Goal: Task Accomplishment & Management: Manage account settings

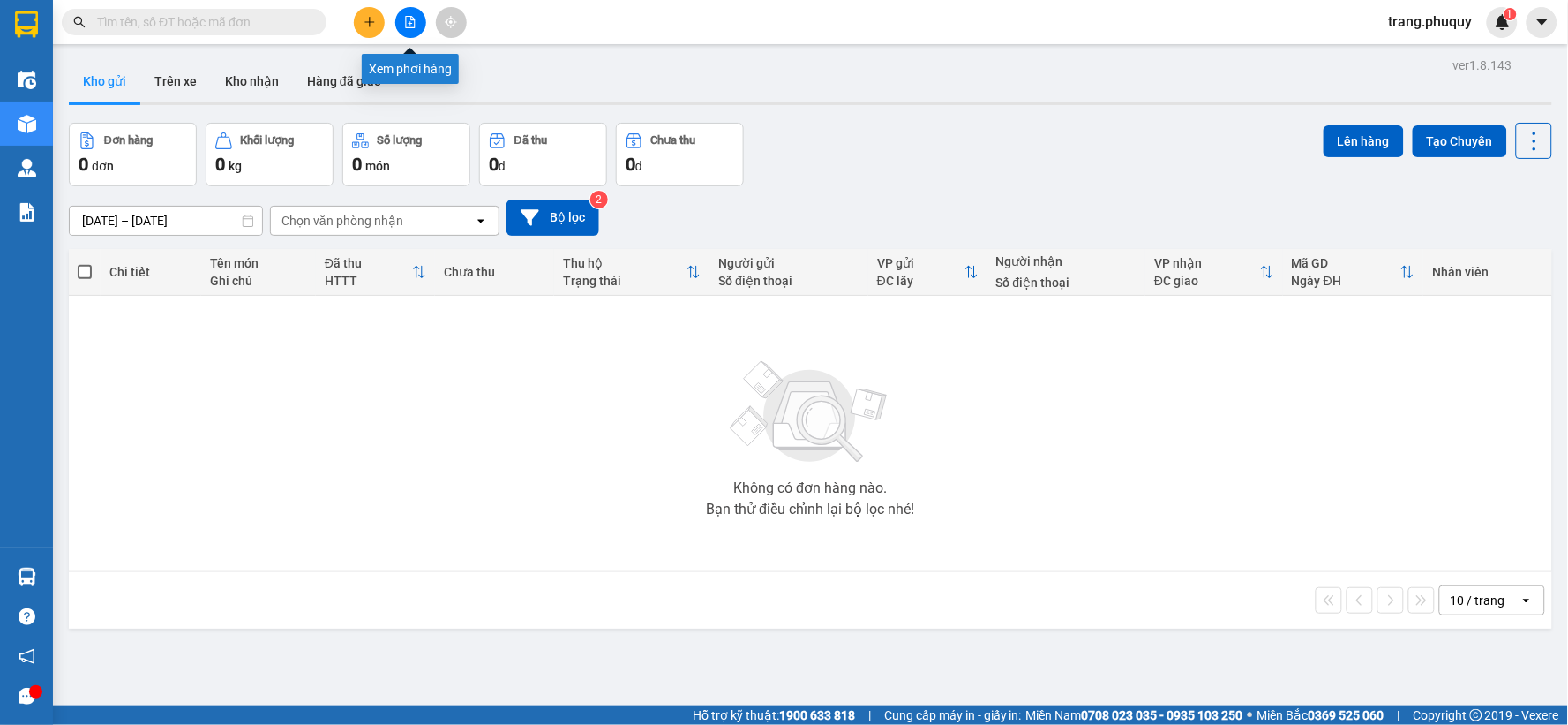
click at [409, 16] on icon "file-add" at bounding box center [410, 22] width 12 height 12
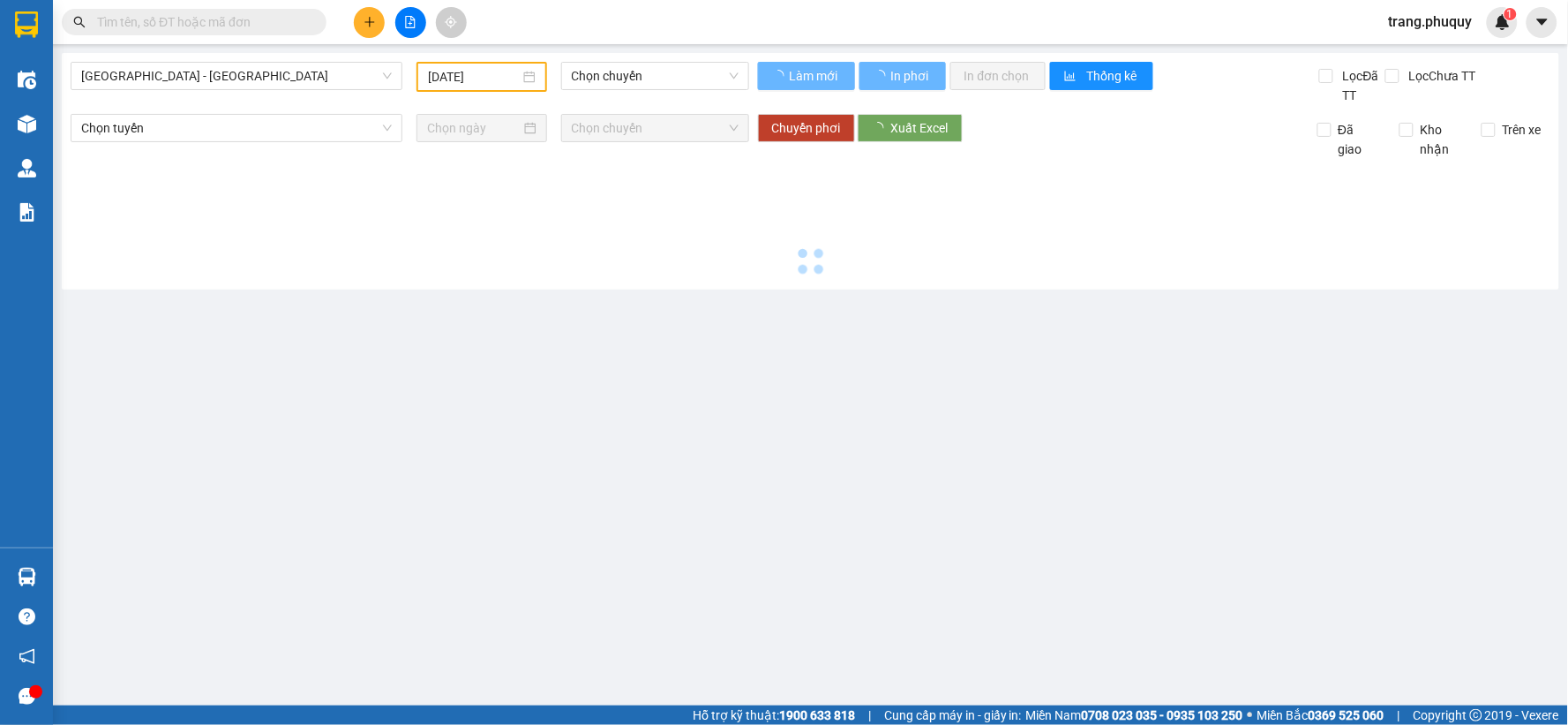
type input "[DATE]"
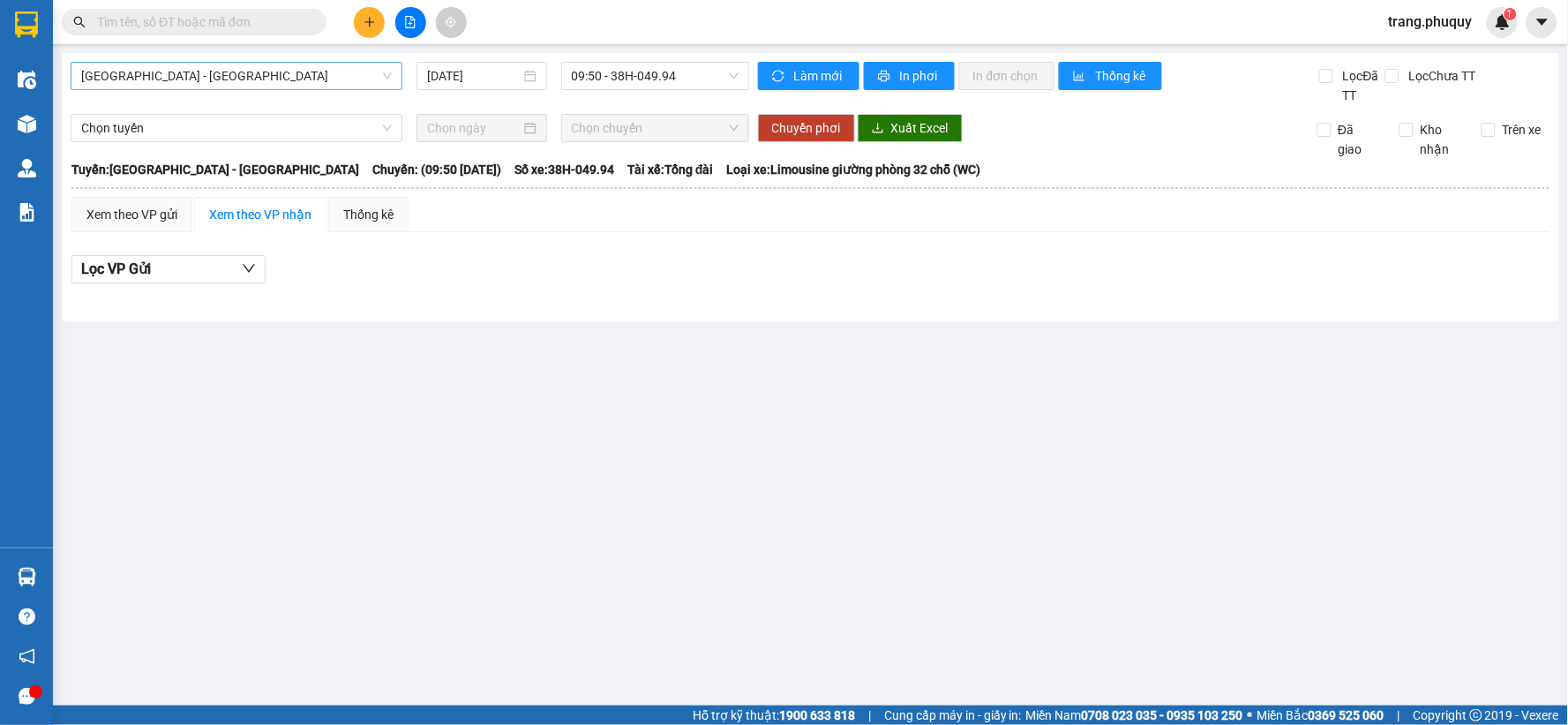
click at [231, 74] on span "[GEOGRAPHIC_DATA] - [GEOGRAPHIC_DATA]" at bounding box center [236, 76] width 311 height 26
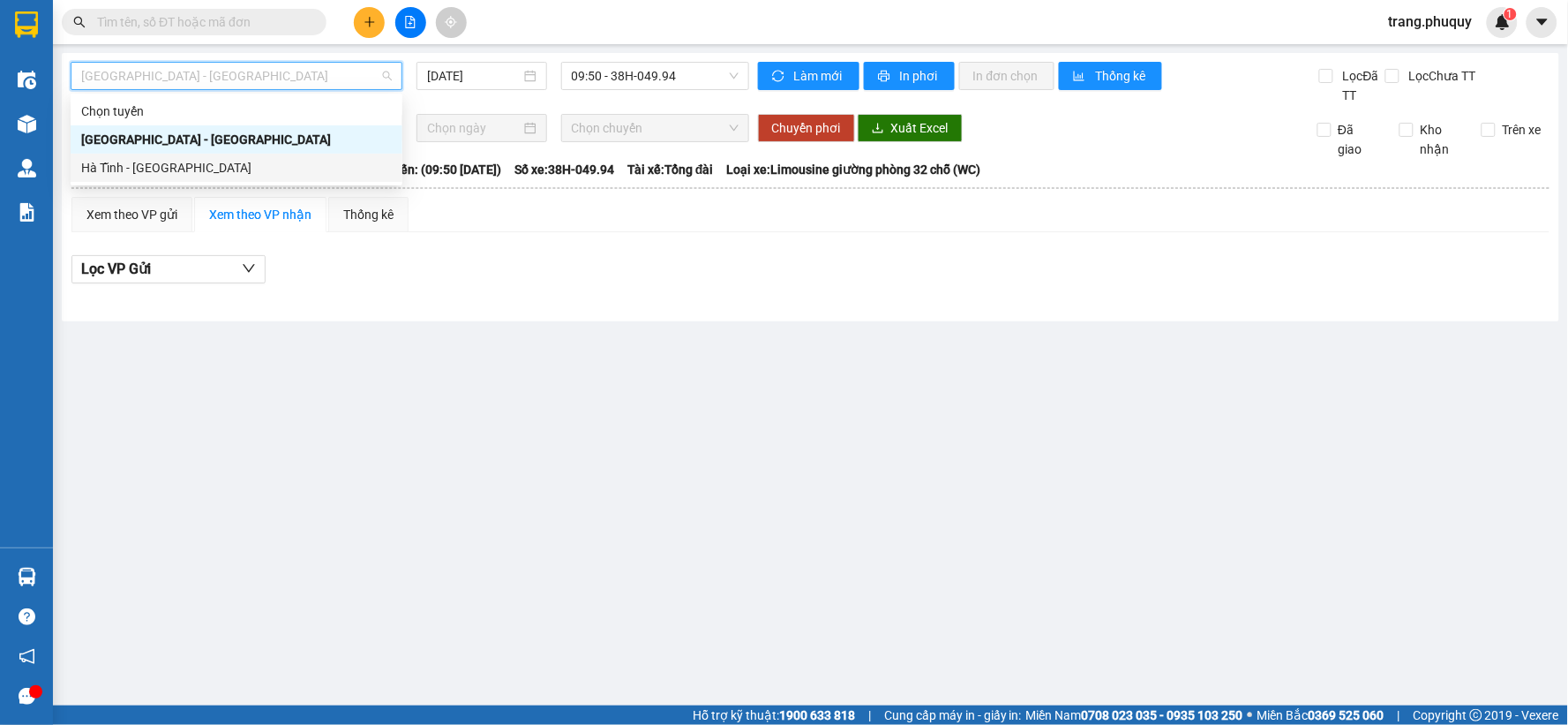
click at [169, 170] on div "Hà Tĩnh - [GEOGRAPHIC_DATA]" at bounding box center [236, 167] width 311 height 19
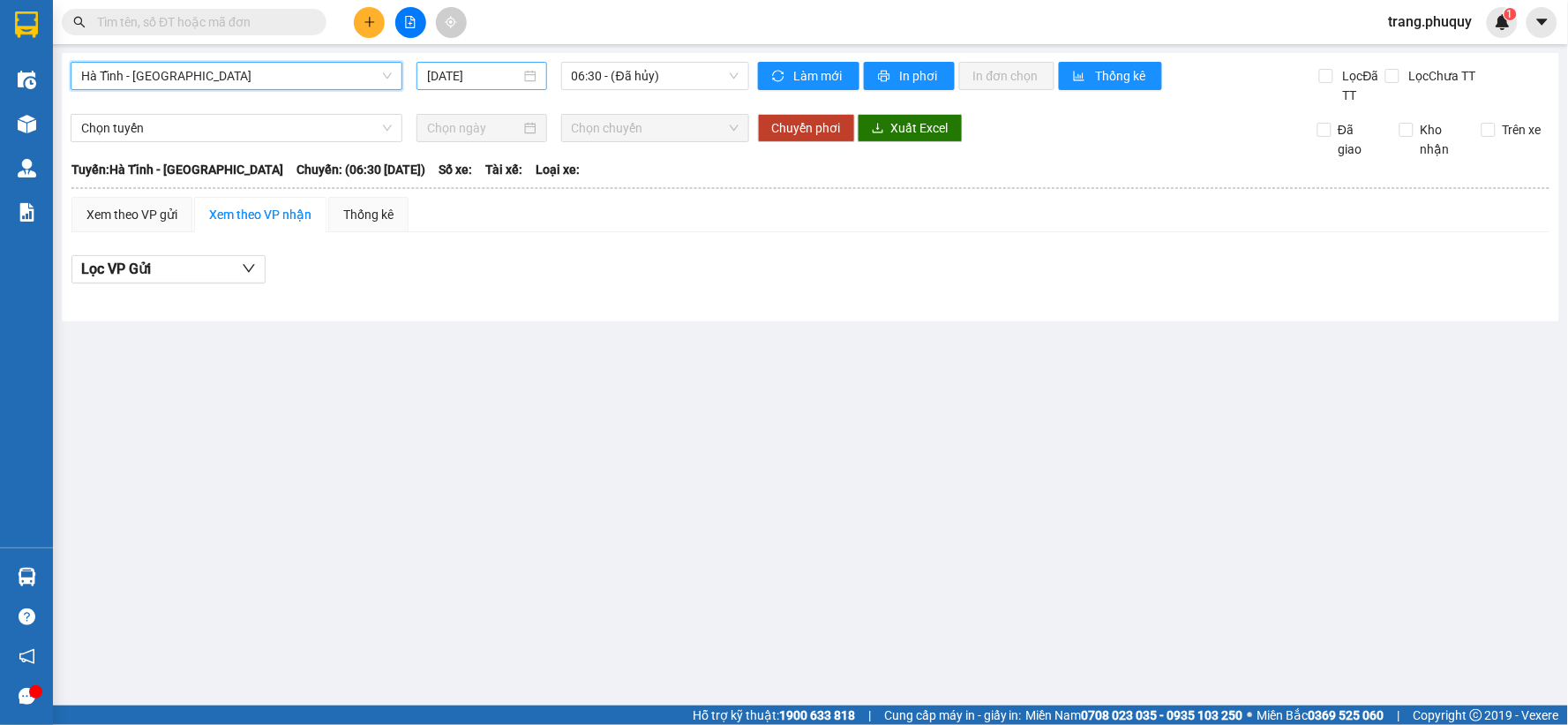
click at [481, 80] on input "[DATE]" at bounding box center [473, 75] width 93 height 19
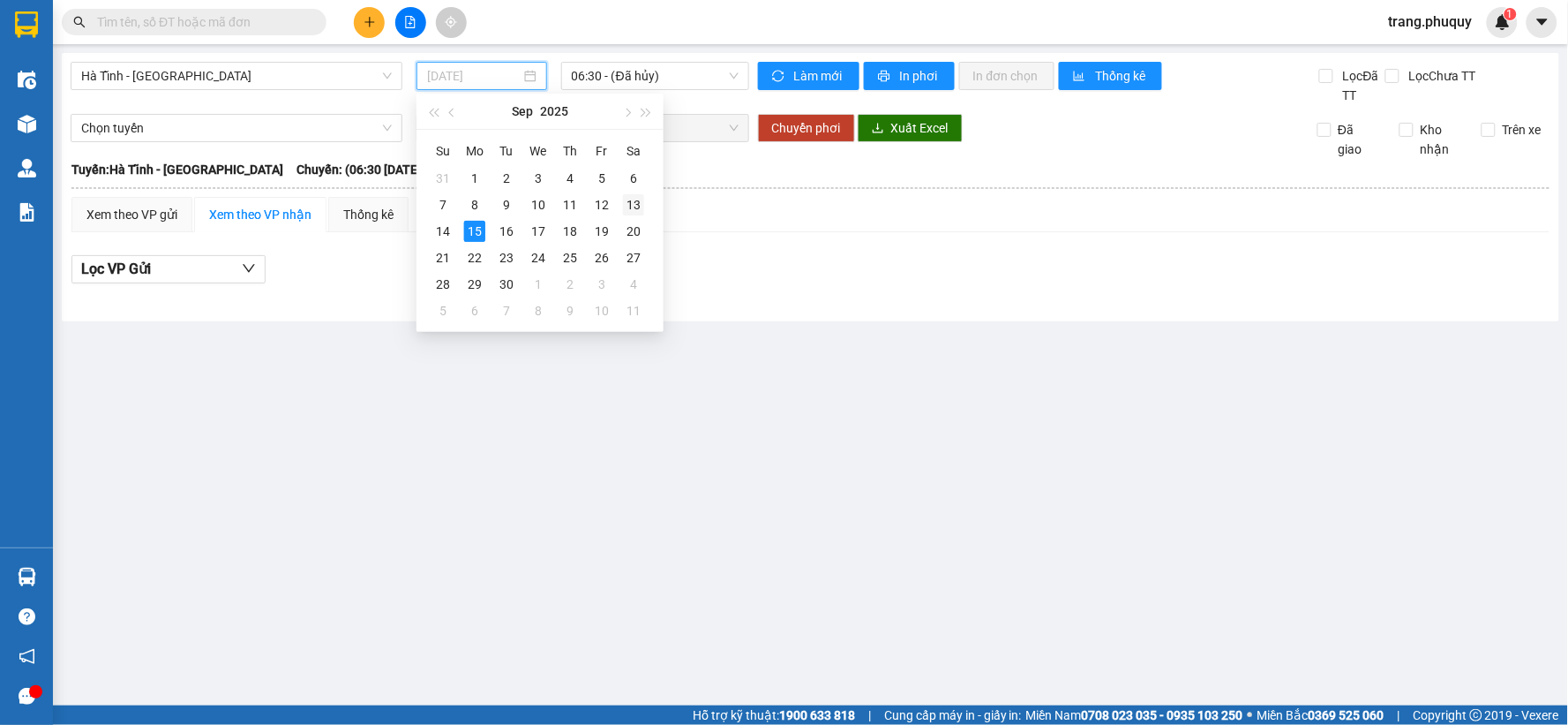
click at [636, 203] on div "13" at bounding box center [633, 204] width 21 height 21
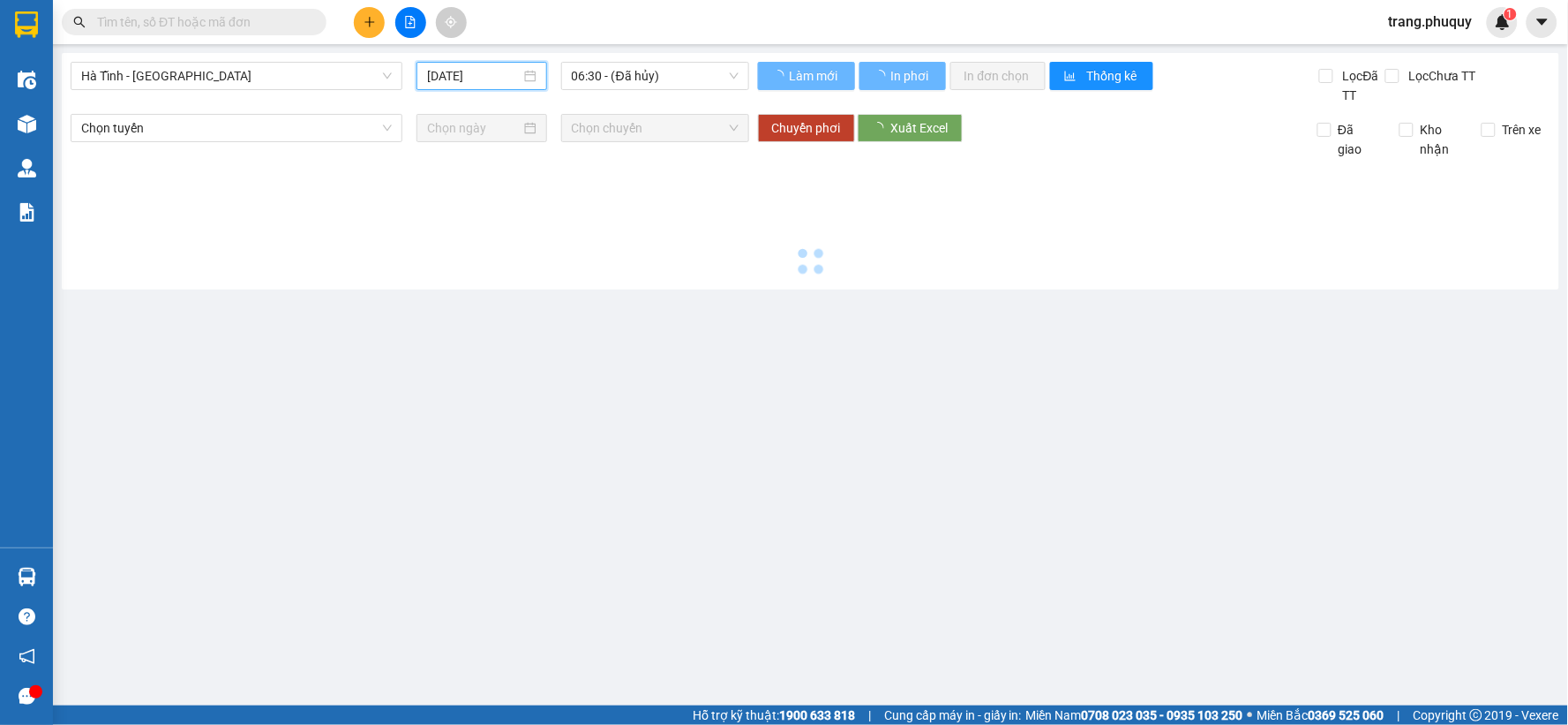
type input "[DATE]"
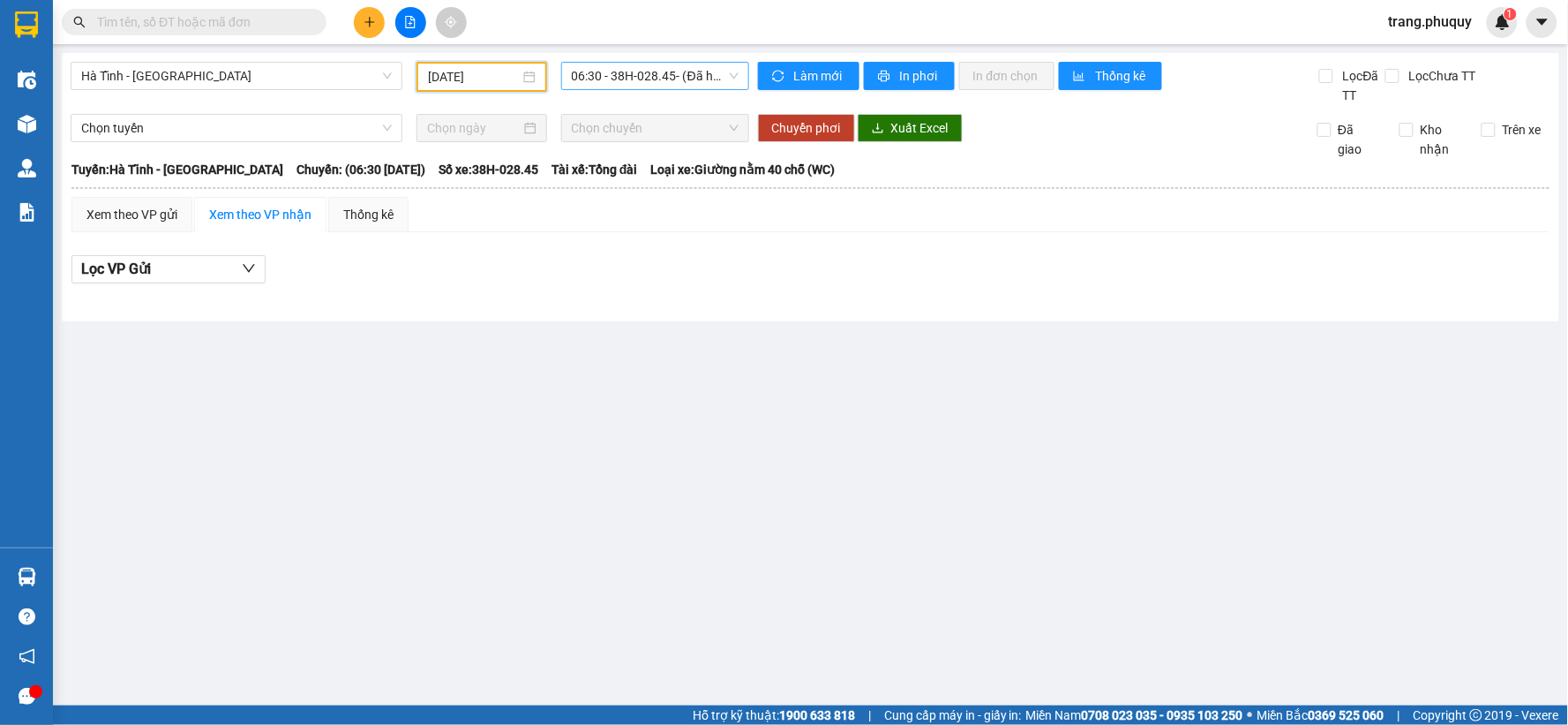
click at [658, 78] on span "06:30 - 38H-028.45 - (Đã hủy)" at bounding box center [655, 76] width 167 height 26
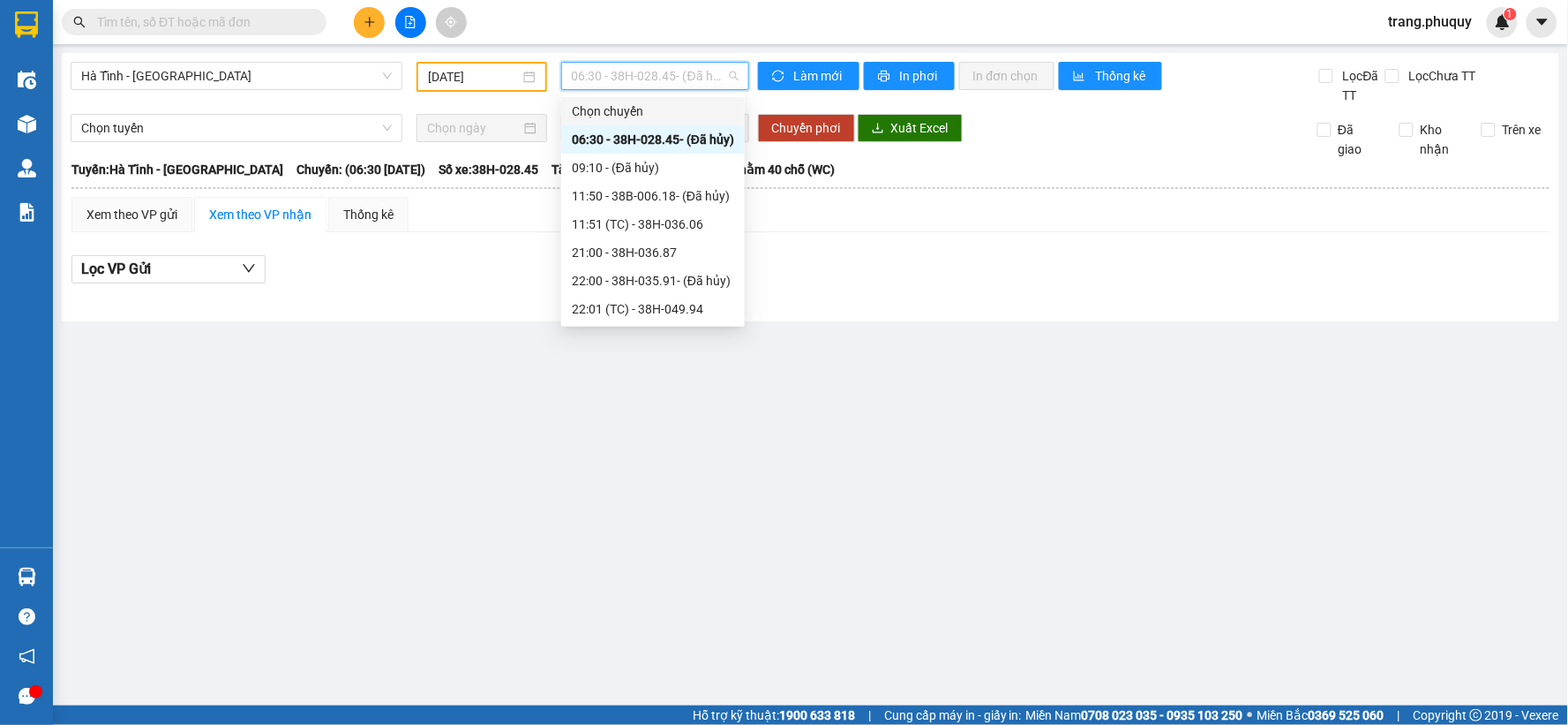
scroll to position [113, 0]
click at [656, 284] on div "23:00 - 38H-028.74" at bounding box center [653, 280] width 162 height 19
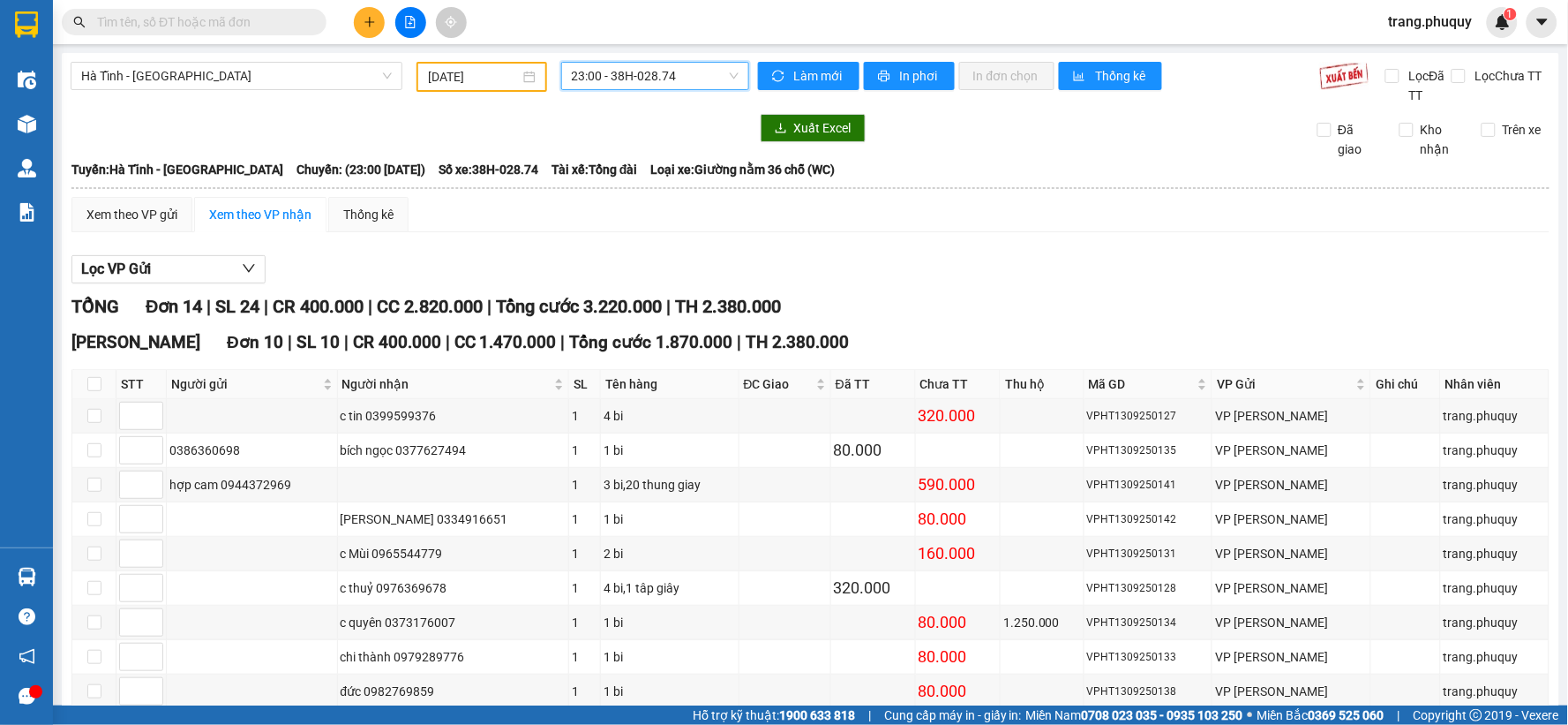
click at [731, 81] on span "23:00 - 38H-028.74" at bounding box center [655, 76] width 167 height 26
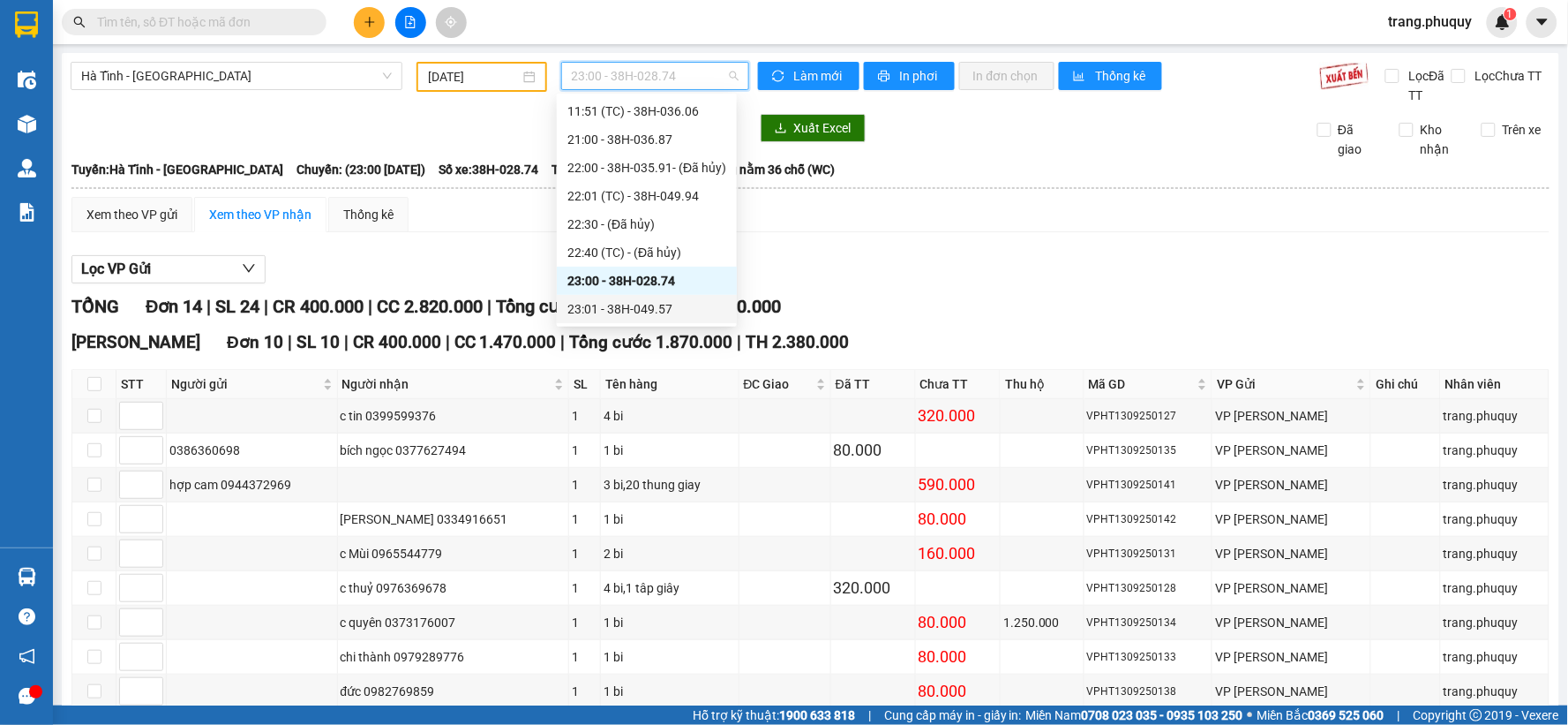
click at [654, 300] on div "23:01 - 38H-049.57" at bounding box center [647, 308] width 159 height 19
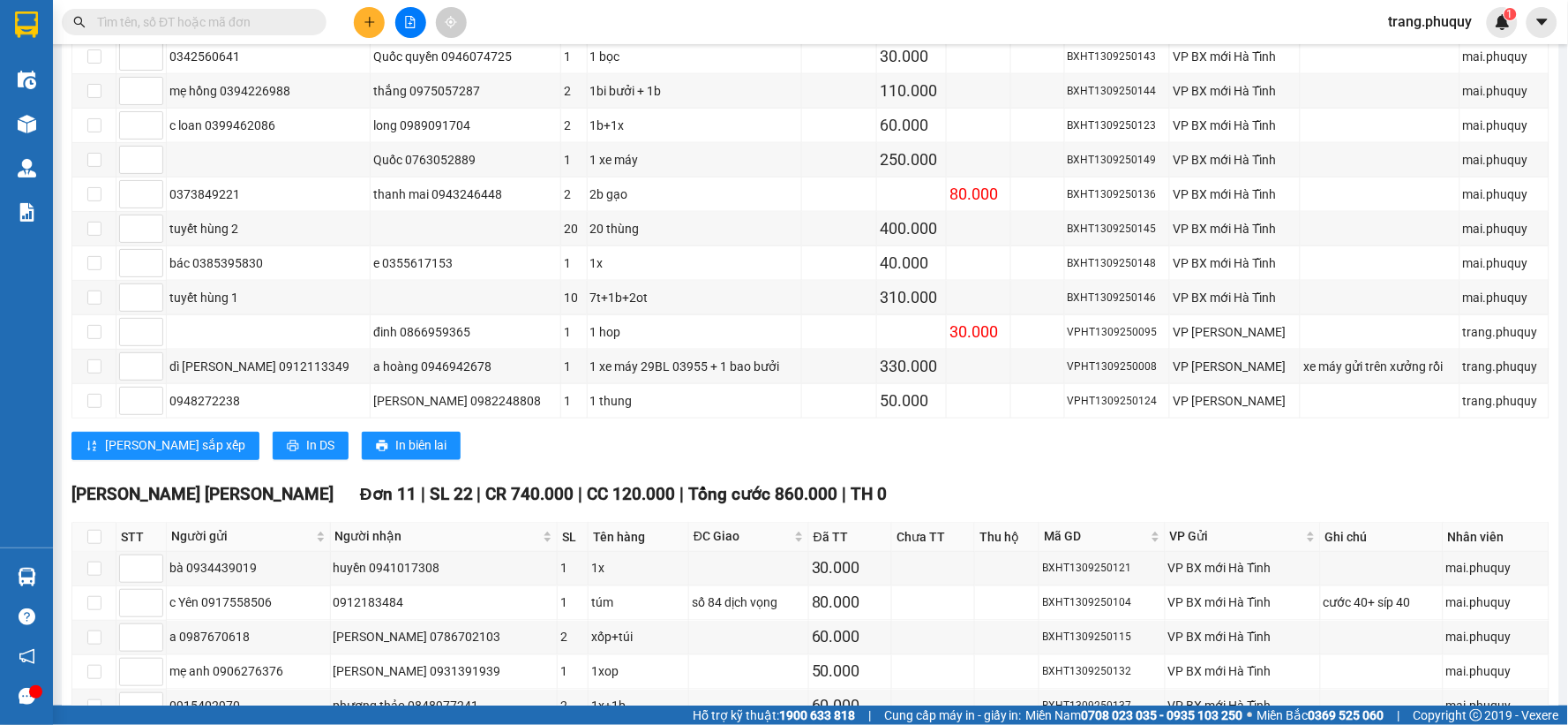
scroll to position [463, 0]
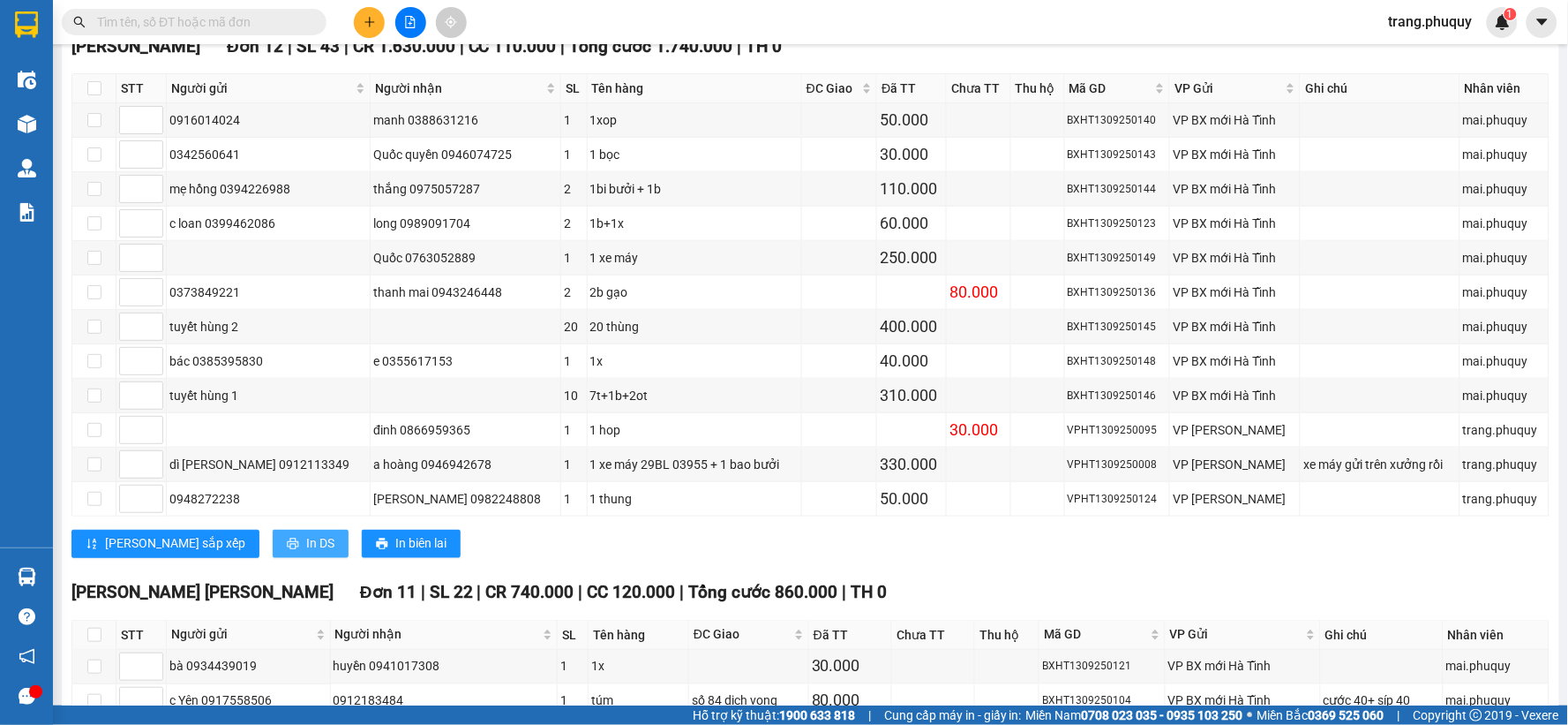
click at [306, 541] on span "In DS" at bounding box center [320, 543] width 28 height 19
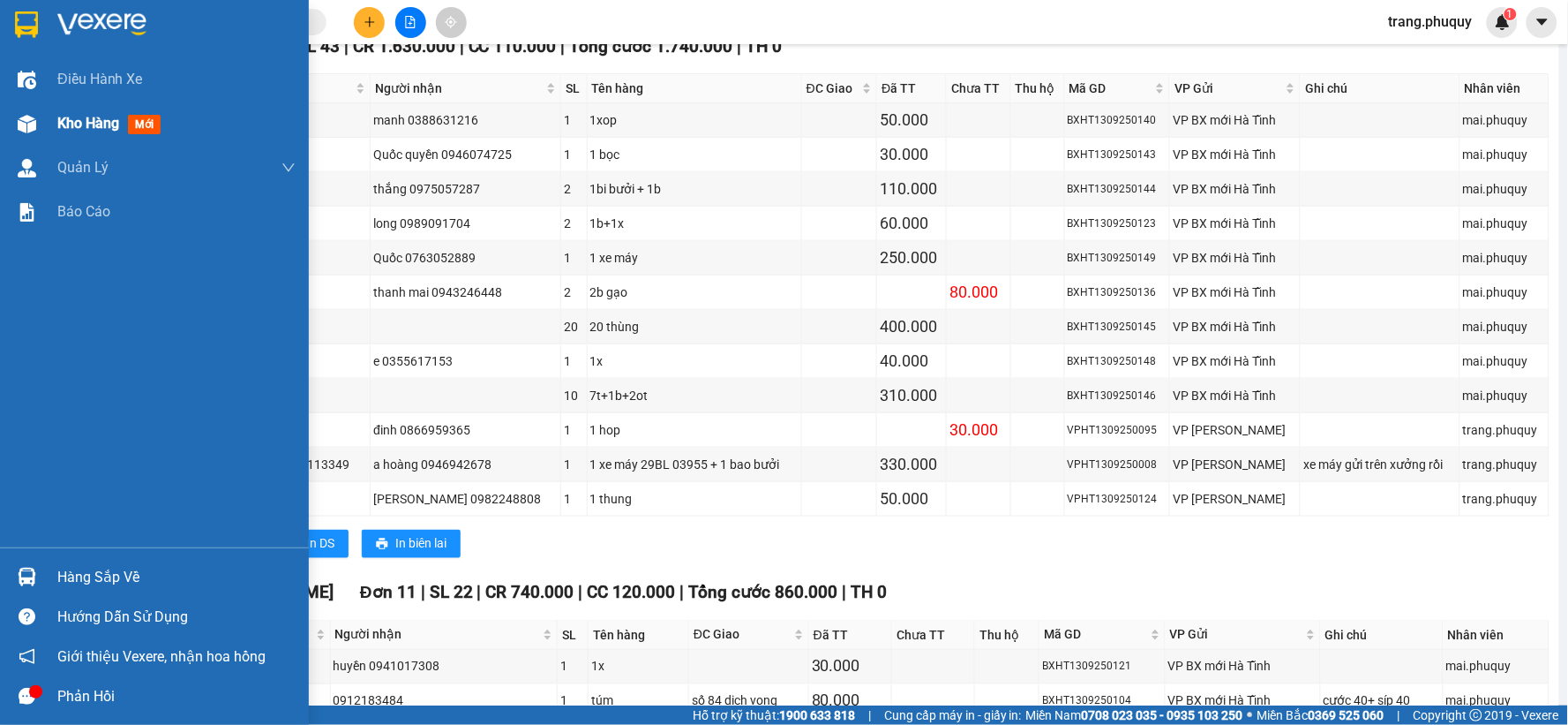
click at [39, 124] on div at bounding box center [26, 124] width 31 height 31
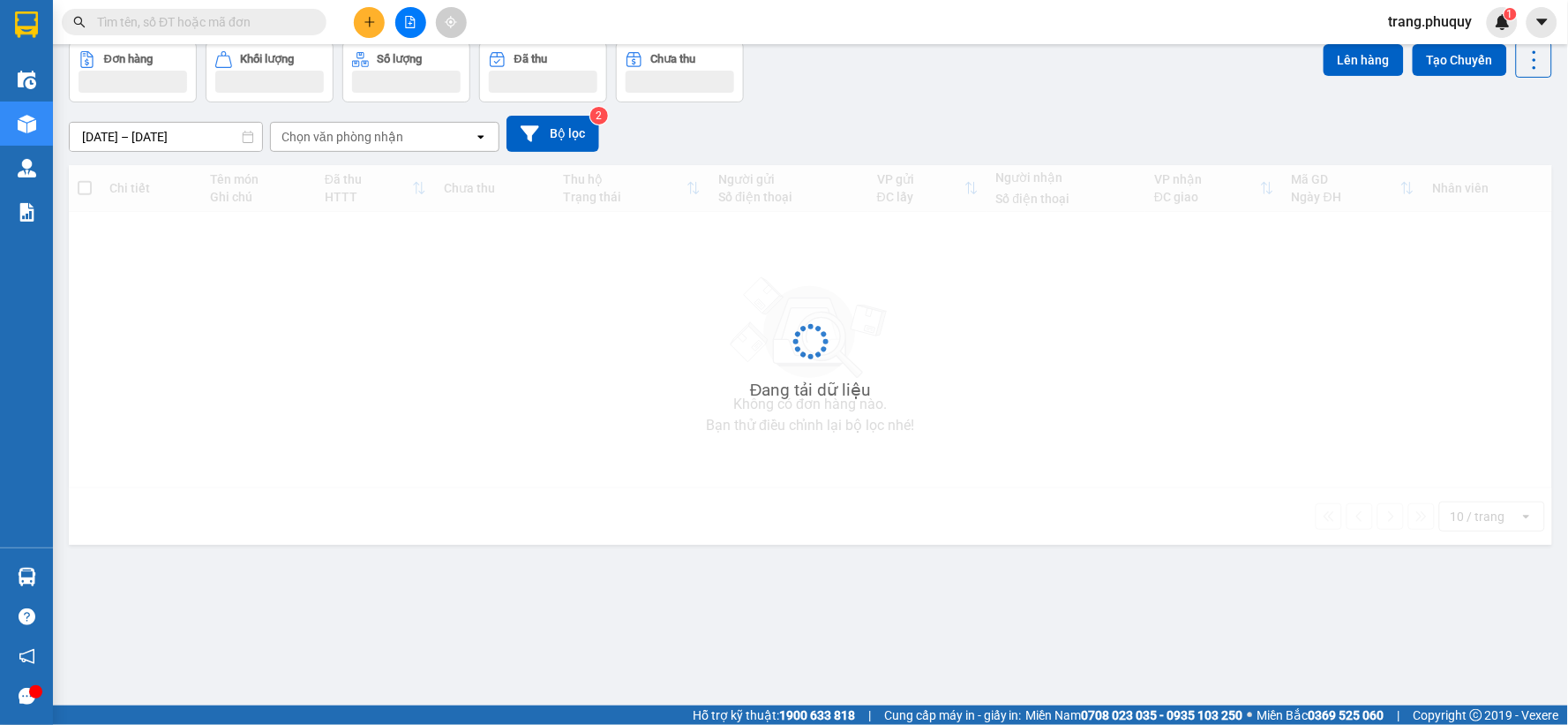
scroll to position [81, 0]
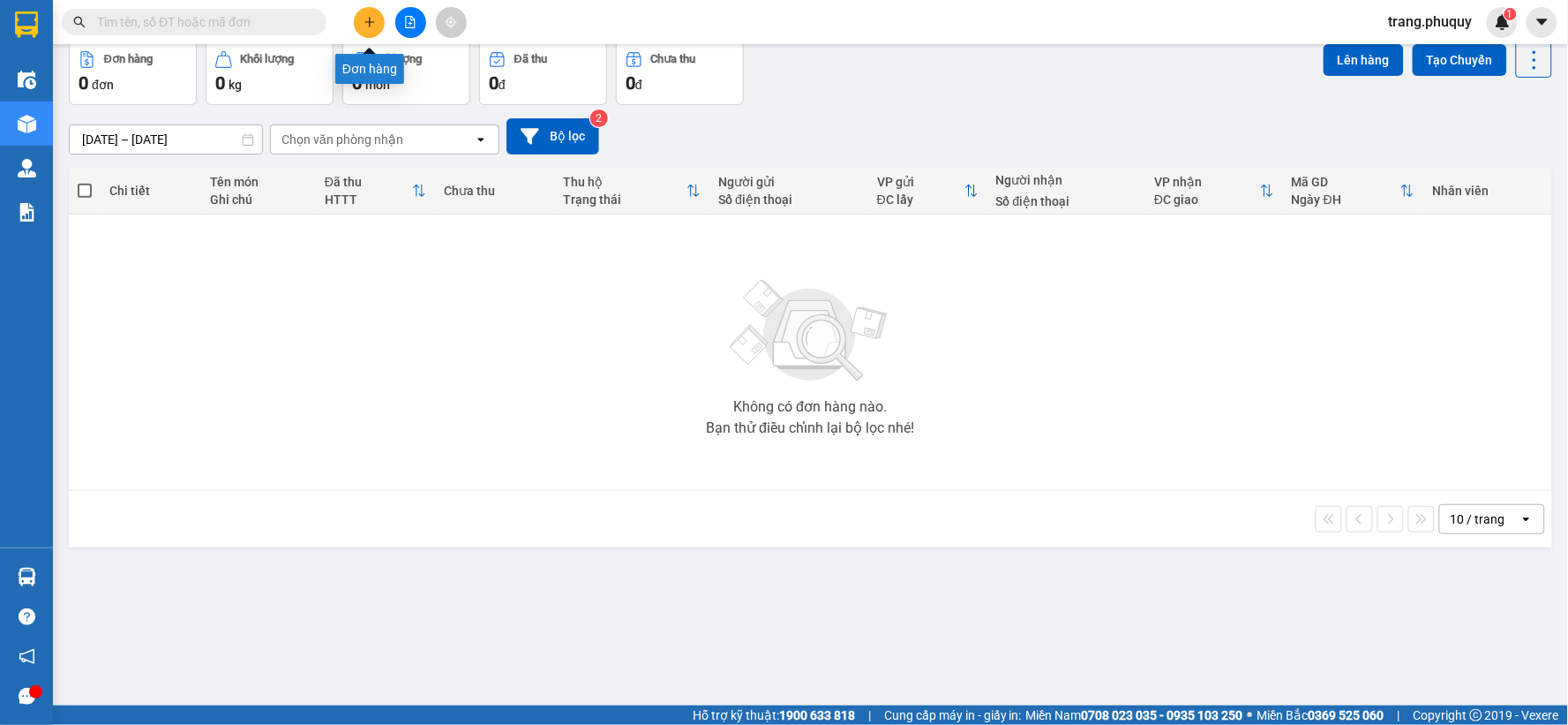
click at [367, 23] on icon "plus" at bounding box center [370, 22] width 12 height 12
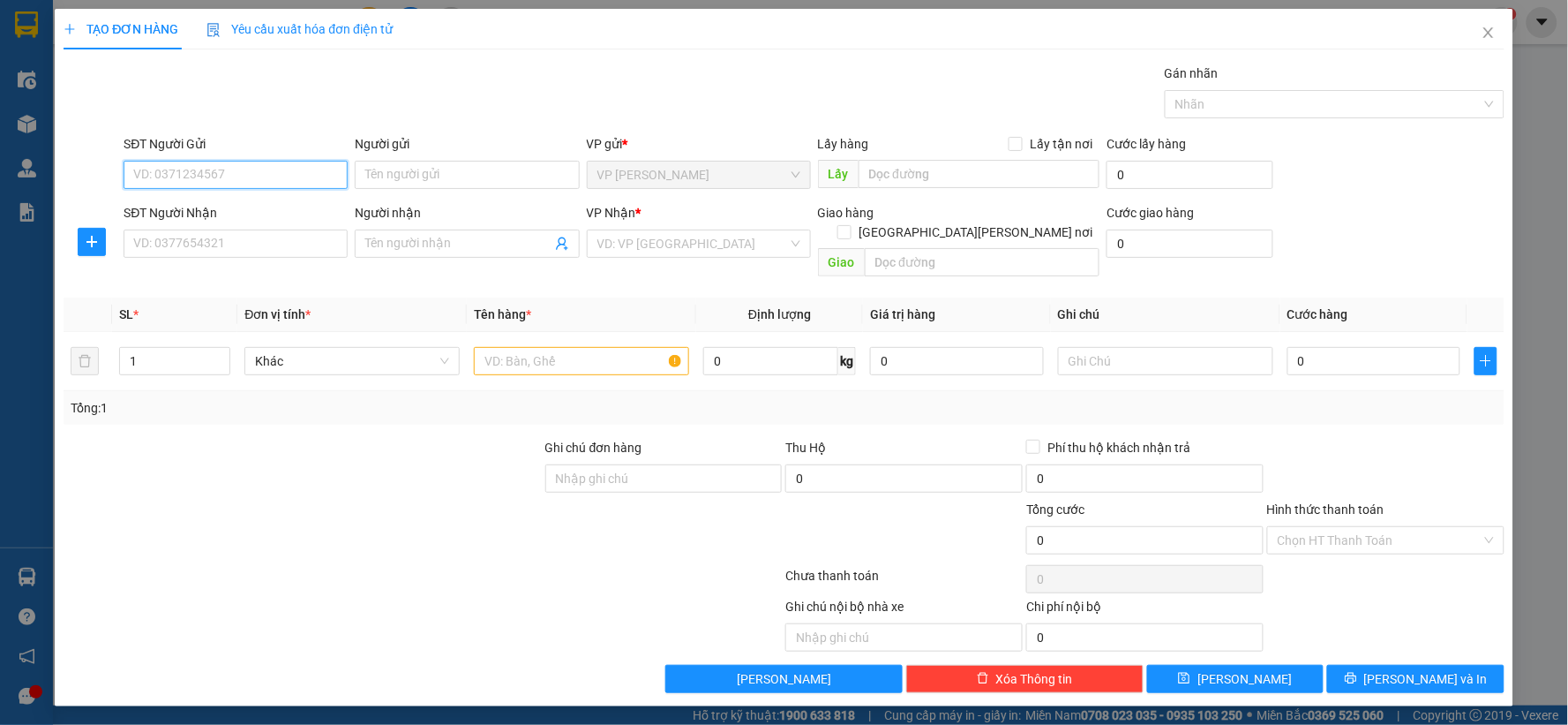
click at [287, 174] on input "SĐT Người Gửi" at bounding box center [236, 175] width 224 height 28
type input "0918755335"
click at [275, 252] on input "SĐT Người Nhận" at bounding box center [236, 244] width 224 height 28
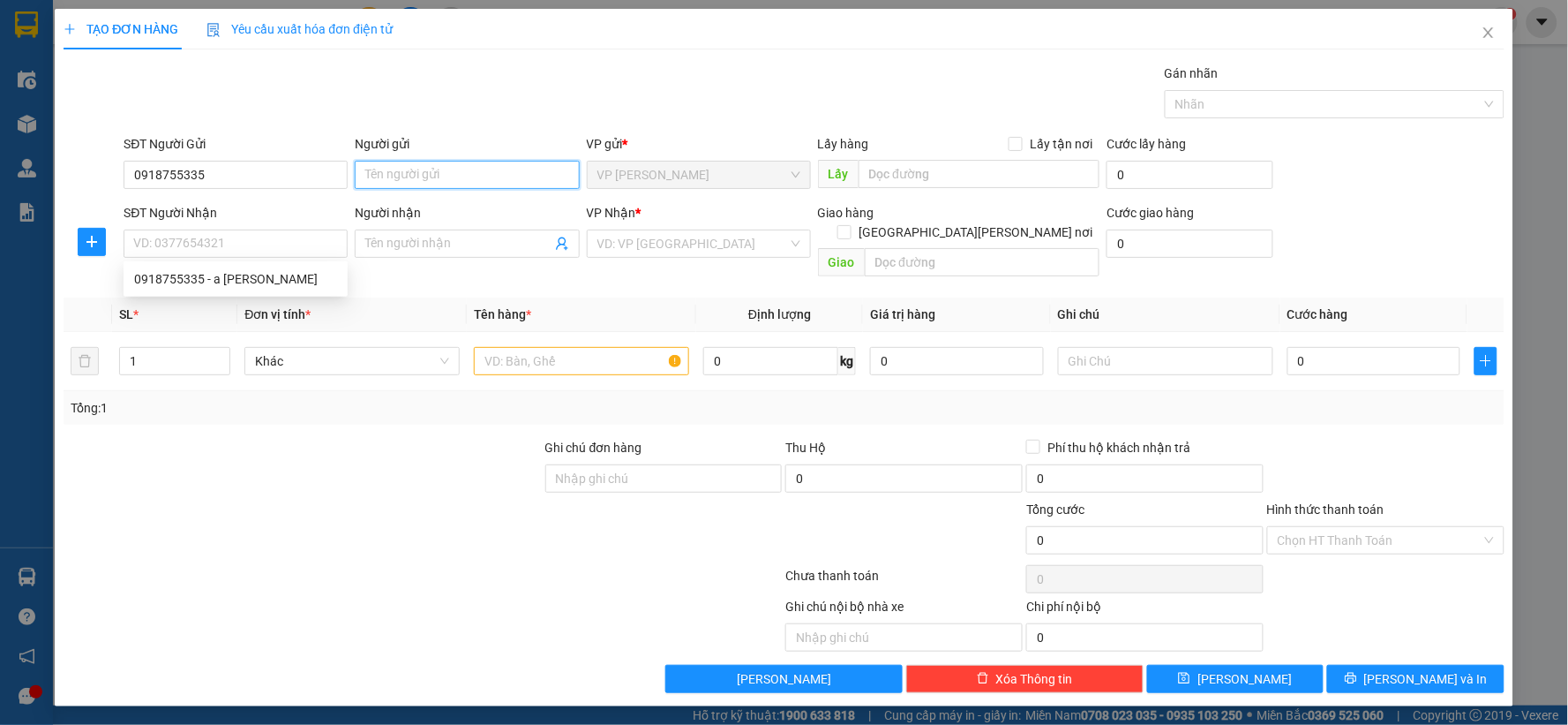
click at [463, 177] on input "Người gửi" at bounding box center [467, 175] width 224 height 28
type input "a cường"
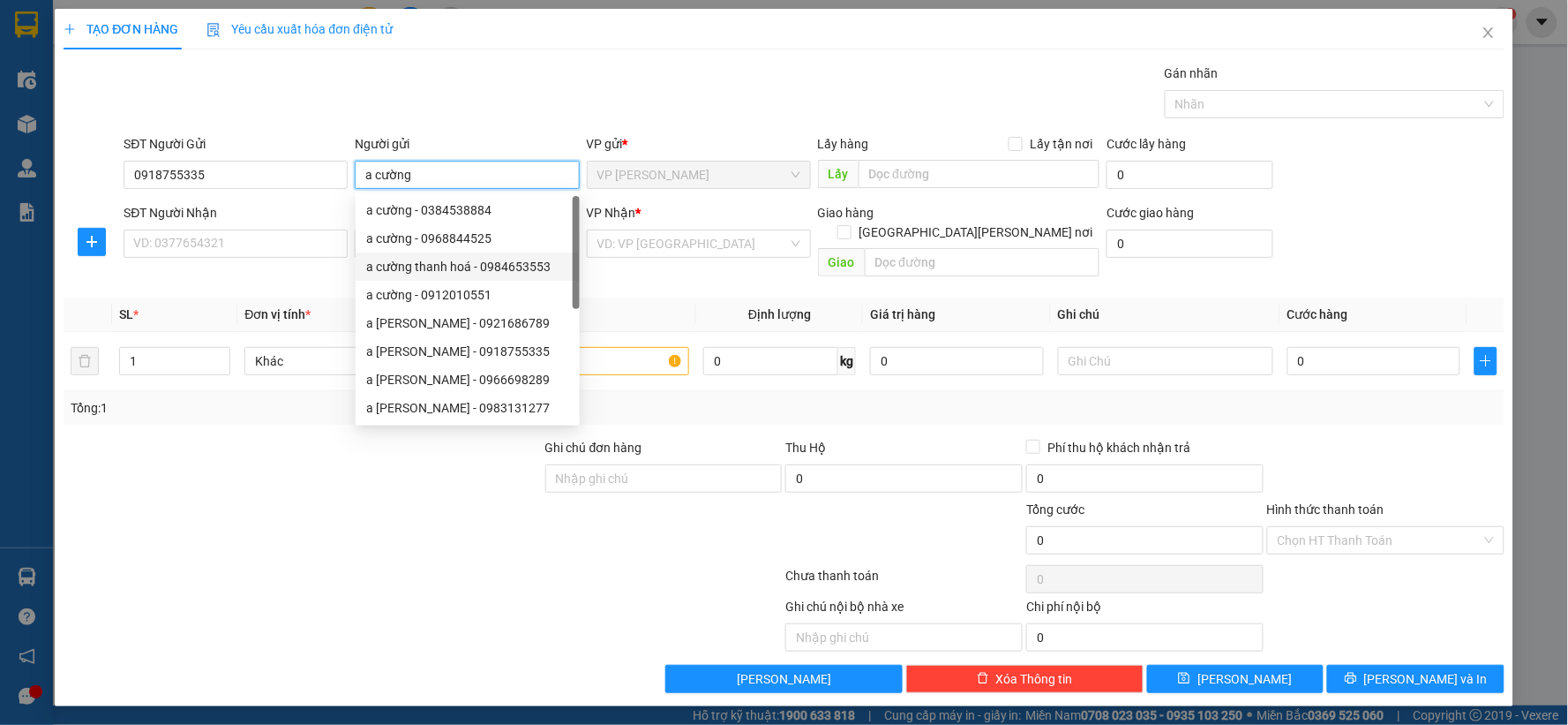
click at [424, 253] on div "a cường thanh hoá - 0984653553" at bounding box center [468, 266] width 224 height 28
type input "0984653553"
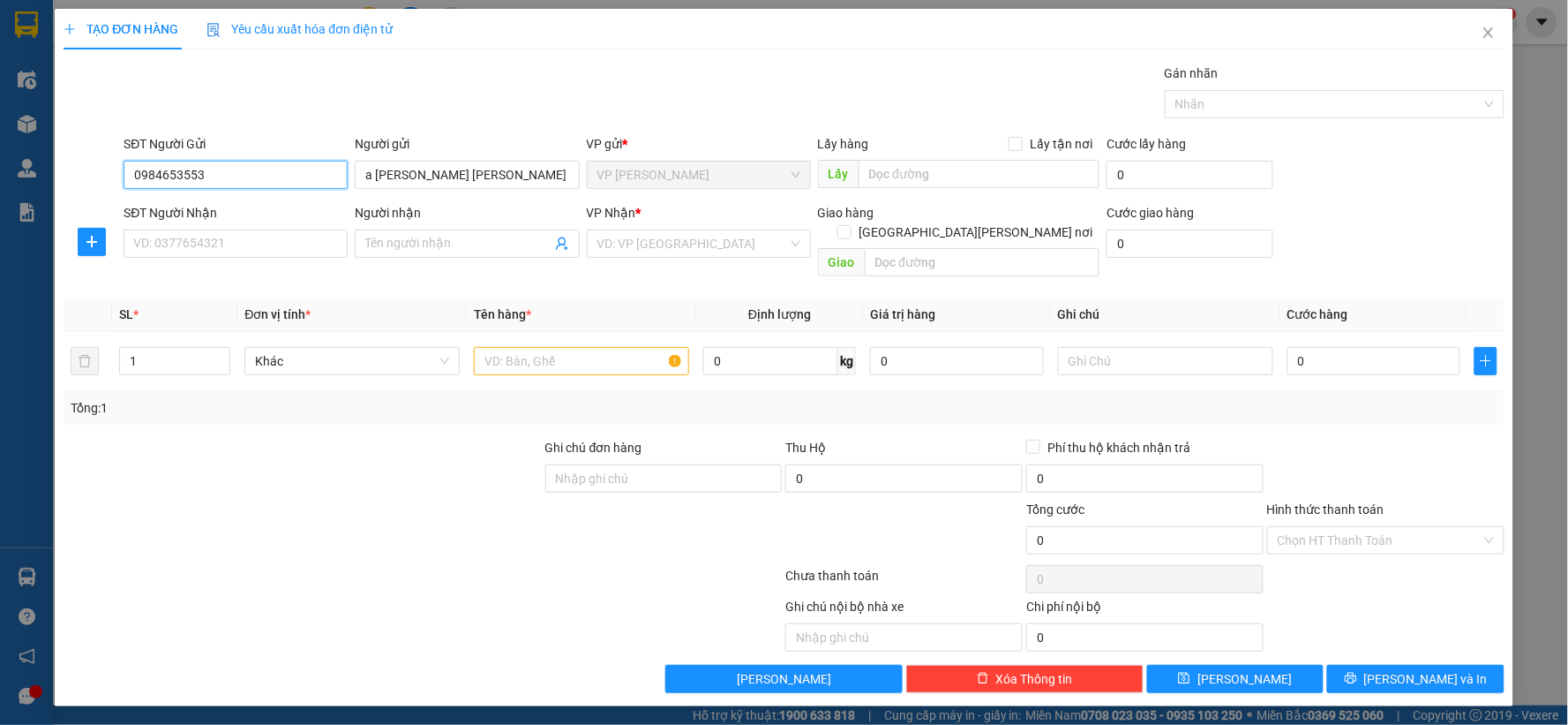
click at [259, 173] on input "0984653553" at bounding box center [236, 175] width 224 height 28
click at [412, 183] on input "a [PERSON_NAME] [PERSON_NAME]" at bounding box center [467, 175] width 224 height 28
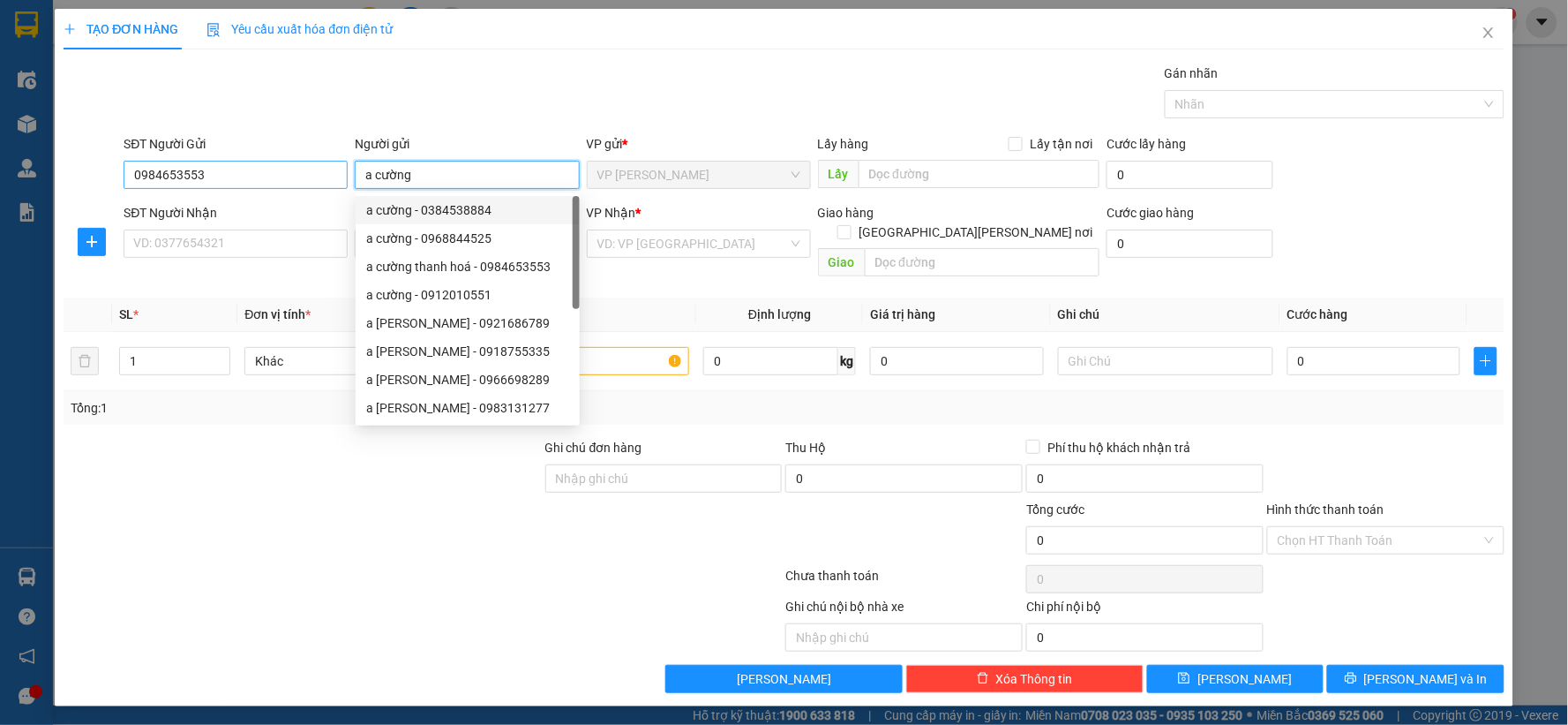
type input "a cường"
click at [306, 173] on input "0984653553" at bounding box center [236, 175] width 224 height 28
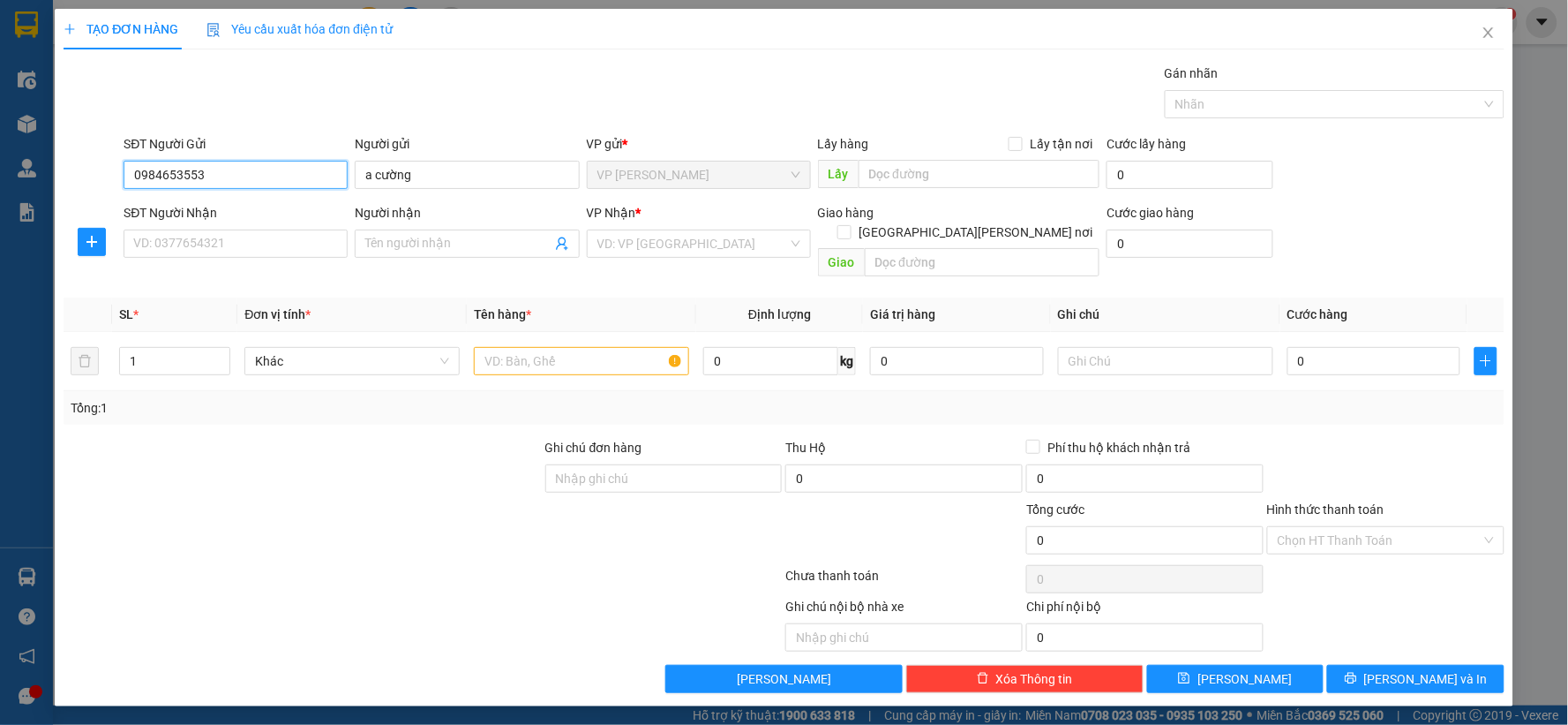
click at [306, 173] on input "0984653553" at bounding box center [236, 175] width 224 height 28
click at [256, 240] on input "SĐT Người Nhận" at bounding box center [236, 244] width 224 height 28
type input "0858810369"
click at [431, 241] on input "Người nhận" at bounding box center [457, 243] width 185 height 19
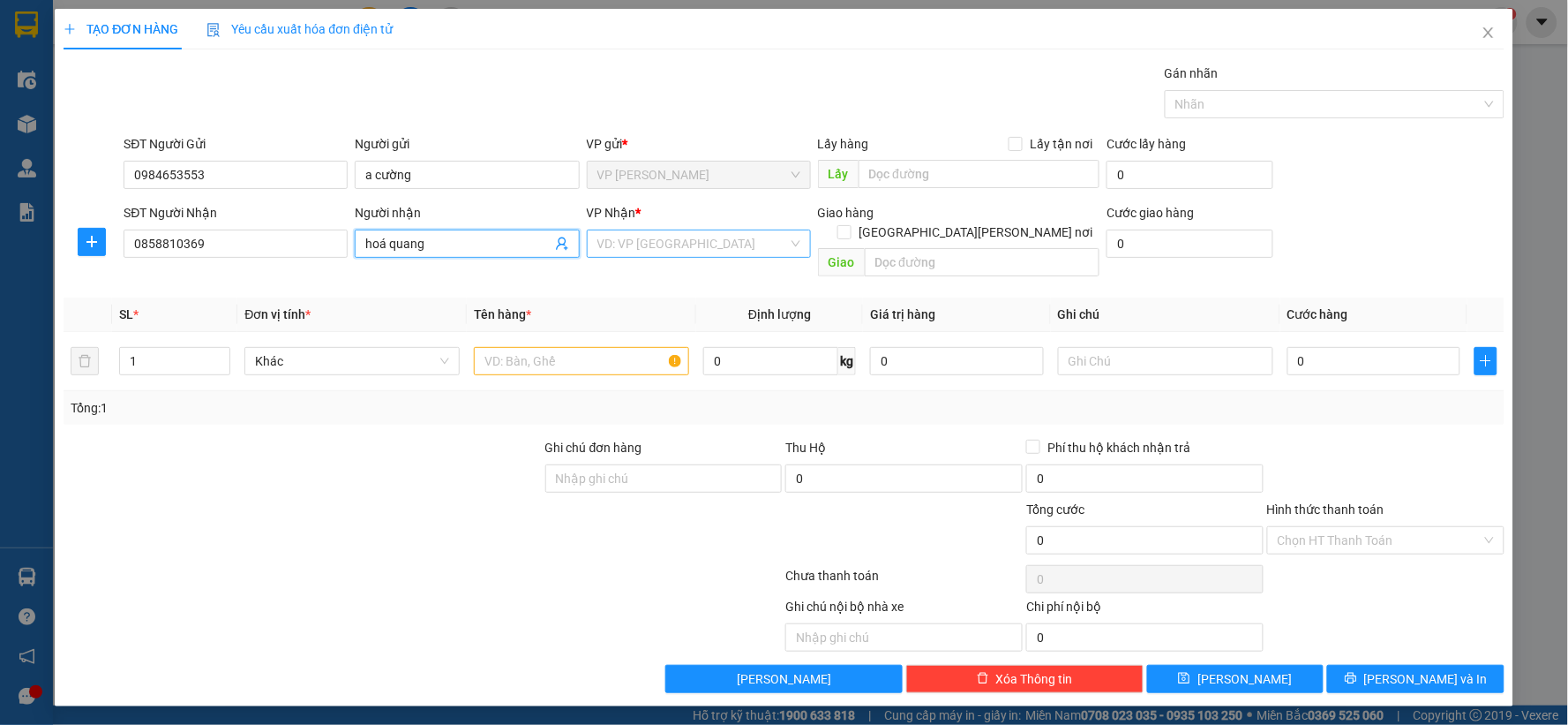
type input "hoá quang"
click at [746, 235] on input "search" at bounding box center [693, 243] width 191 height 26
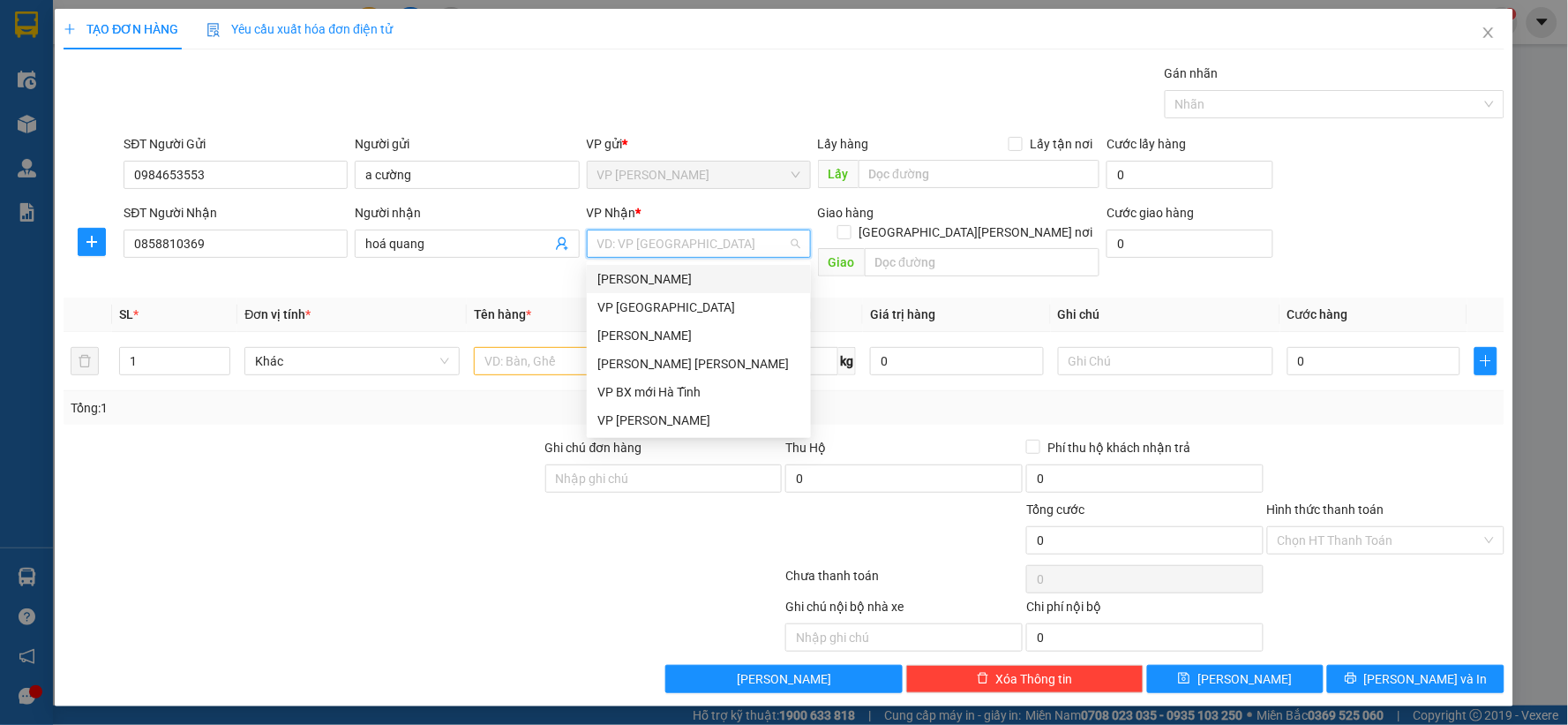
click at [692, 272] on div "[PERSON_NAME]" at bounding box center [699, 278] width 203 height 19
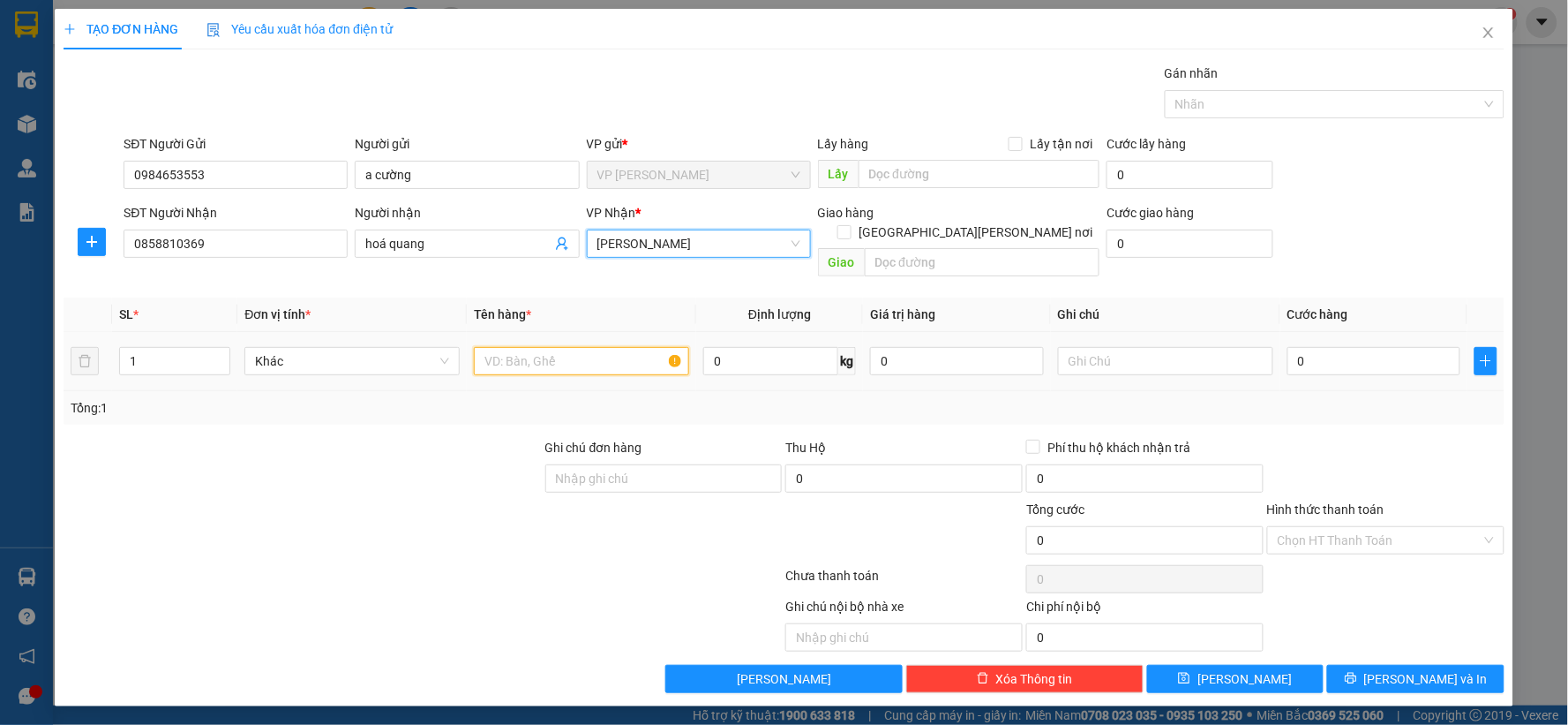
click at [621, 347] on input "text" at bounding box center [581, 361] width 215 height 28
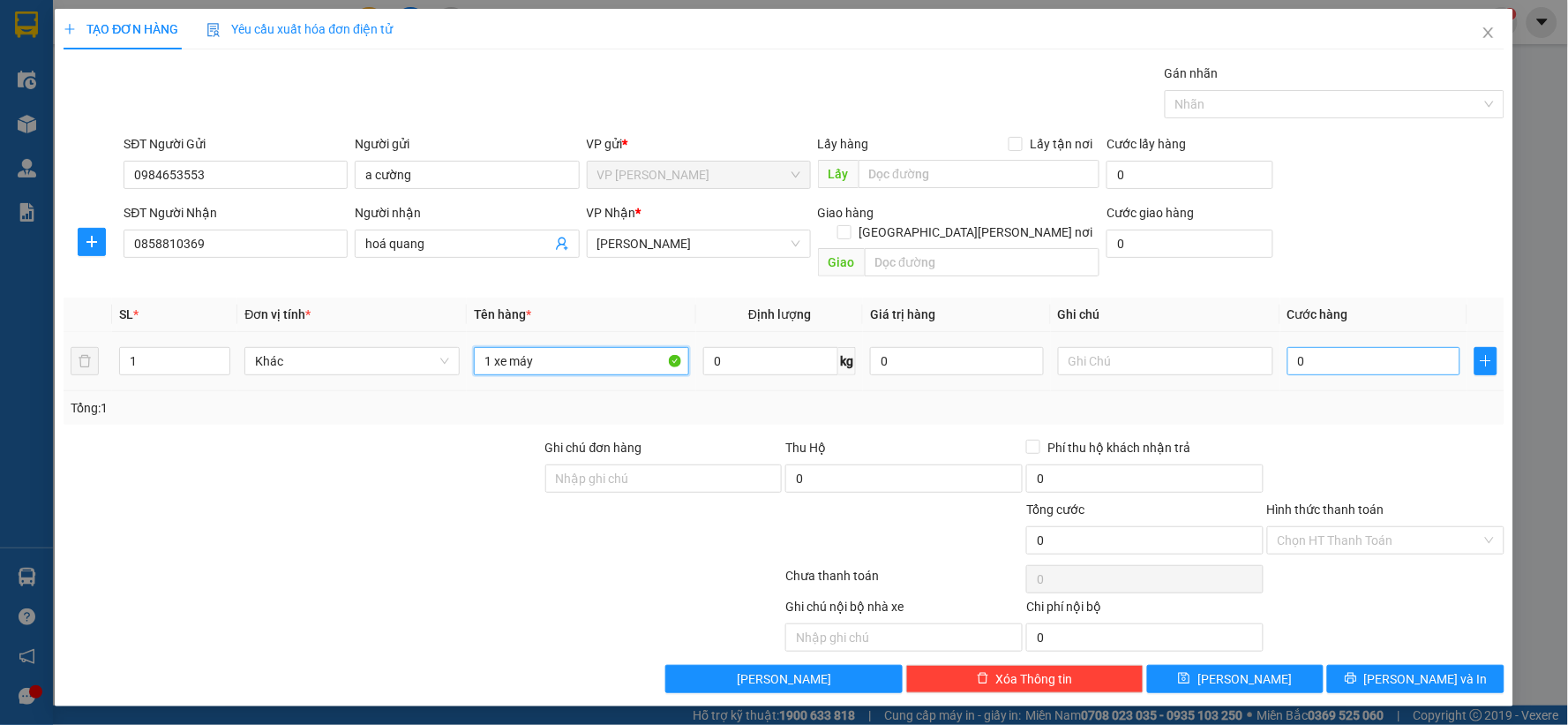
type input "1 xe máy"
click at [1327, 347] on input "0" at bounding box center [1374, 361] width 174 height 28
type input "2"
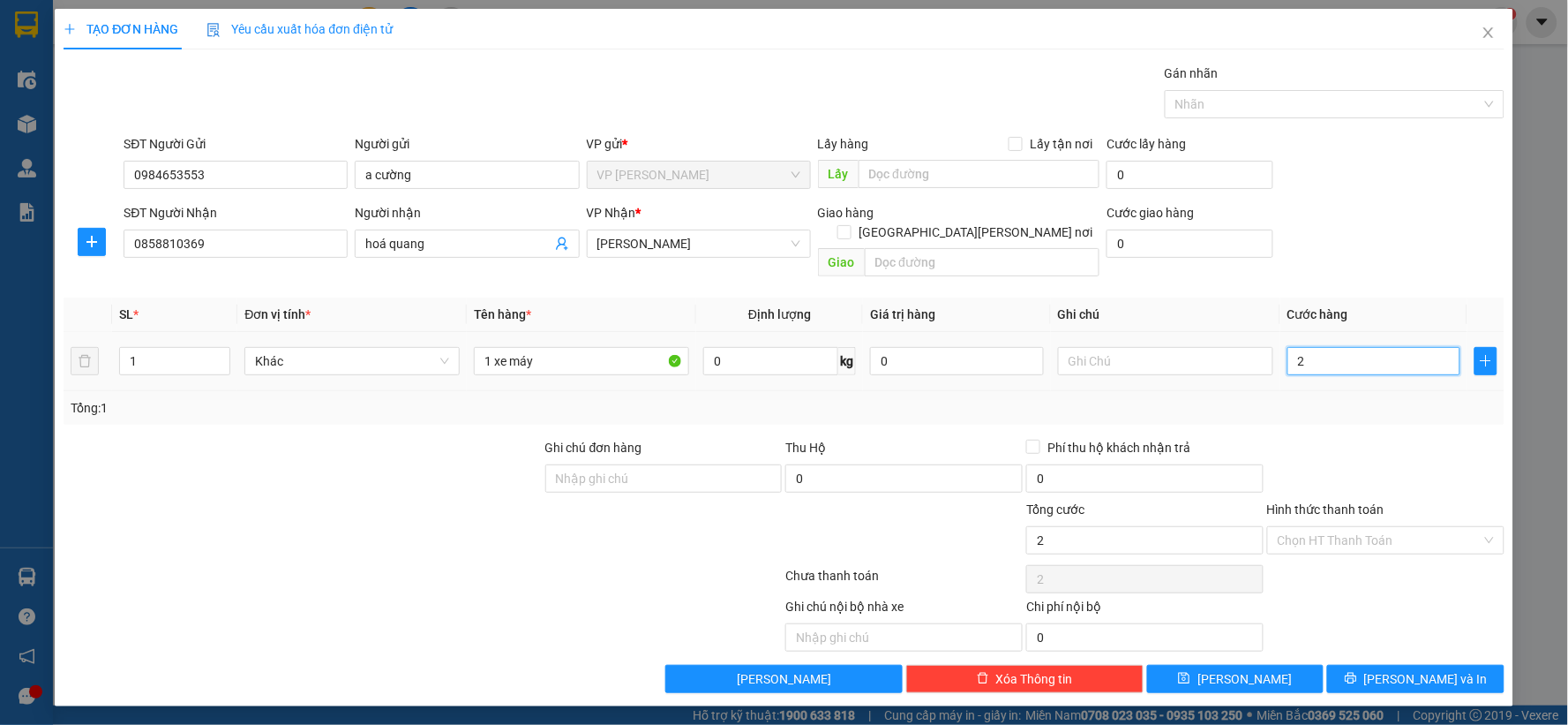
type input "25"
type input "250"
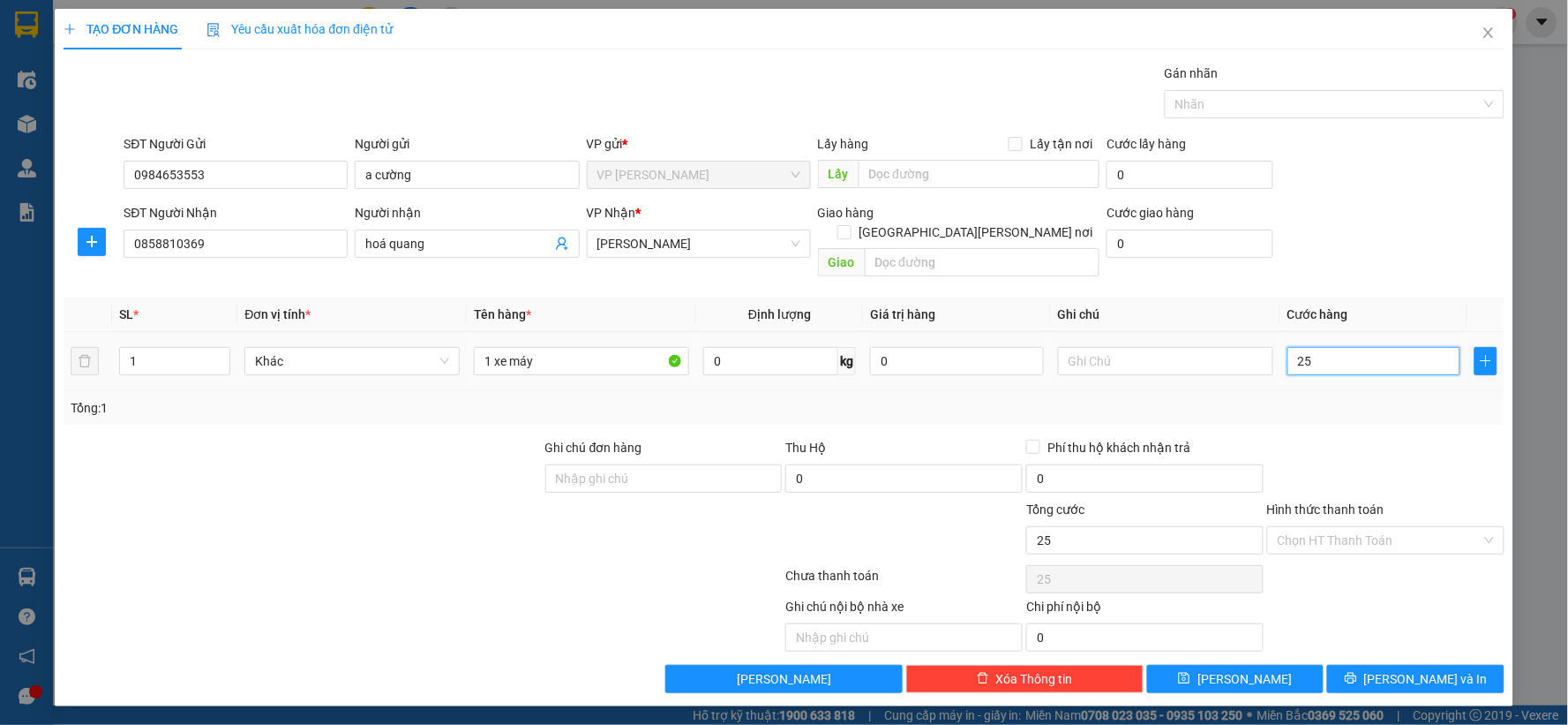
type input "250"
type input "2.500"
type input "25.000"
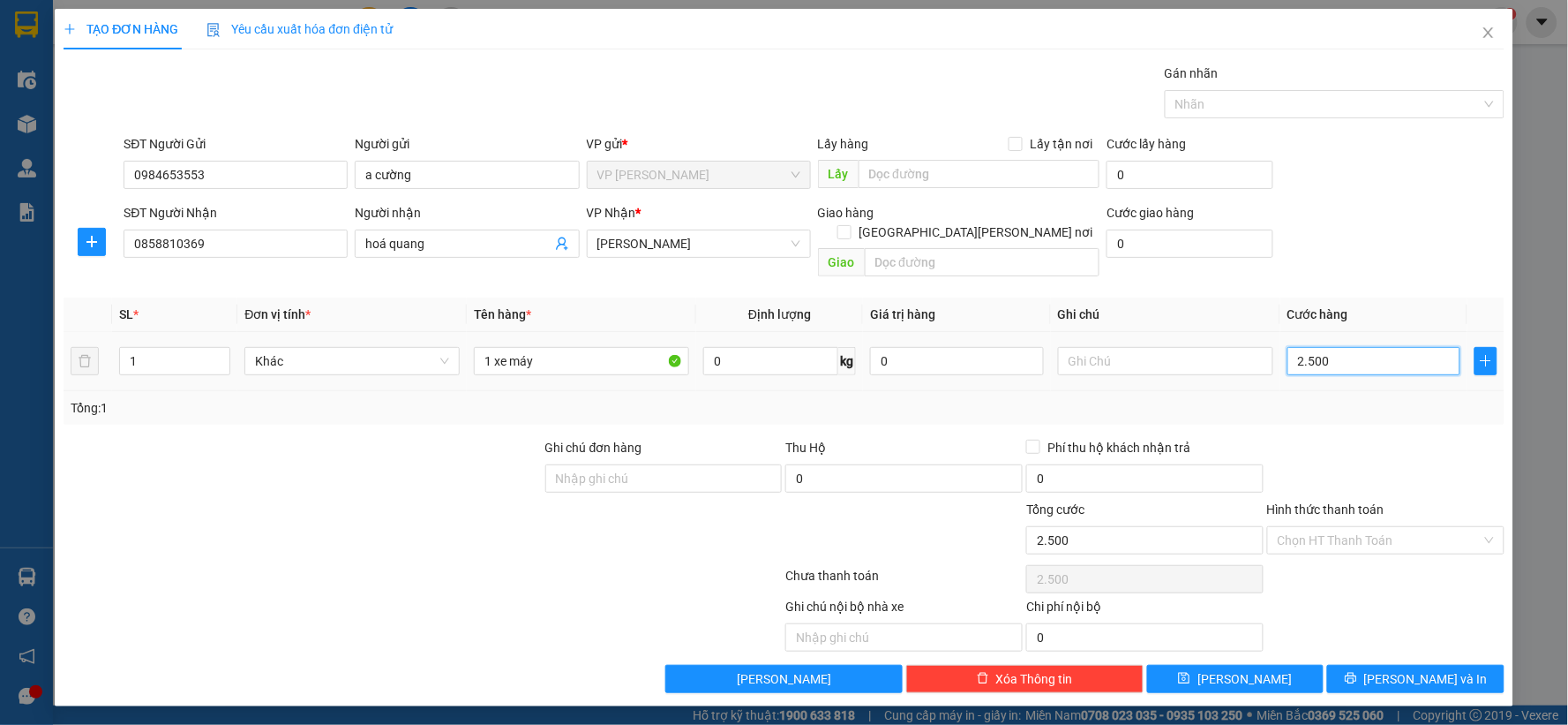
type input "25.000"
type input "250.000"
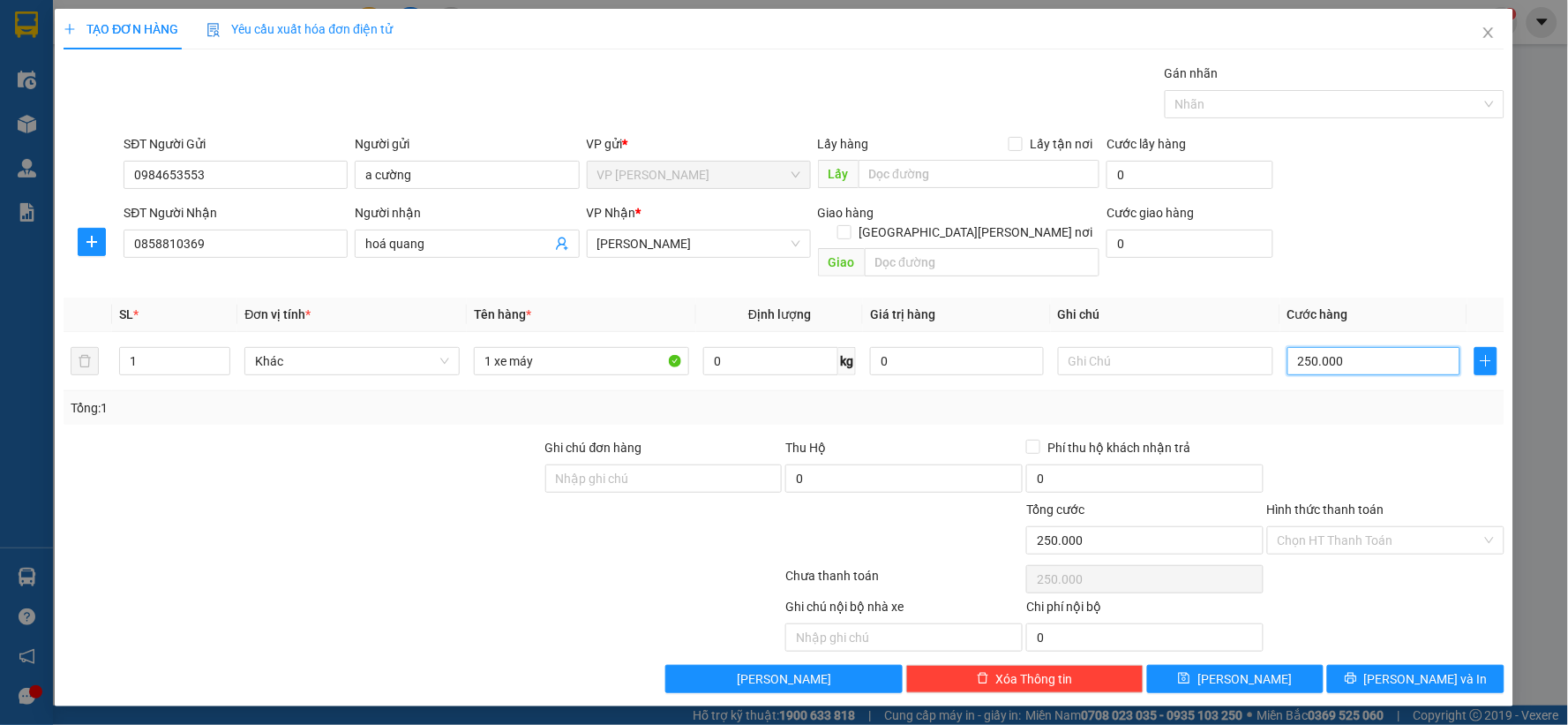
type input "250.000"
click at [1339, 417] on div "Transit Pickup Surcharge Ids Transit Deliver Surcharge Ids Transit Deliver Surc…" at bounding box center [784, 378] width 1441 height 629
click at [471, 164] on input "a cường" at bounding box center [467, 175] width 224 height 28
click at [237, 177] on input "0984653553" at bounding box center [236, 175] width 224 height 28
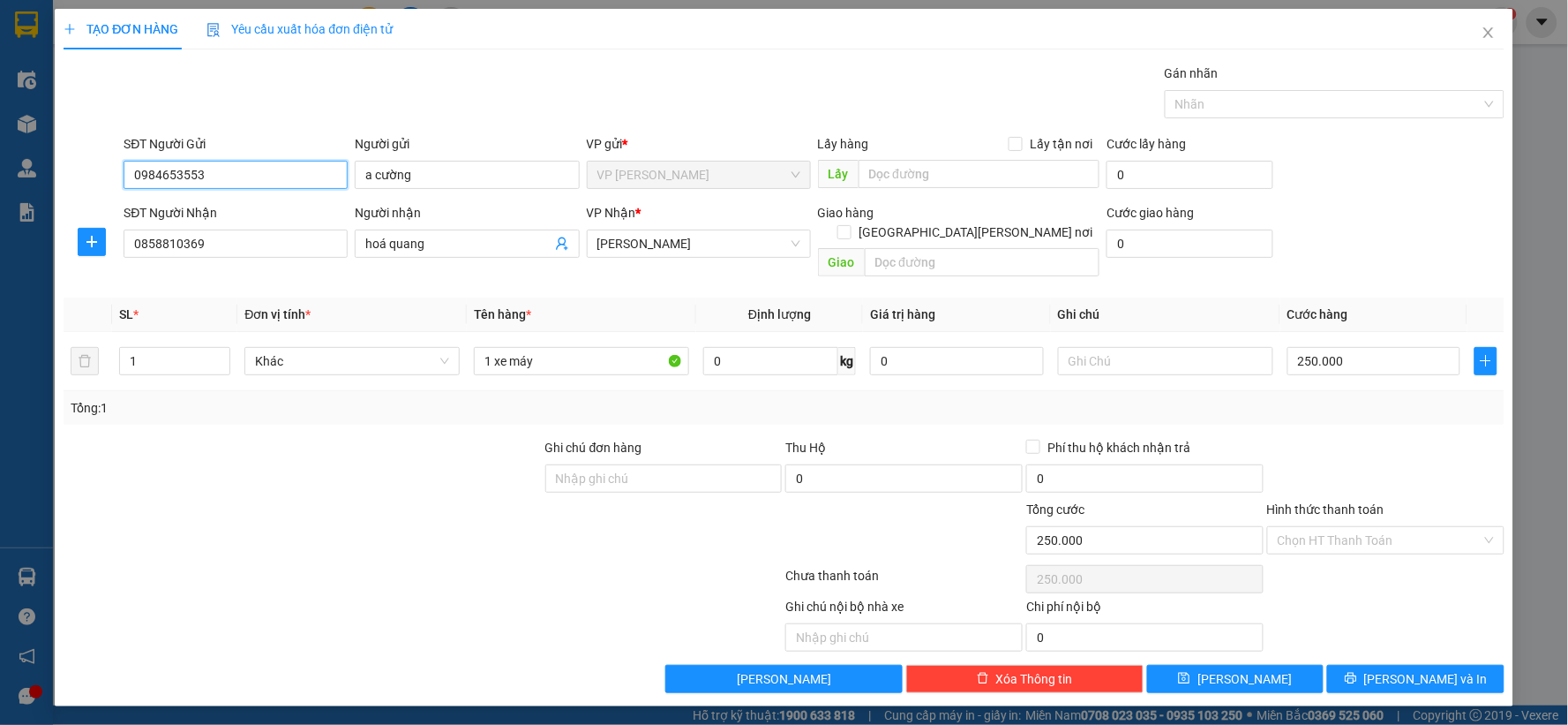
click at [237, 177] on input "0984653553" at bounding box center [236, 175] width 224 height 28
click at [265, 173] on input "5335" at bounding box center [236, 175] width 224 height 28
type input "0918755335"
click at [1201, 665] on button "[PERSON_NAME]" at bounding box center [1235, 679] width 177 height 28
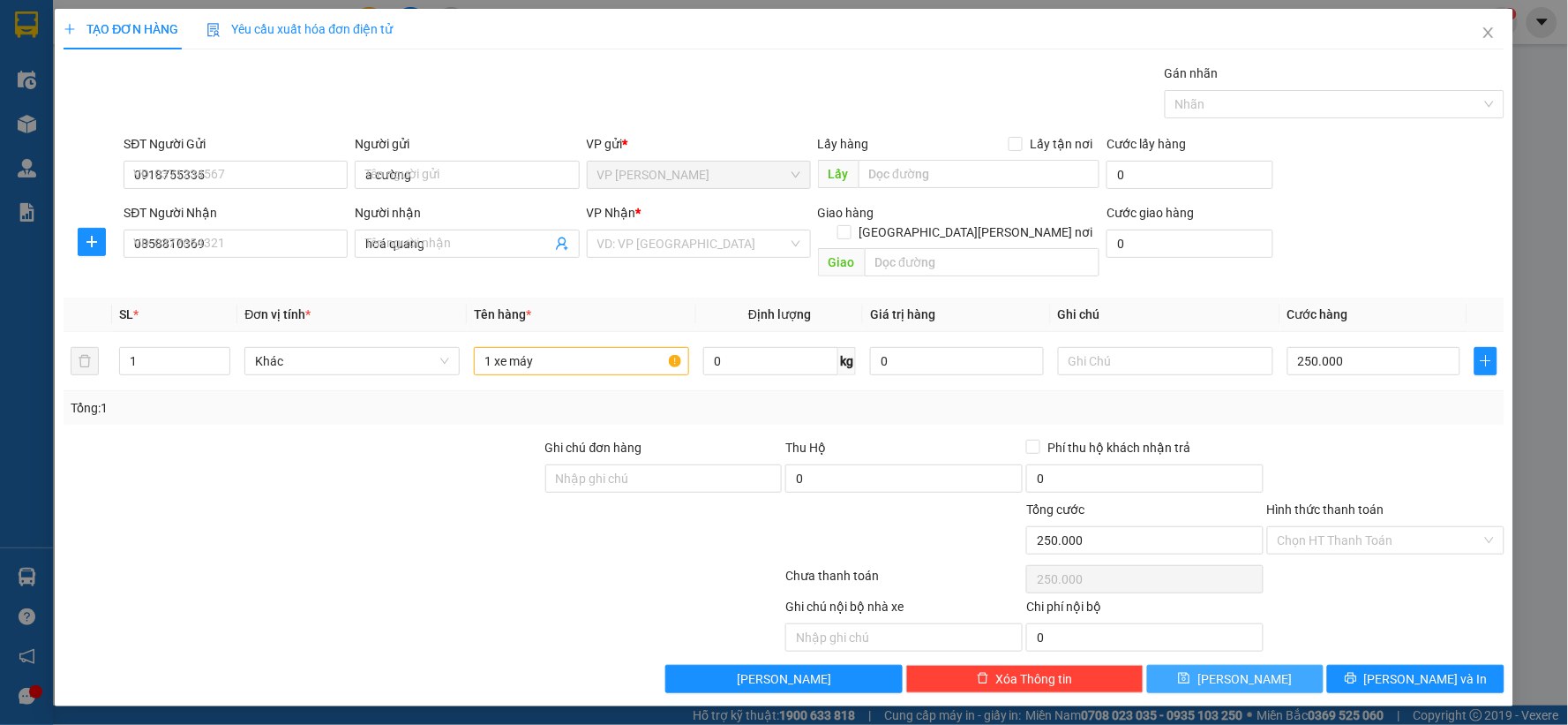
type input "0"
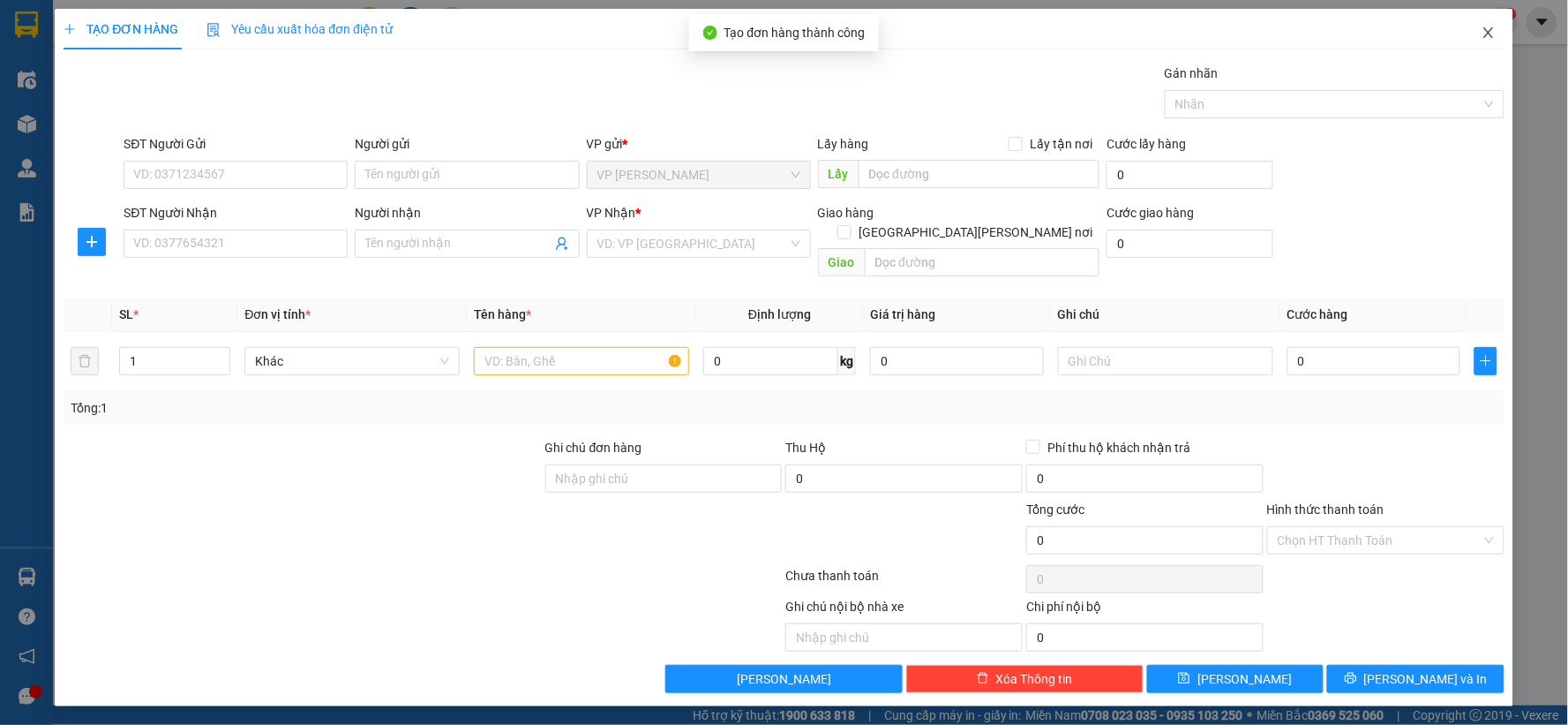
click at [1487, 29] on icon "close" at bounding box center [1488, 33] width 14 height 14
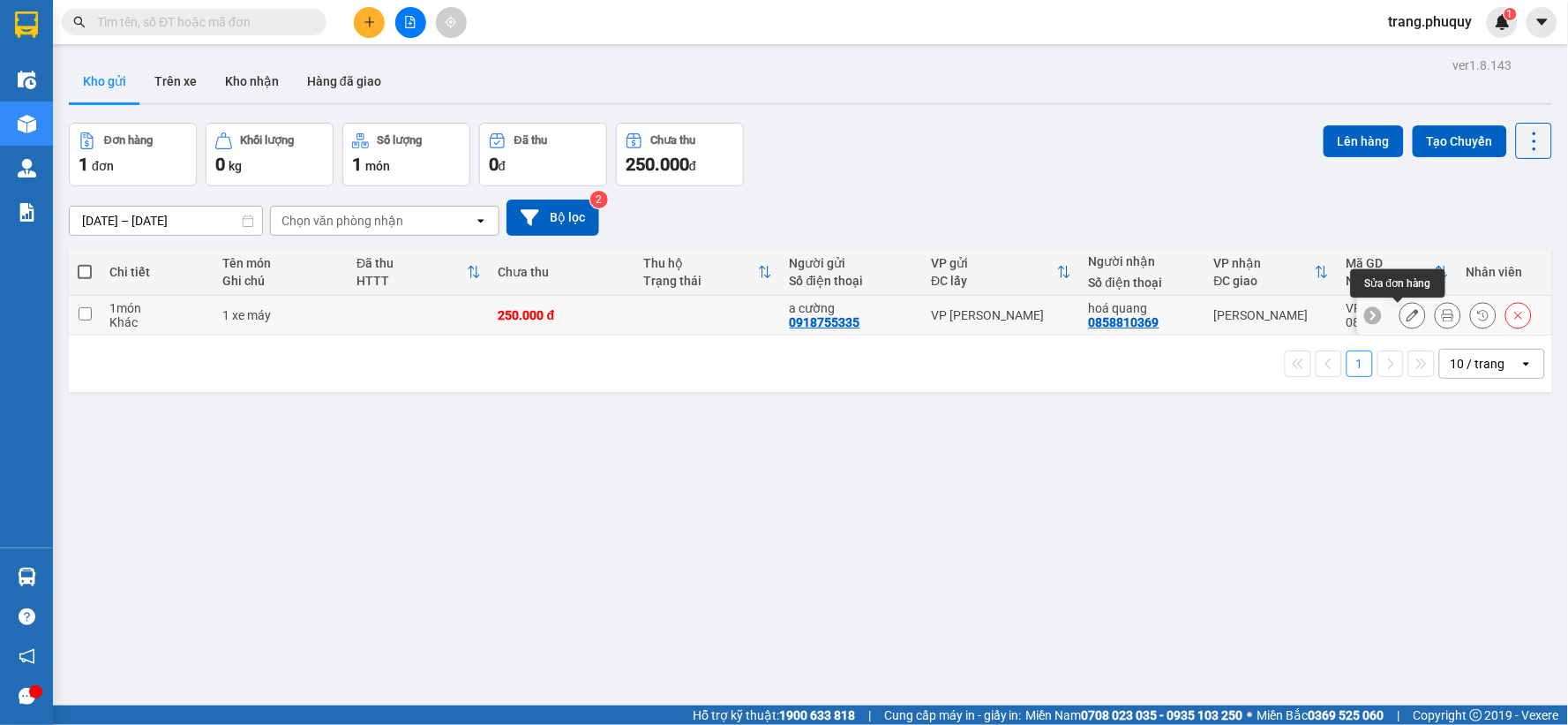
click at [1406, 311] on icon at bounding box center [1412, 315] width 12 height 12
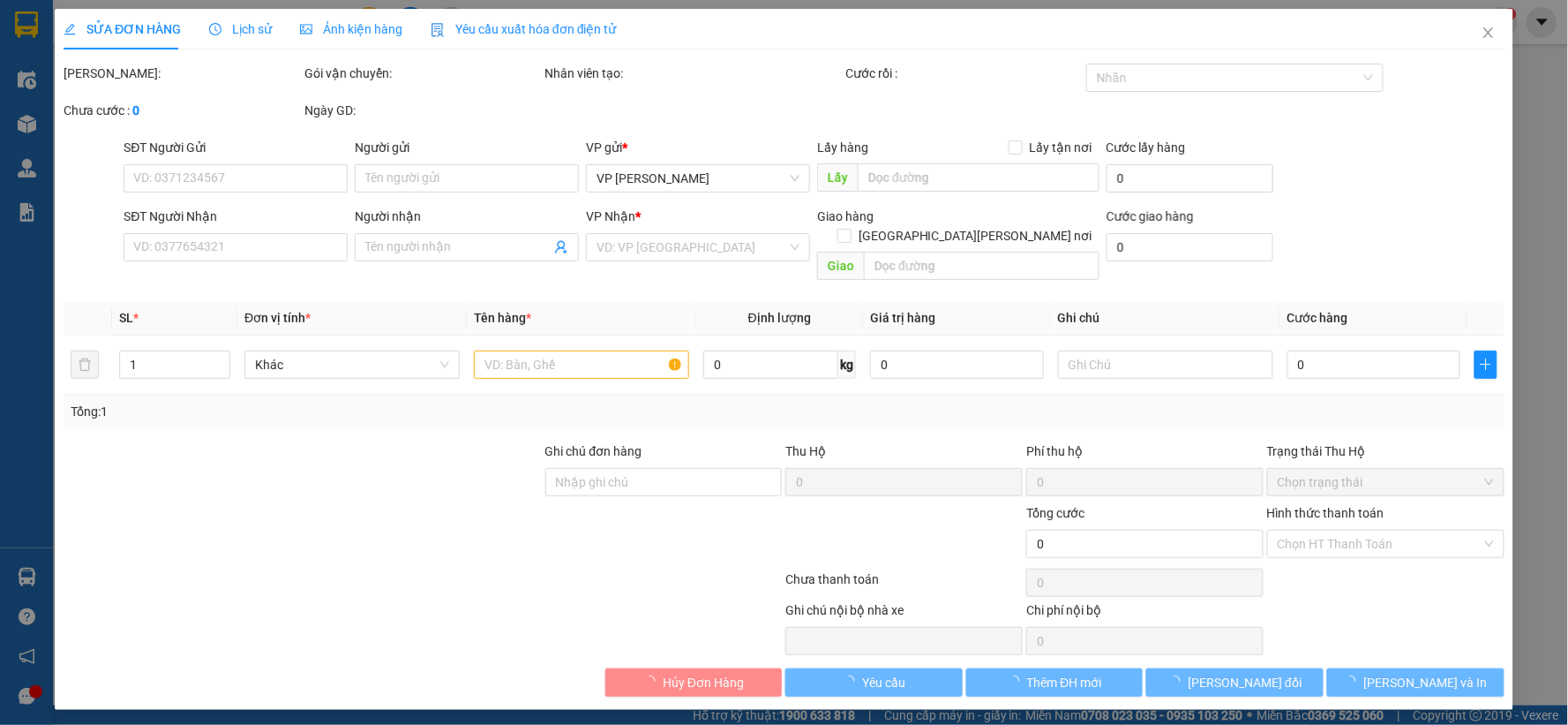
type input "0918755335"
type input "a cường"
type input "0858810369"
type input "hoá quang"
type input "250.000"
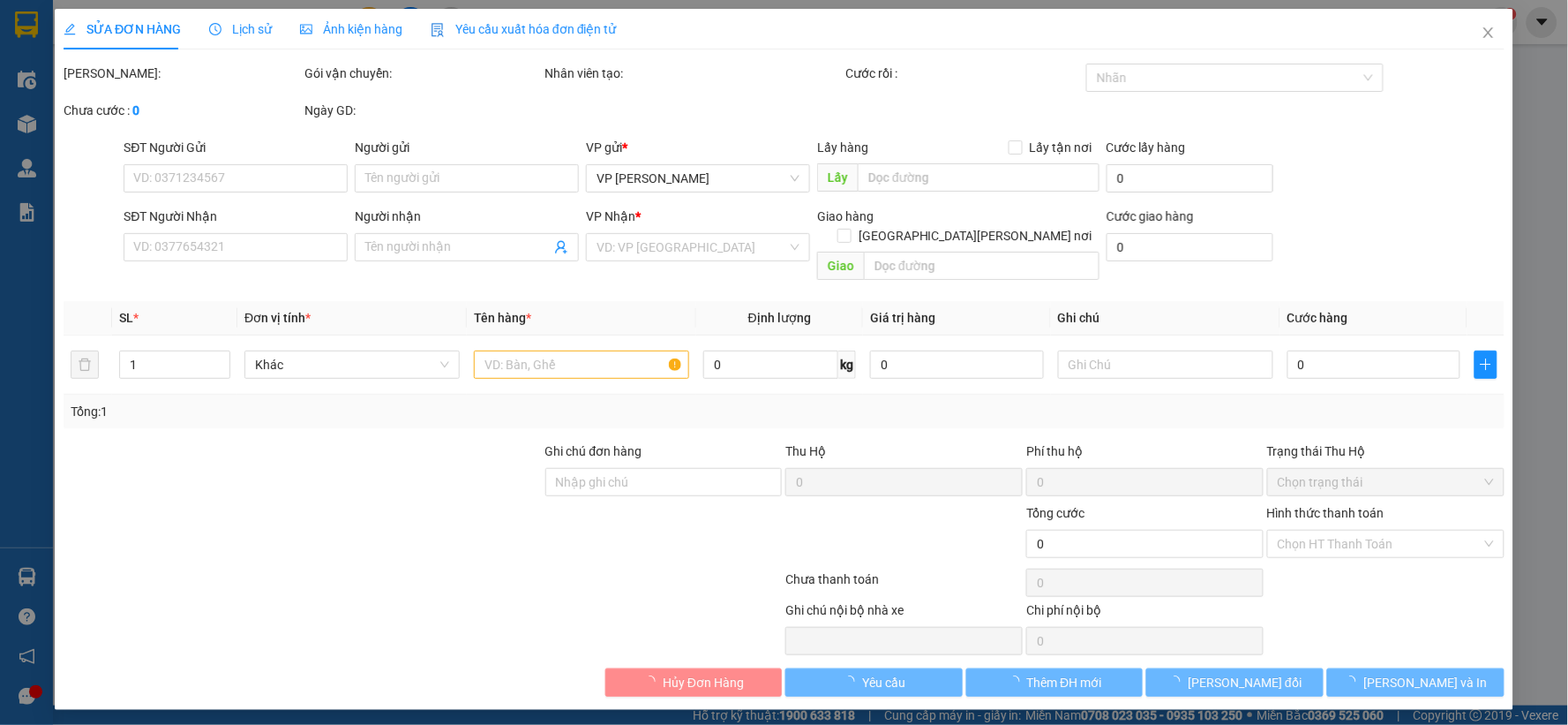
type input "250.000"
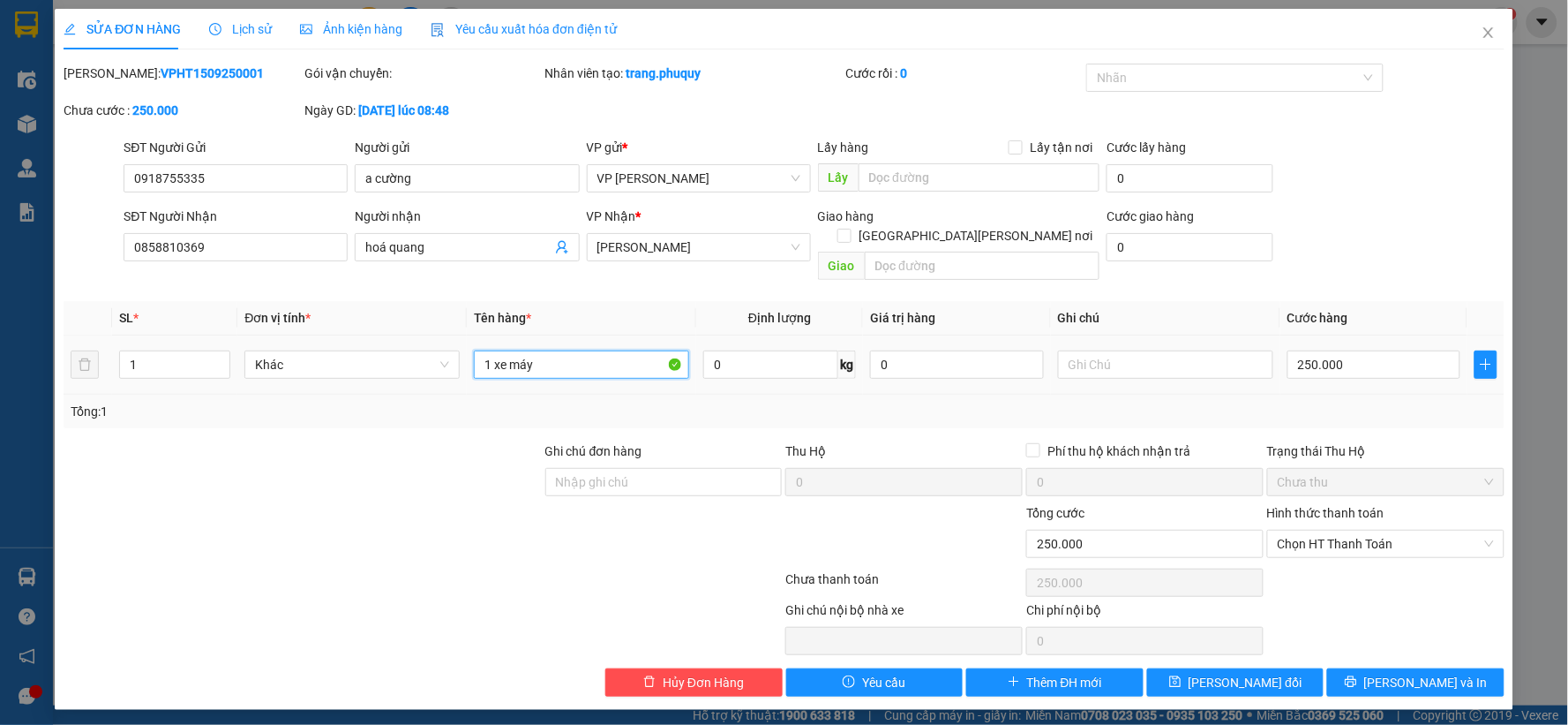
click at [589, 350] on input "1 xe máy" at bounding box center [581, 364] width 215 height 28
type input "1 xe máy 29B4 9243"
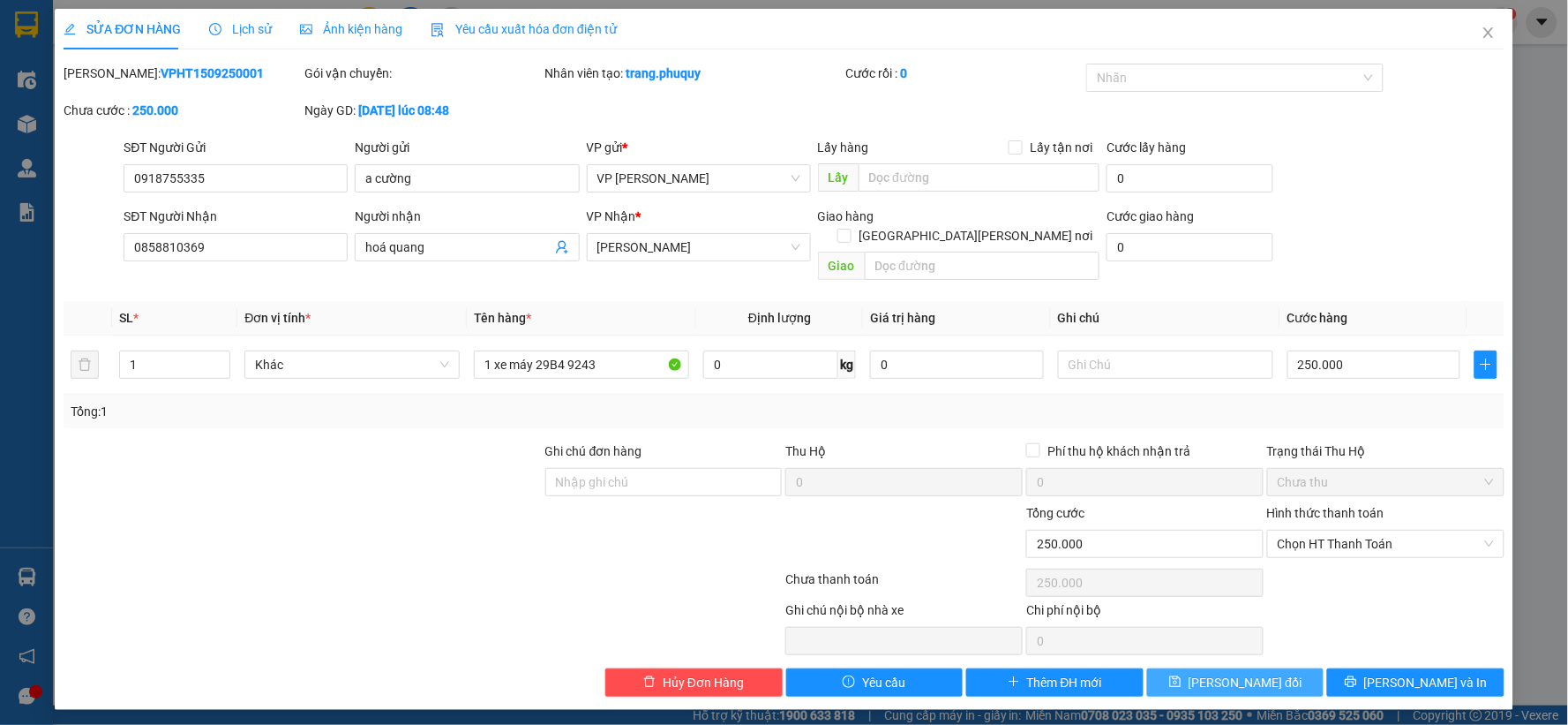
click at [1295, 668] on button "[PERSON_NAME] đổi" at bounding box center [1235, 682] width 177 height 28
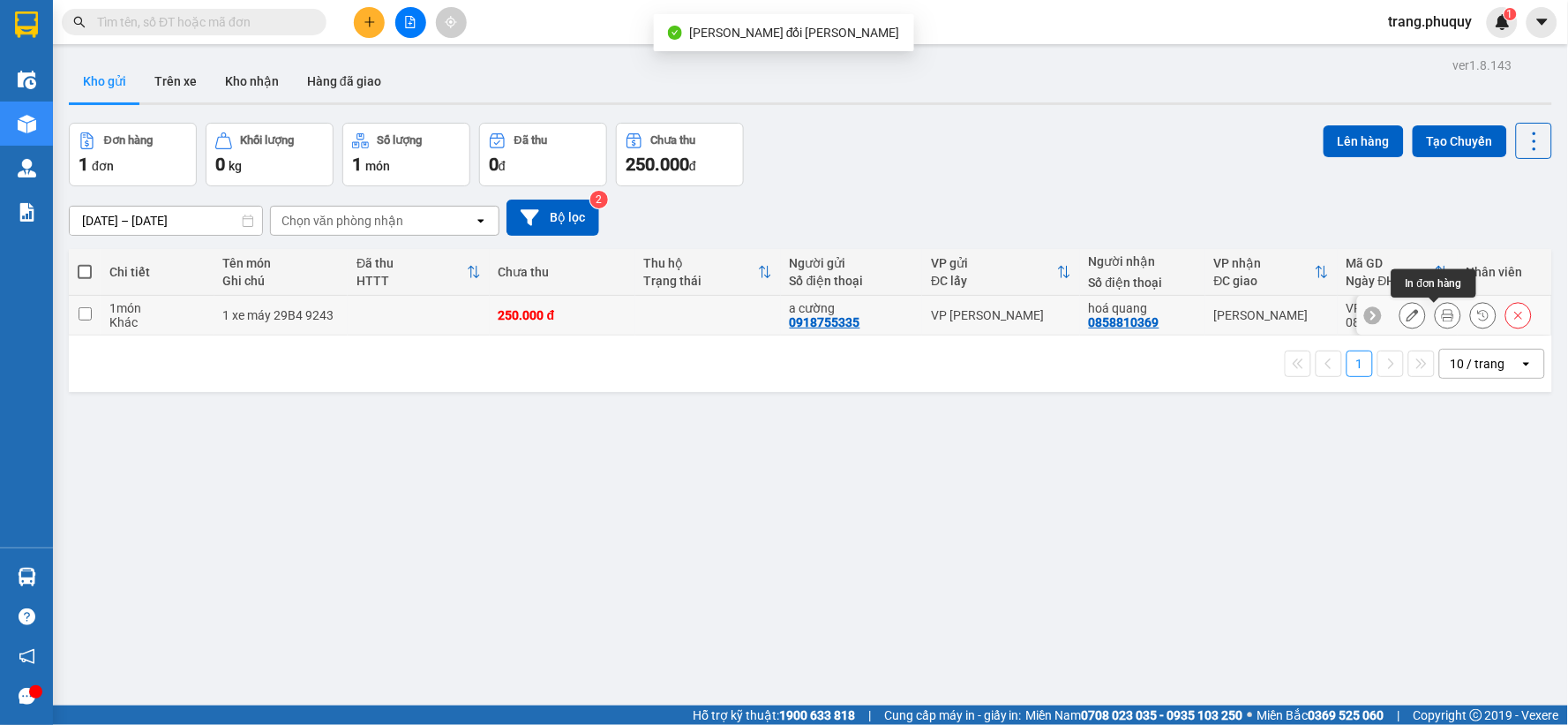
click at [1441, 320] on icon at bounding box center [1447, 315] width 12 height 12
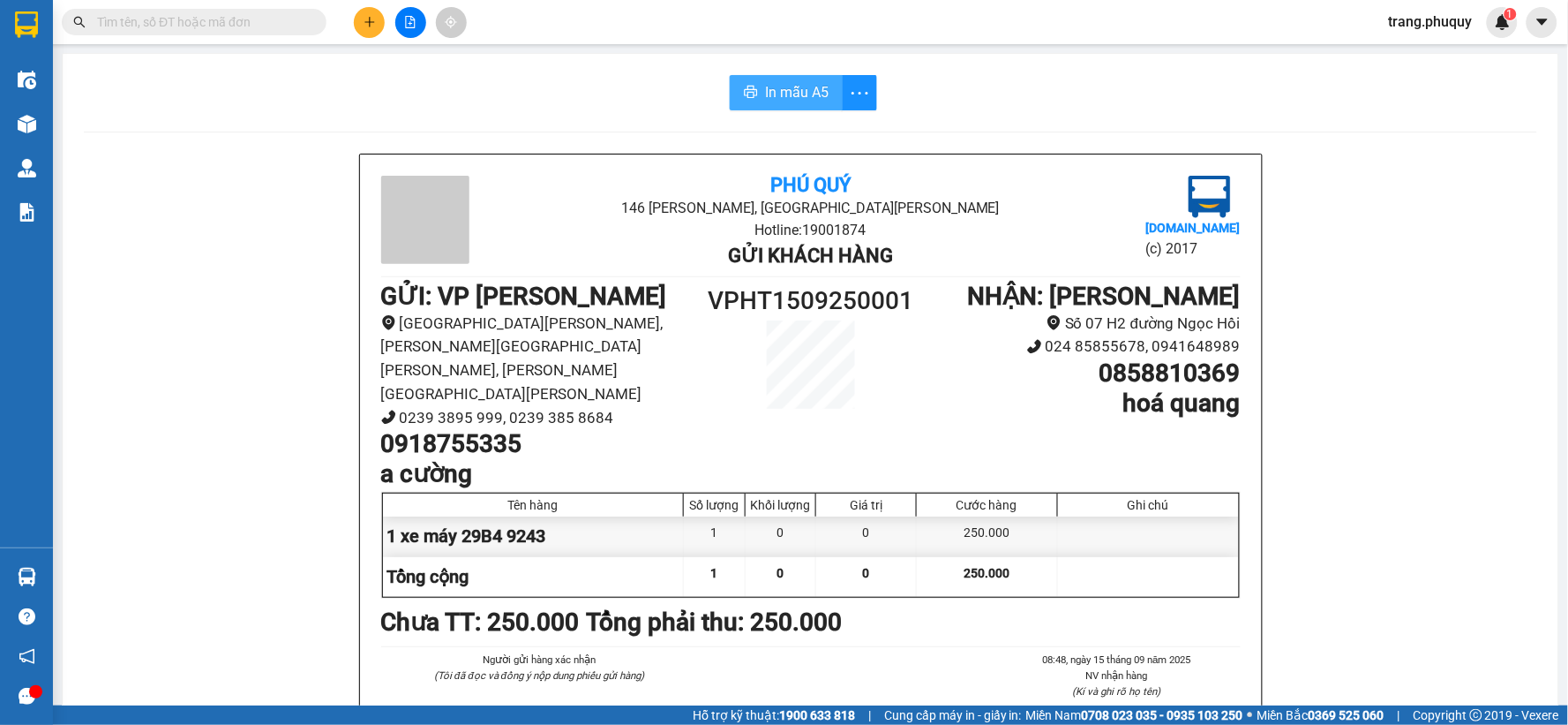
click at [797, 90] on span "In mẫu A5" at bounding box center [796, 92] width 64 height 22
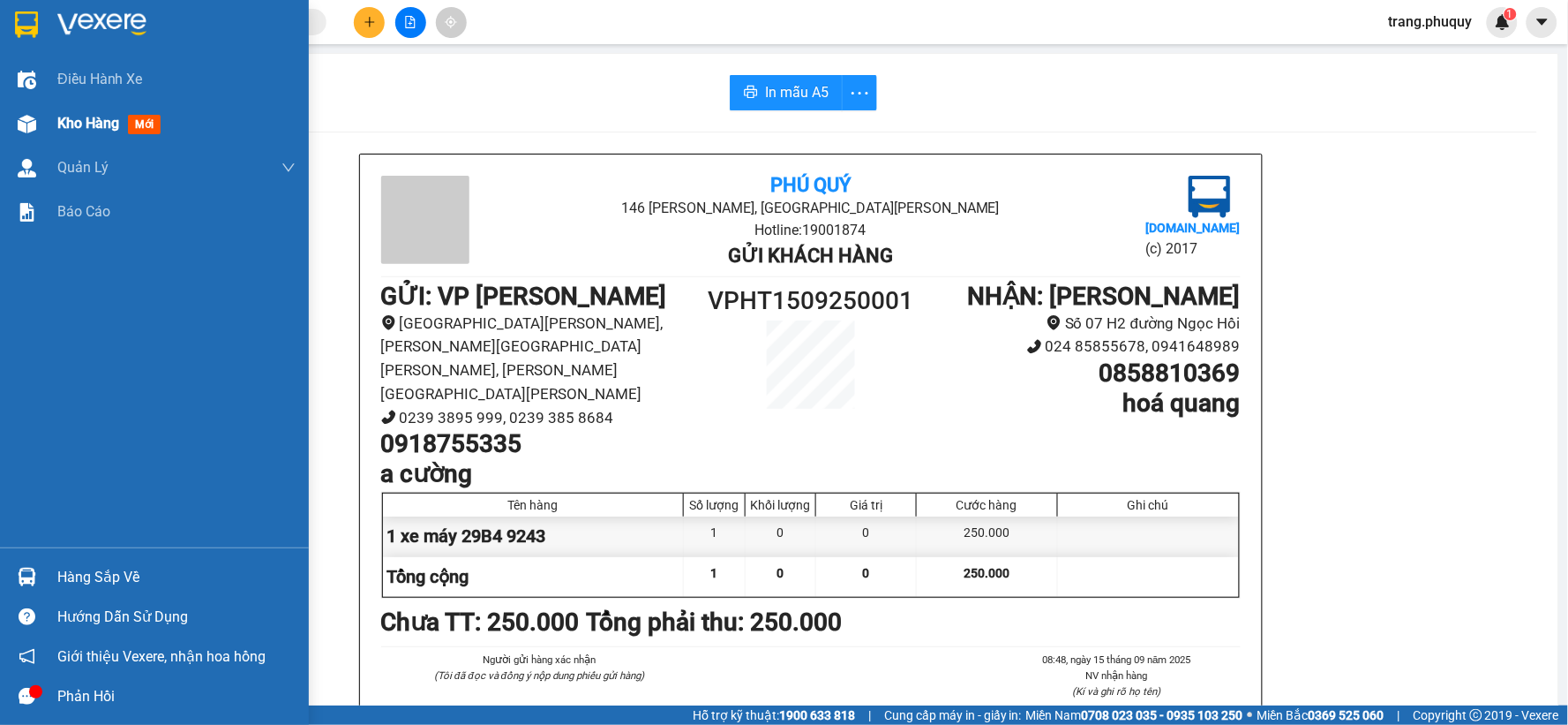
click at [28, 124] on img at bounding box center [27, 124] width 19 height 19
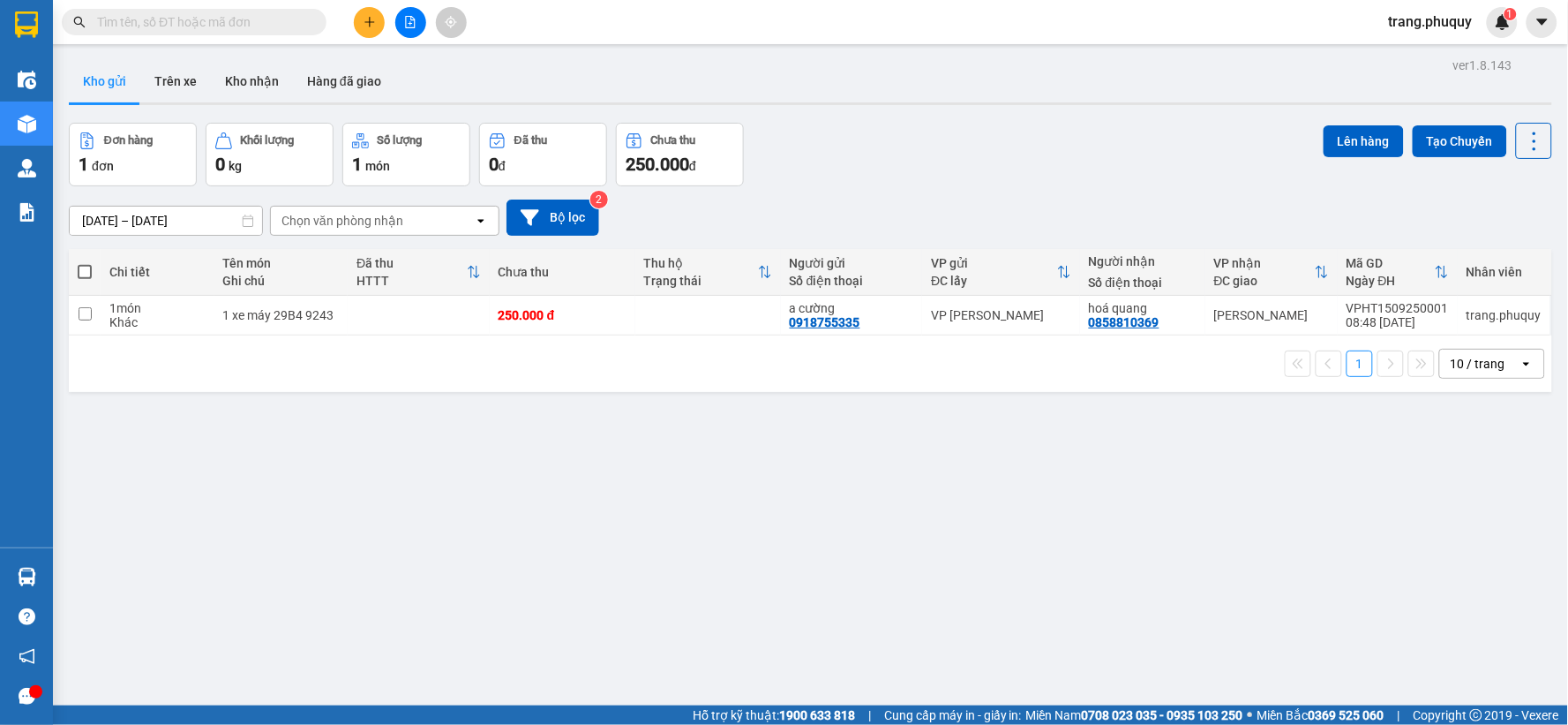
scroll to position [81, 0]
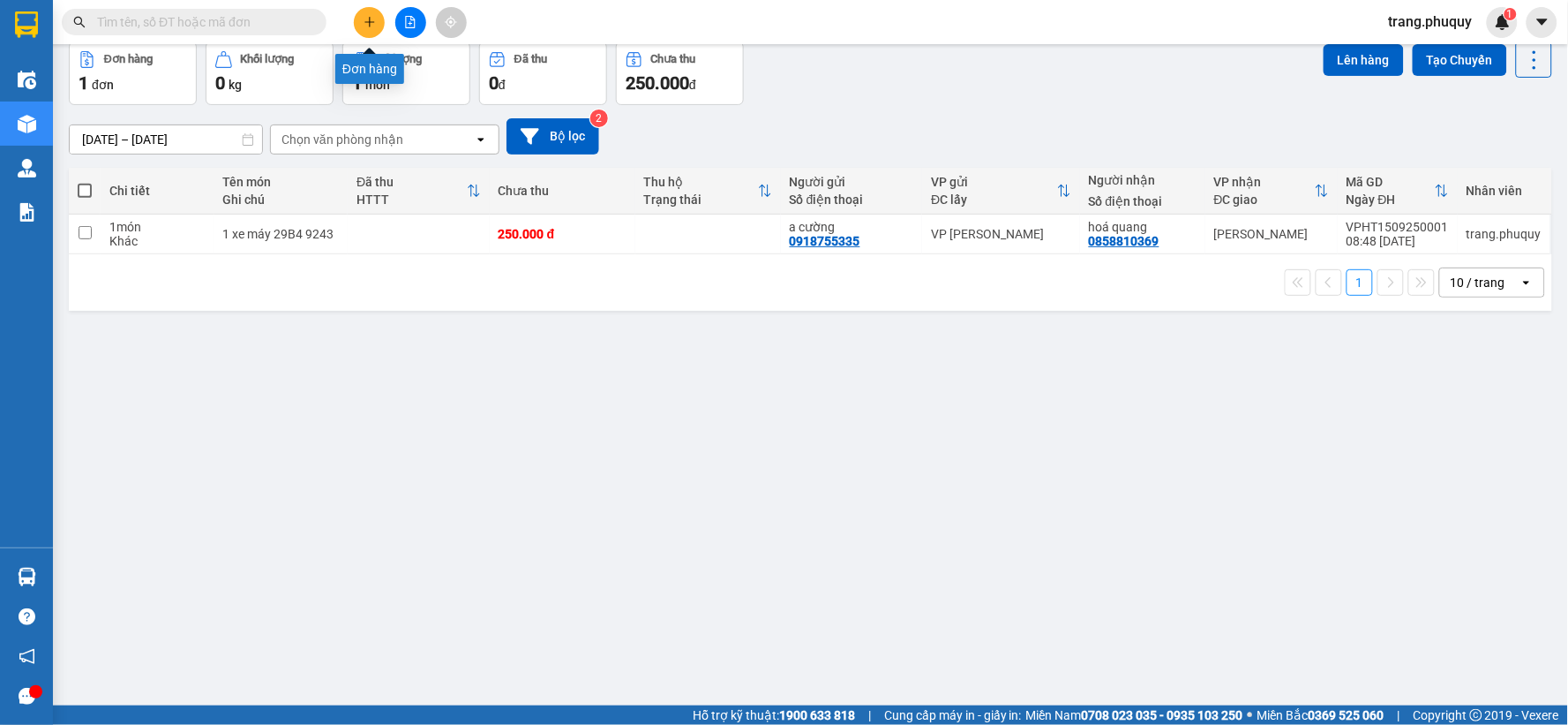
click at [372, 25] on icon "plus" at bounding box center [370, 22] width 12 height 12
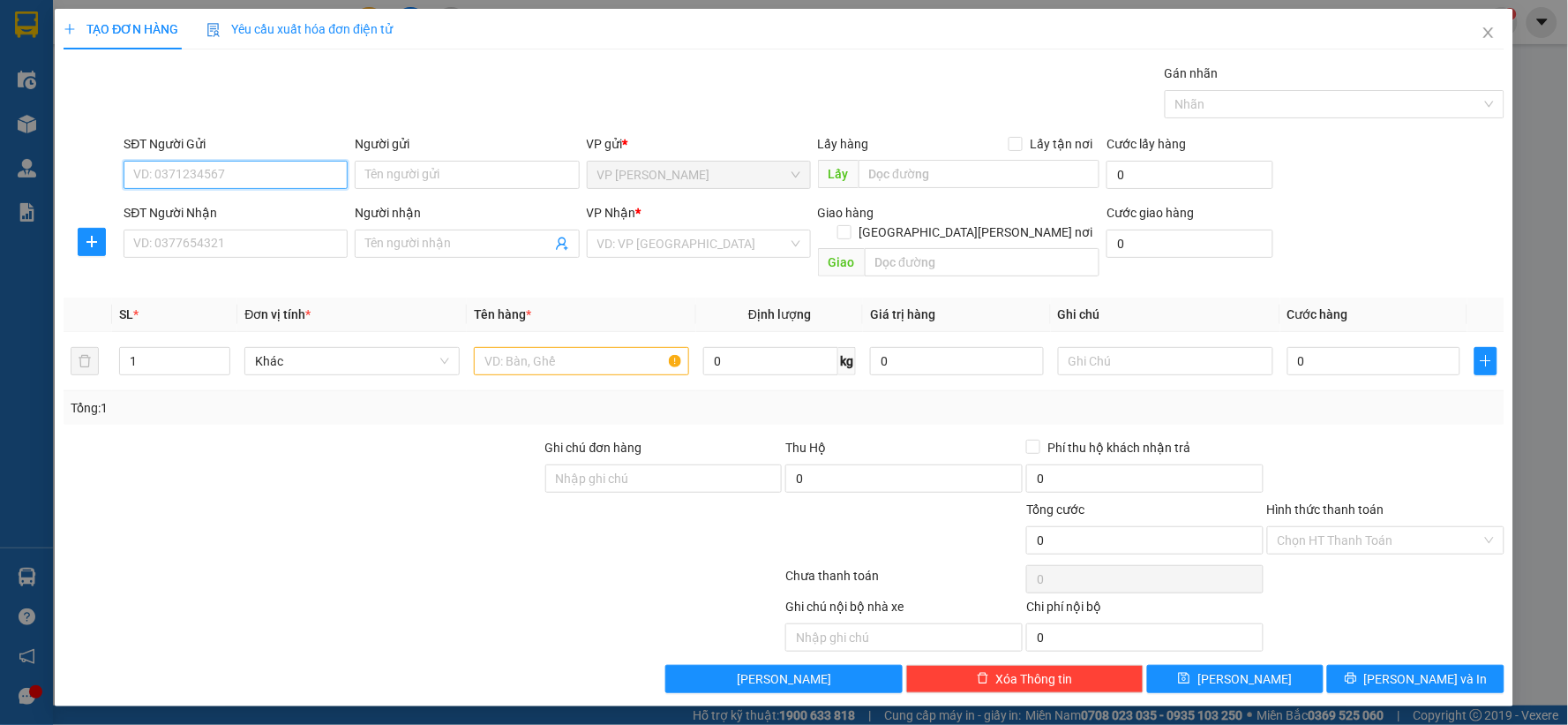
click at [275, 169] on input "SĐT Người Gửi" at bounding box center [236, 175] width 224 height 28
click at [1493, 38] on icon "close" at bounding box center [1488, 32] width 10 height 11
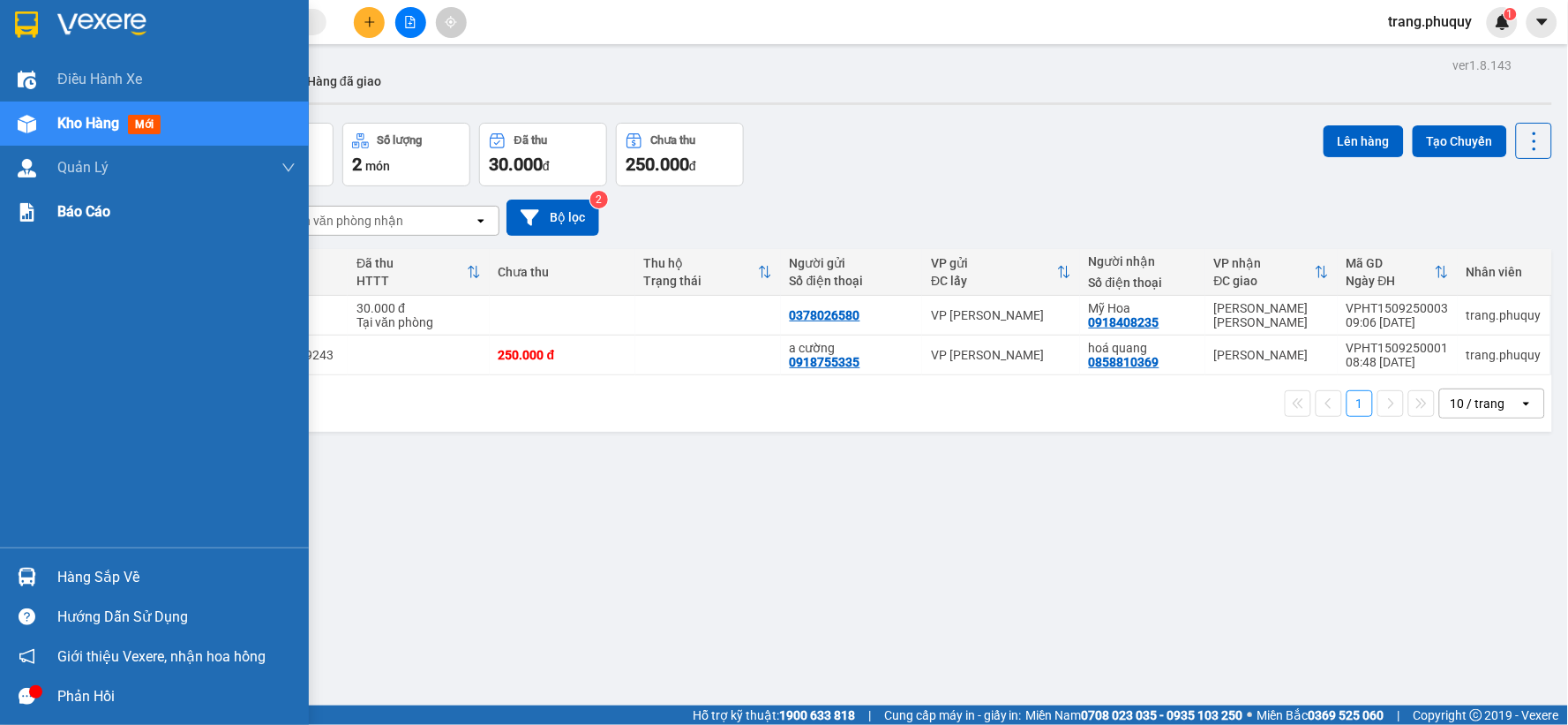
click at [73, 207] on span "Báo cáo" at bounding box center [83, 211] width 53 height 22
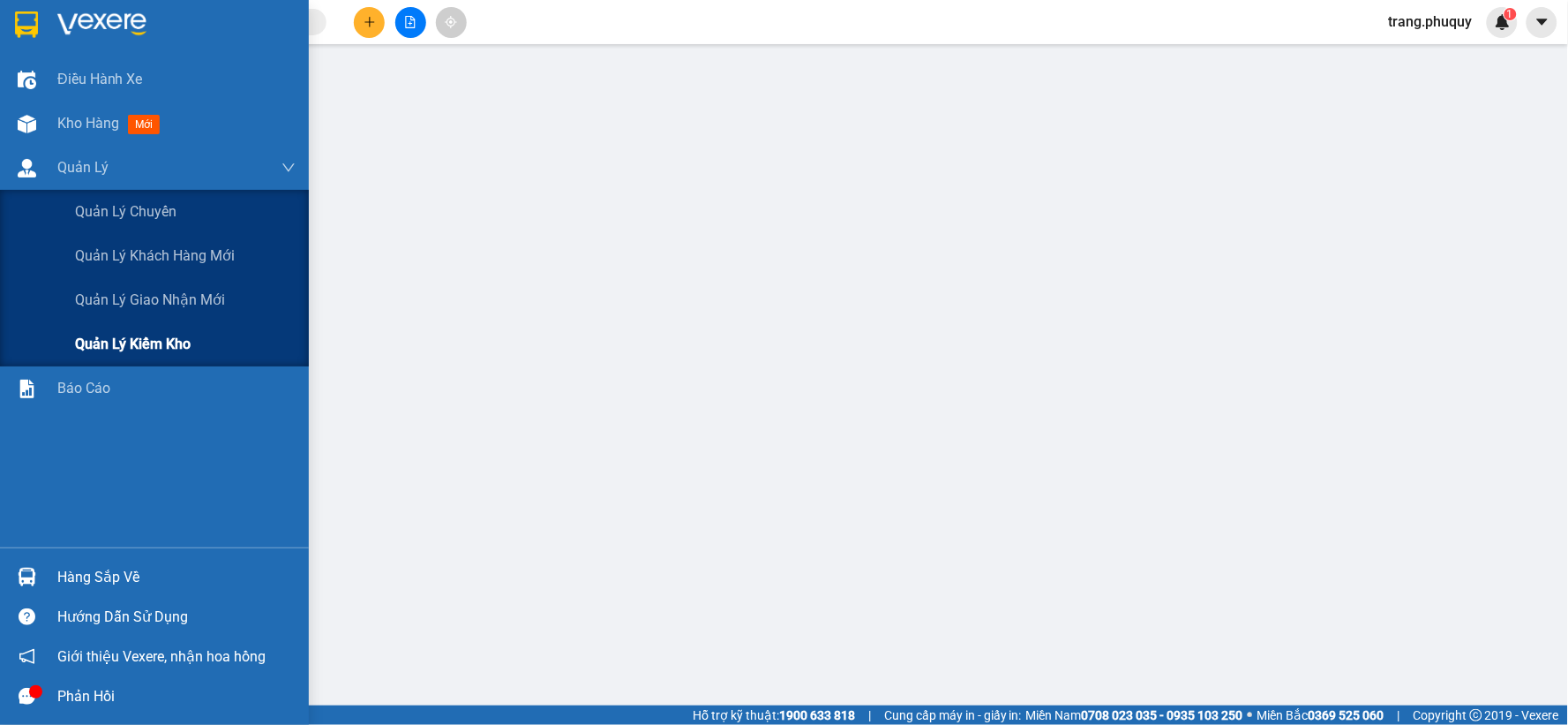
click at [159, 347] on span "Quản lý kiểm kho" at bounding box center [133, 344] width 116 height 22
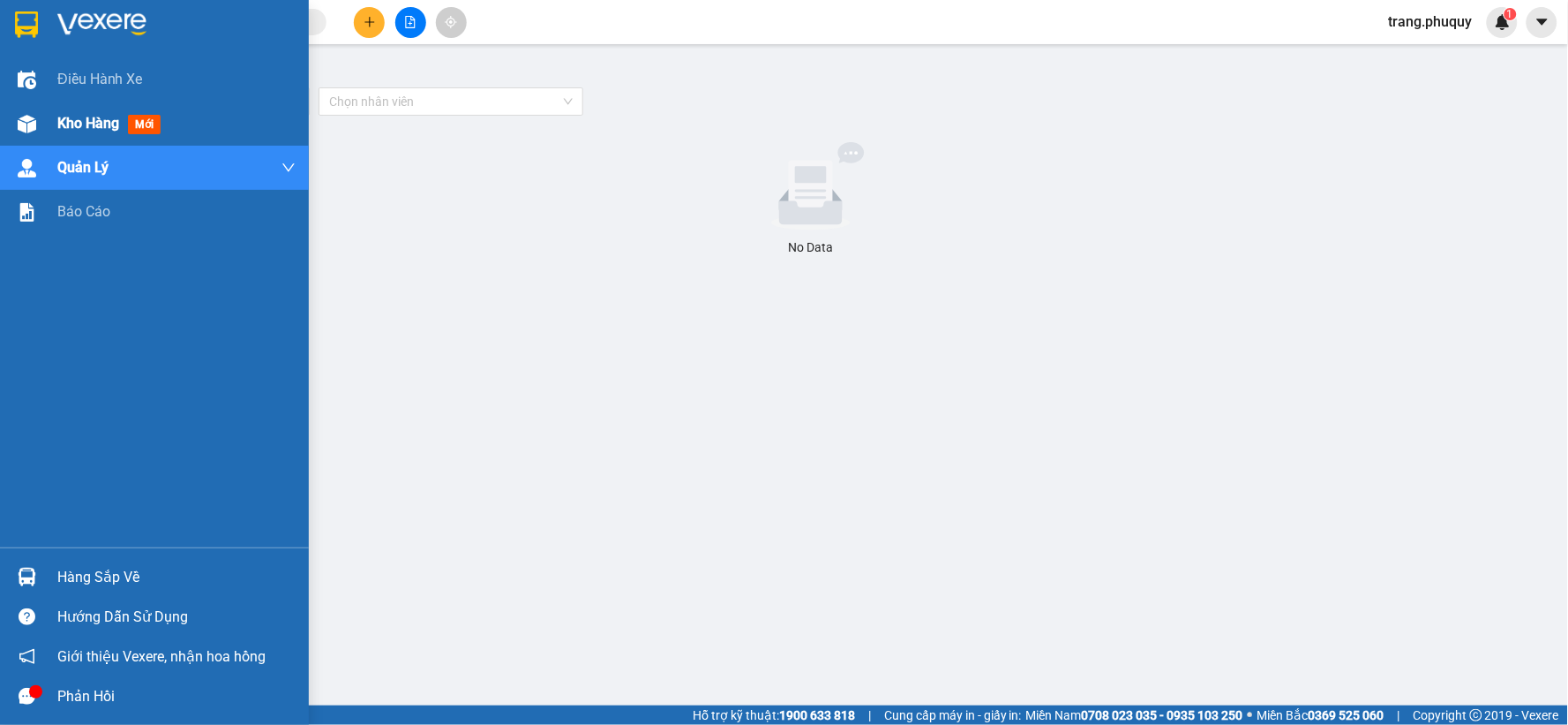
click at [31, 118] on img at bounding box center [27, 124] width 19 height 19
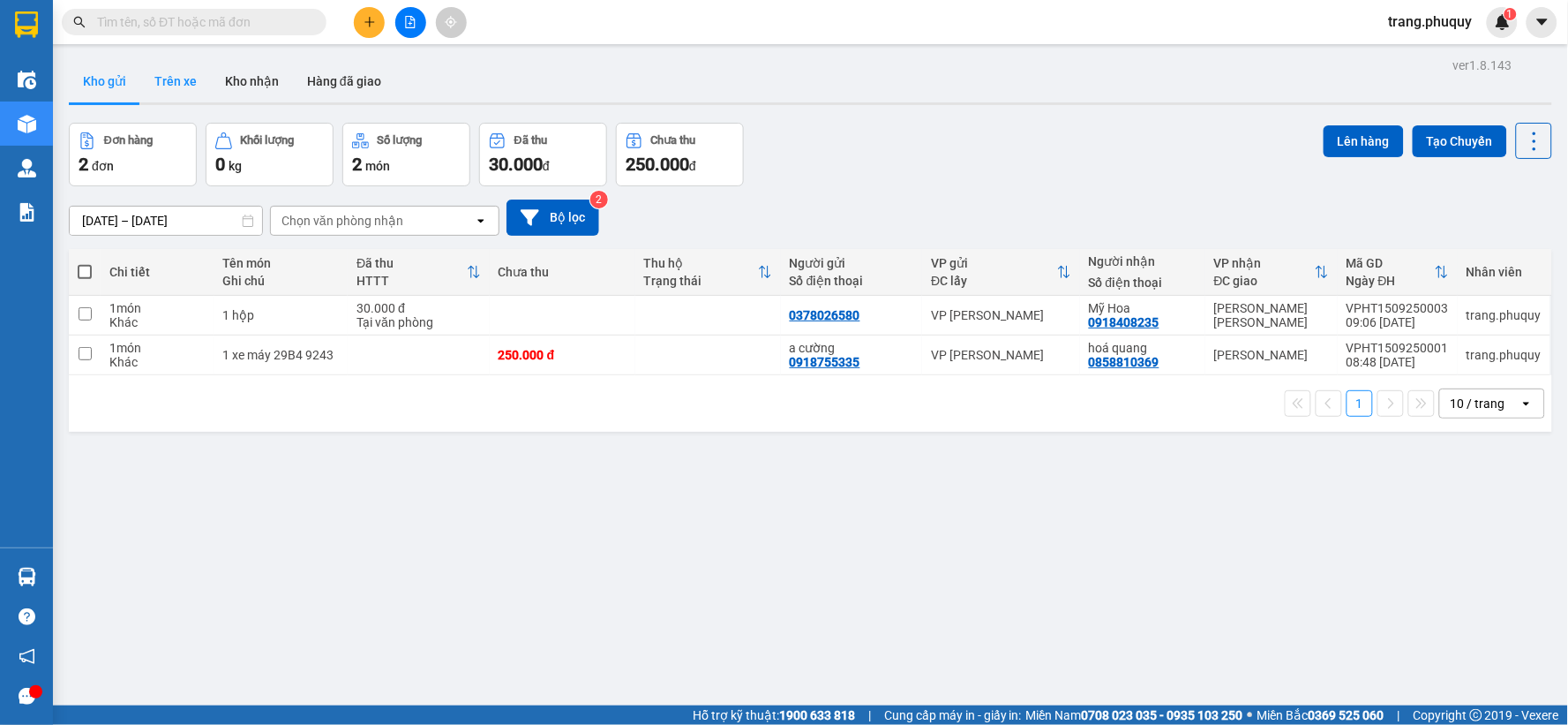
click at [174, 88] on button "Trên xe" at bounding box center [175, 81] width 71 height 42
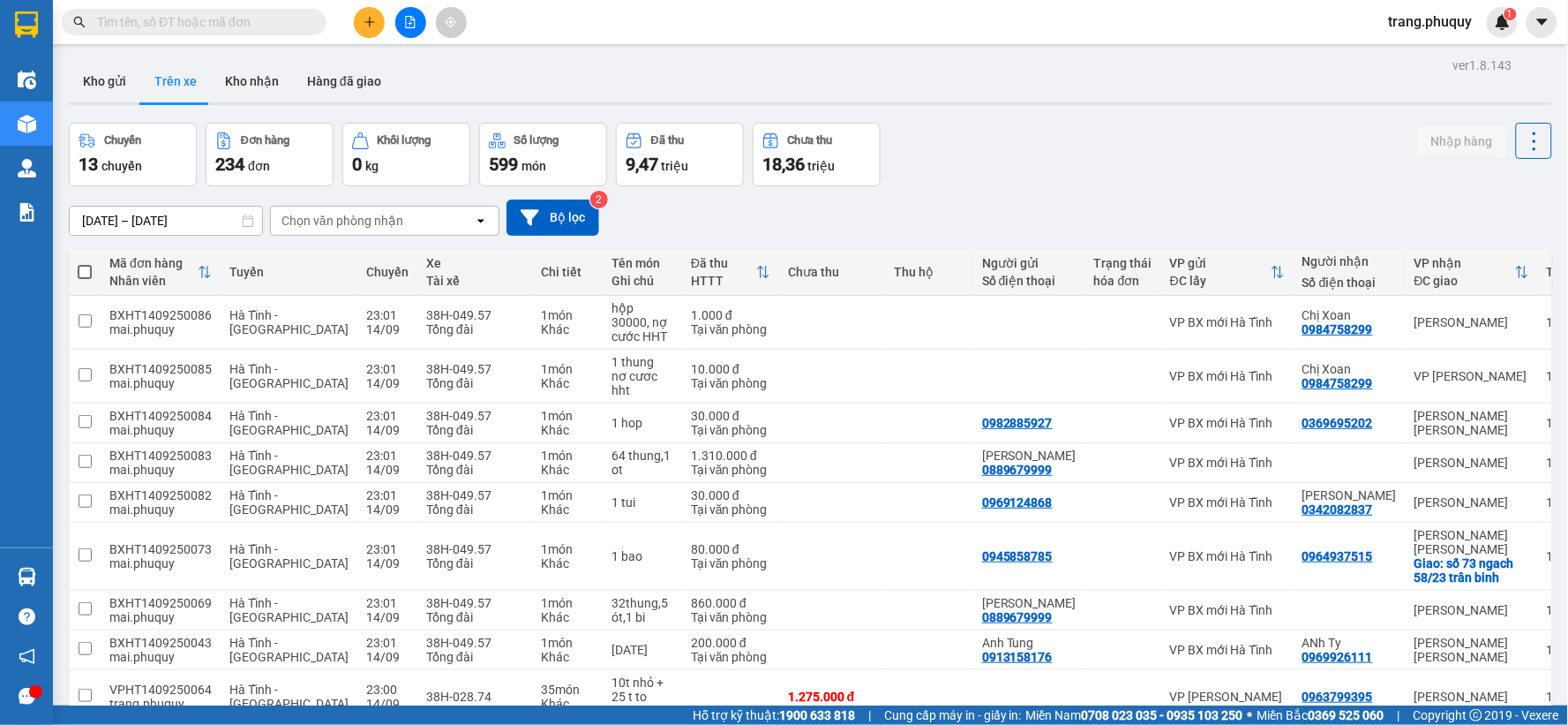
click at [177, 228] on div "ver 1.8.143 Kho gửi Trên xe [PERSON_NAME] Hàng đã giao Chuyến 13 chuyến Đơn hàn…" at bounding box center [810, 447] width 1497 height 788
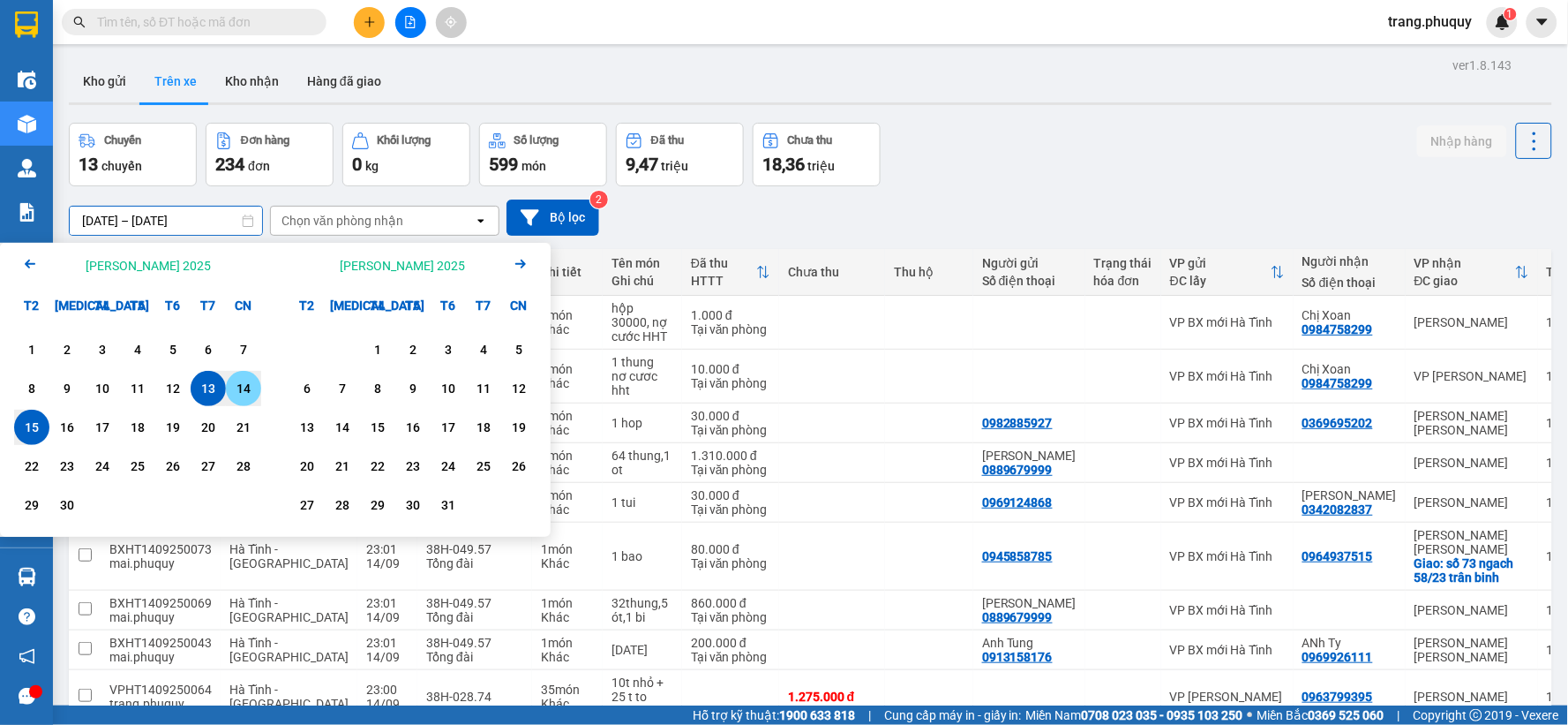
click at [252, 386] on div "14" at bounding box center [243, 388] width 25 height 21
type input "[DATE] – [DATE]"
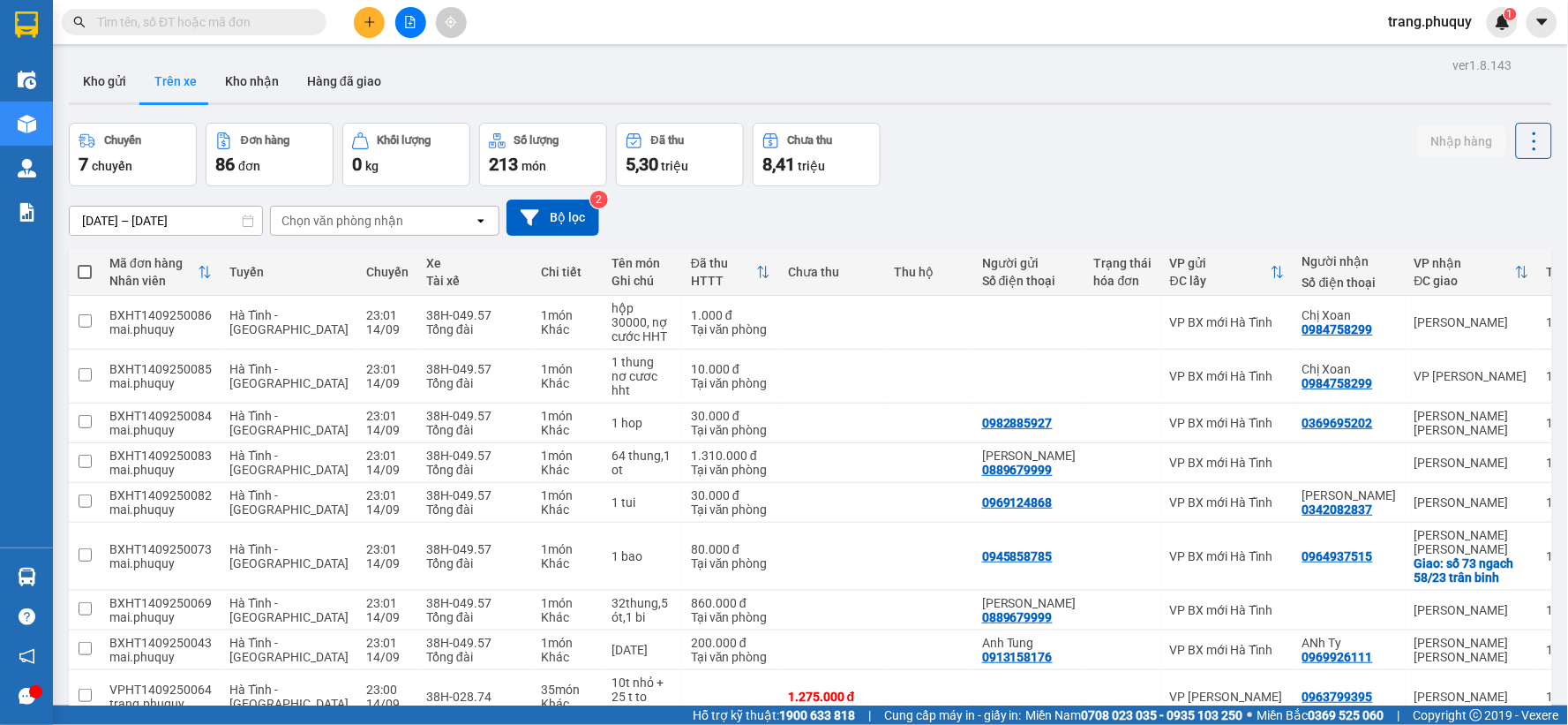
click at [403, 238] on div "[DATE] – [DATE] Press the down arrow key to interact with the calendar and sele…" at bounding box center [810, 217] width 1483 height 63
click at [402, 230] on div "Chọn văn phòng nhận" at bounding box center [372, 221] width 203 height 28
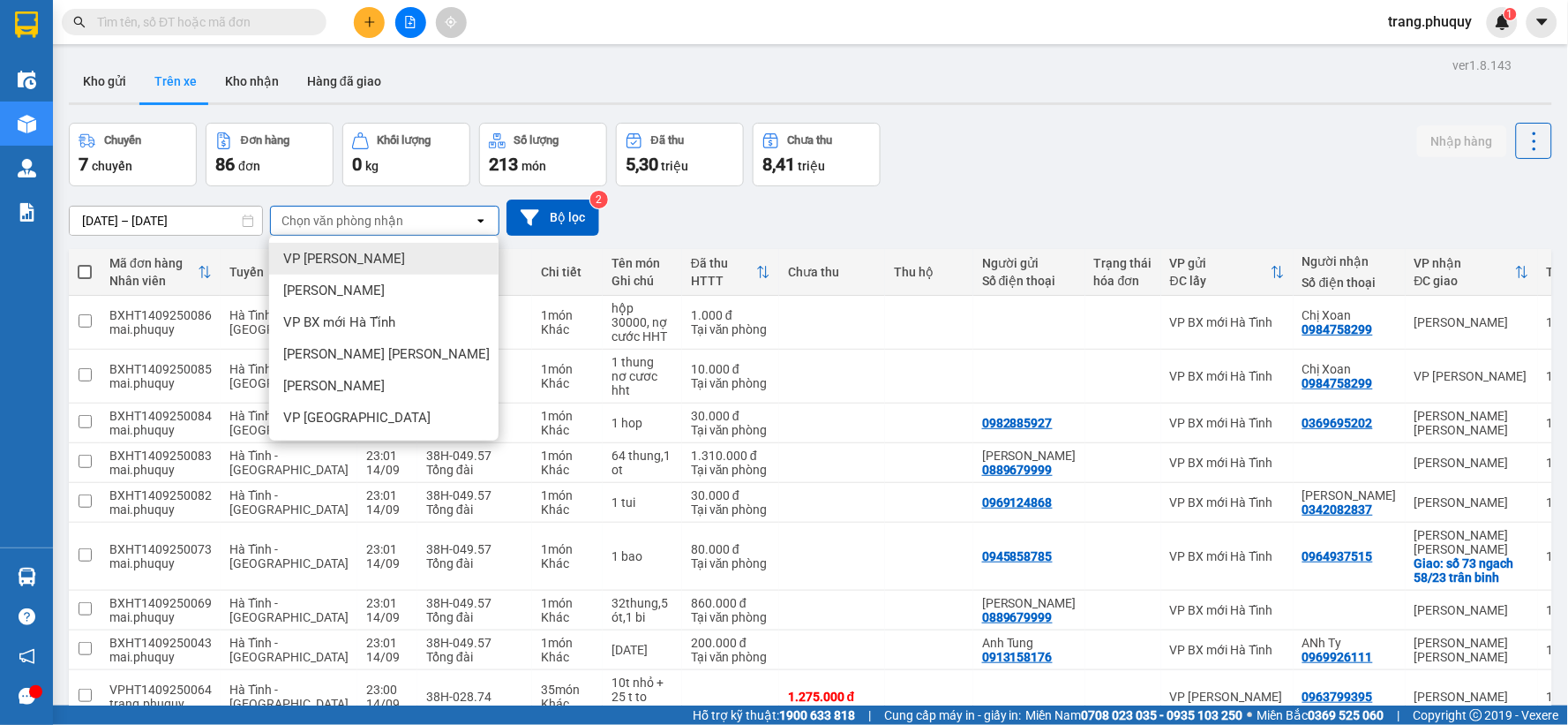
click at [337, 261] on span "VP [PERSON_NAME]" at bounding box center [344, 259] width 122 height 18
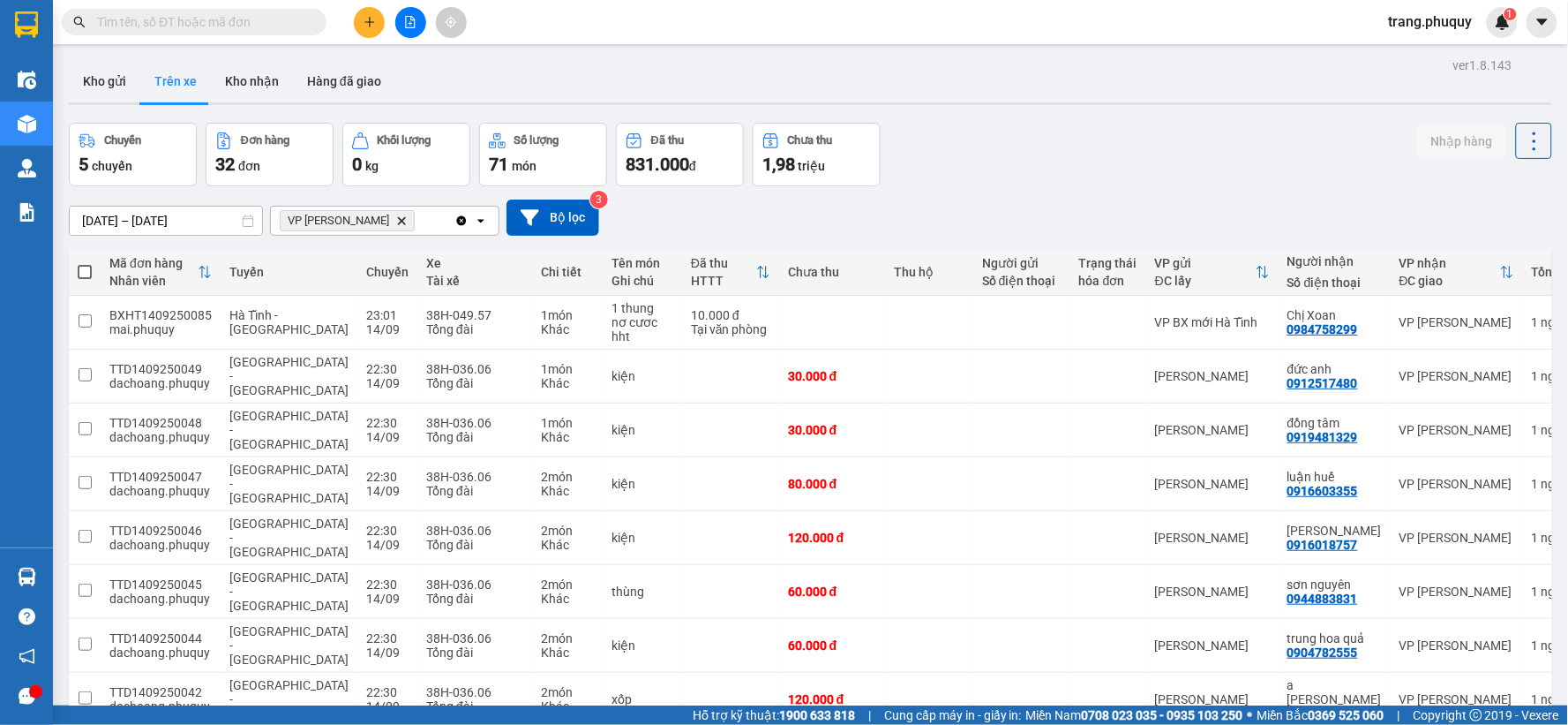
drag, startPoint x: 620, startPoint y: 168, endPoint x: 677, endPoint y: 169, distance: 57.0
click at [677, 169] on button "Đã thu 831.000 đ" at bounding box center [680, 155] width 128 height 64
click at [411, 28] on button at bounding box center [410, 22] width 31 height 31
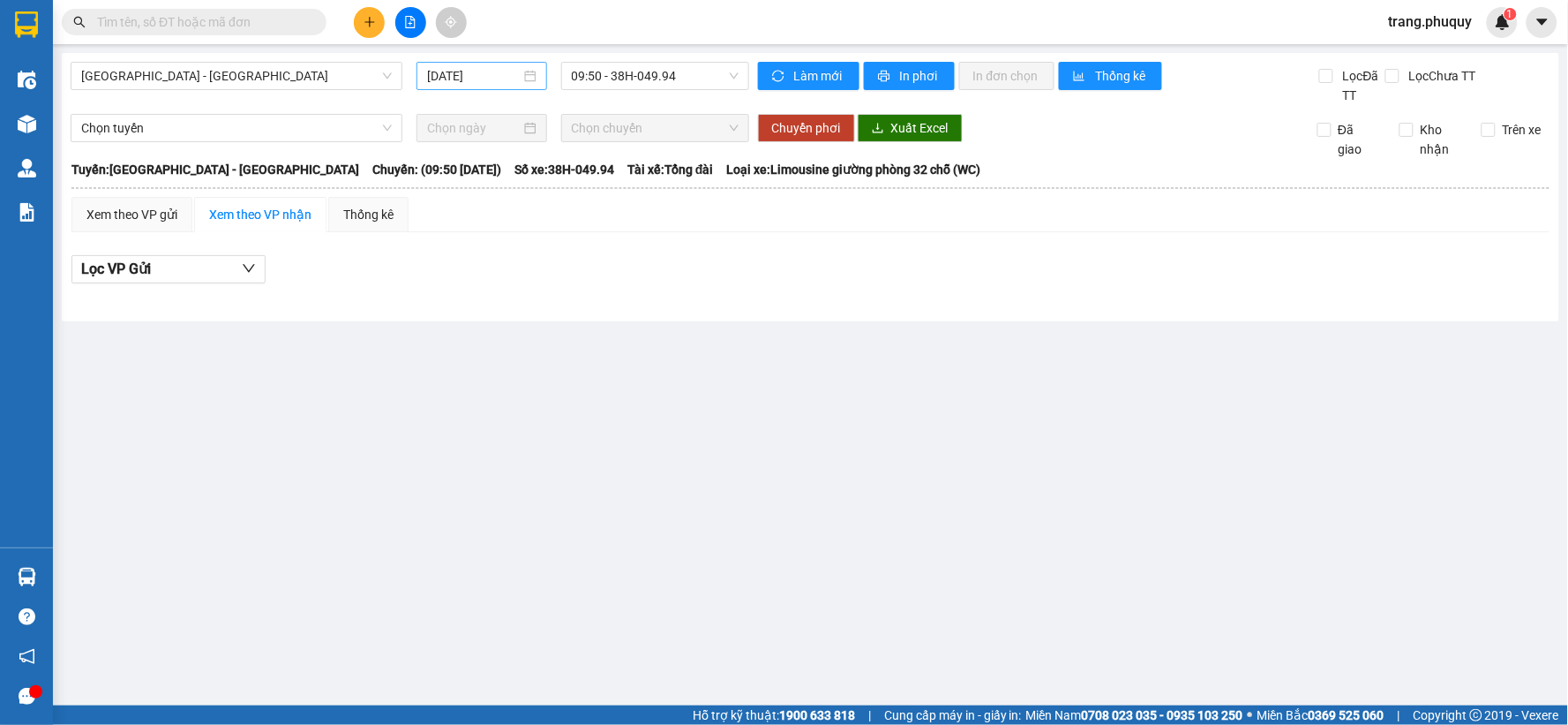
click at [486, 73] on input "[DATE]" at bounding box center [473, 75] width 93 height 19
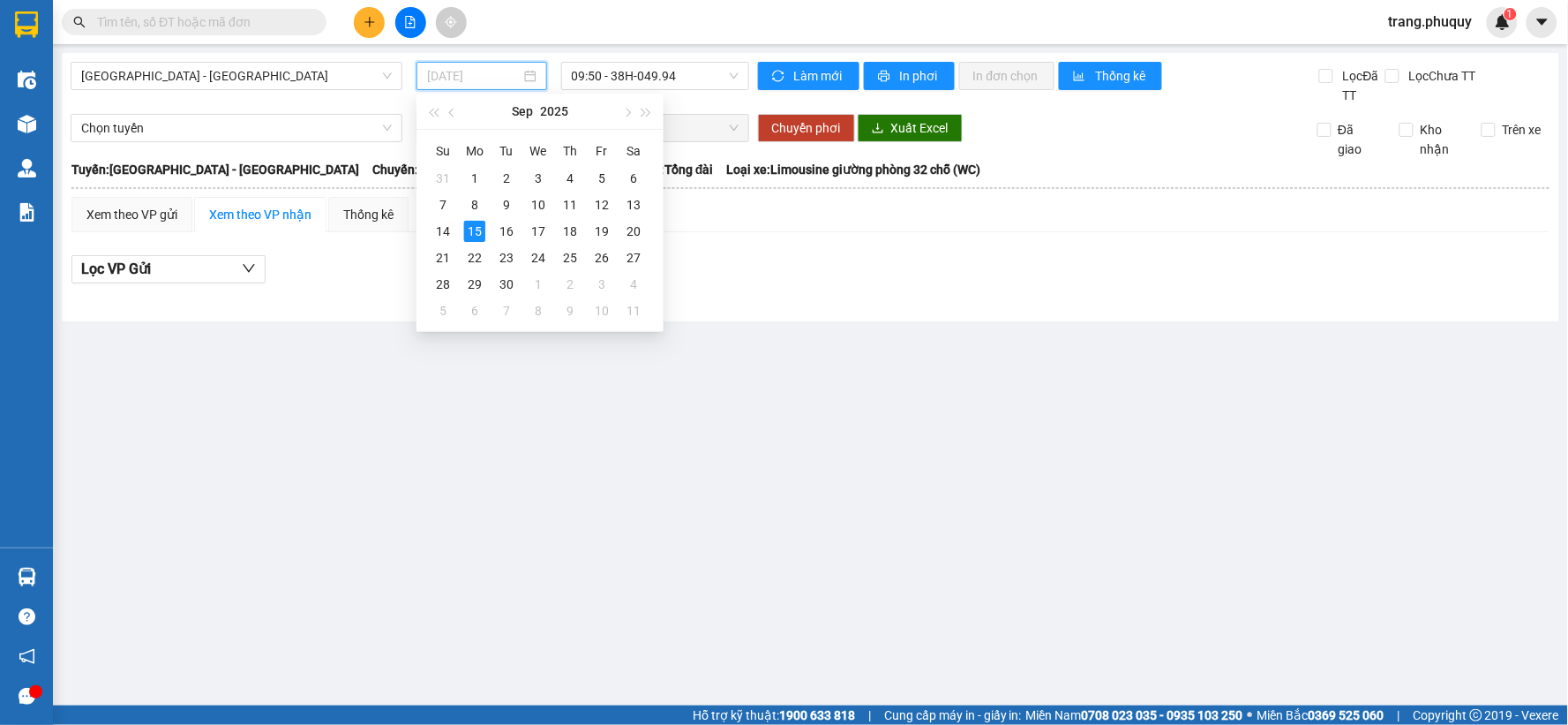
type input "[DATE]"
click at [715, 100] on div "[GEOGRAPHIC_DATA] - [GEOGRAPHIC_DATA] [DATE] 09:50 - 38H-049.94" at bounding box center [410, 83] width 679 height 43
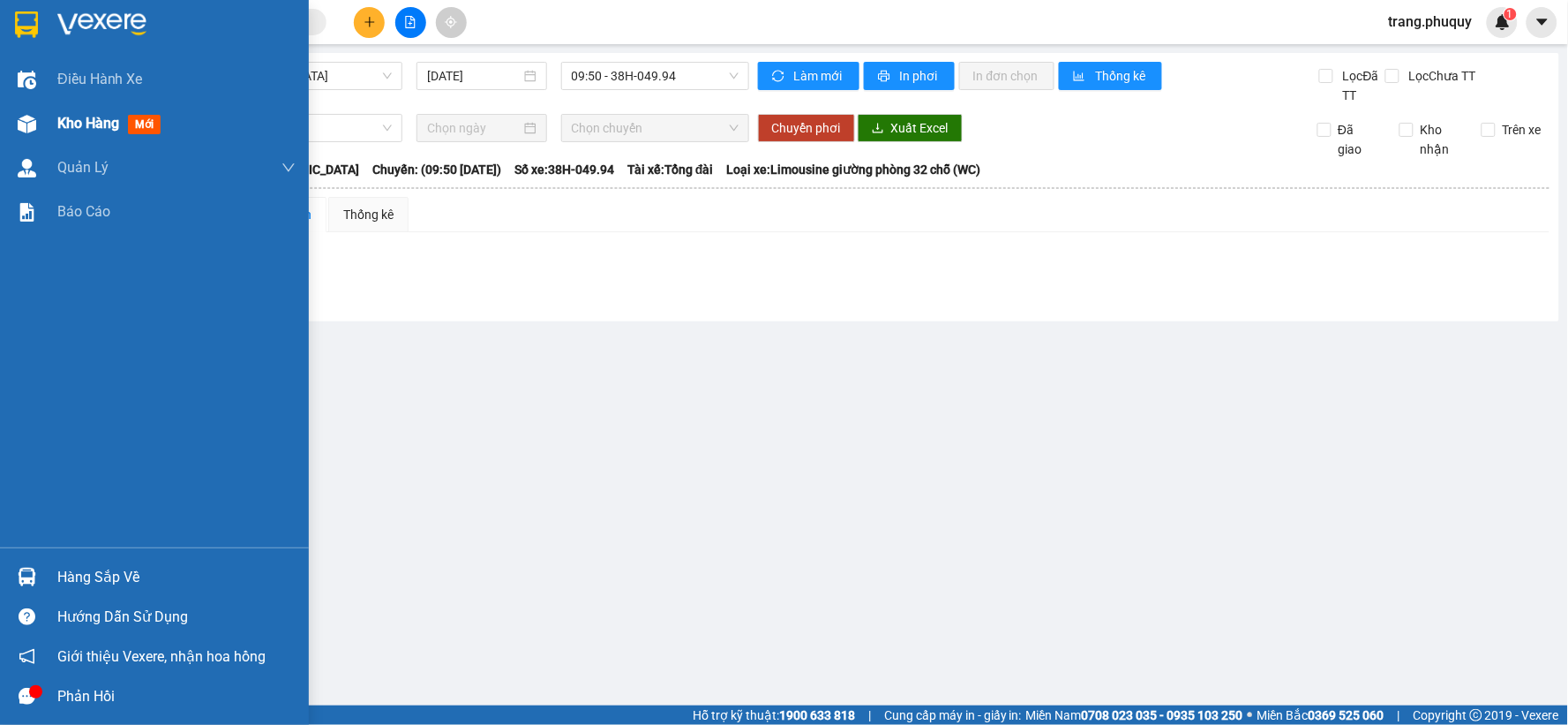
click at [76, 126] on span "Kho hàng" at bounding box center [88, 123] width 62 height 17
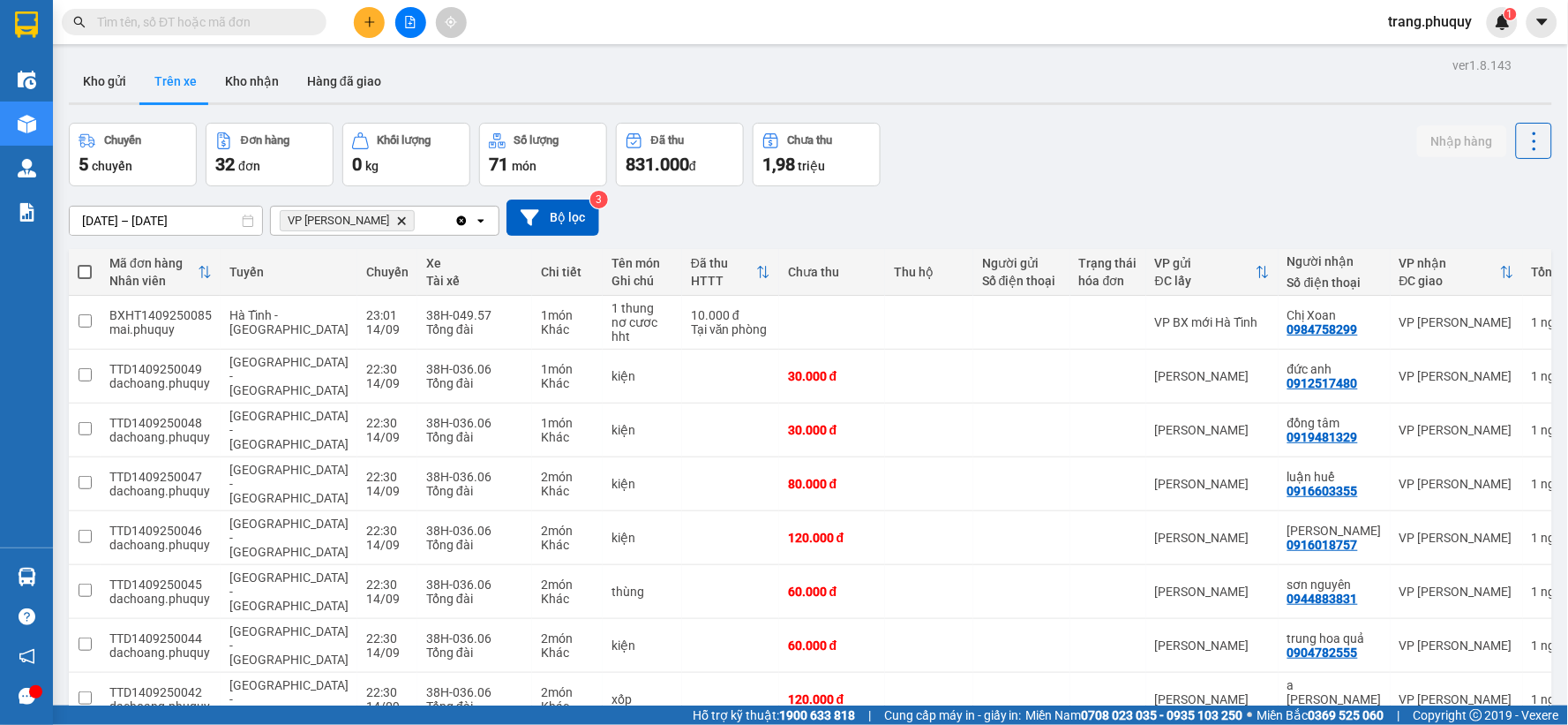
click at [396, 222] on icon "Delete" at bounding box center [401, 220] width 11 height 11
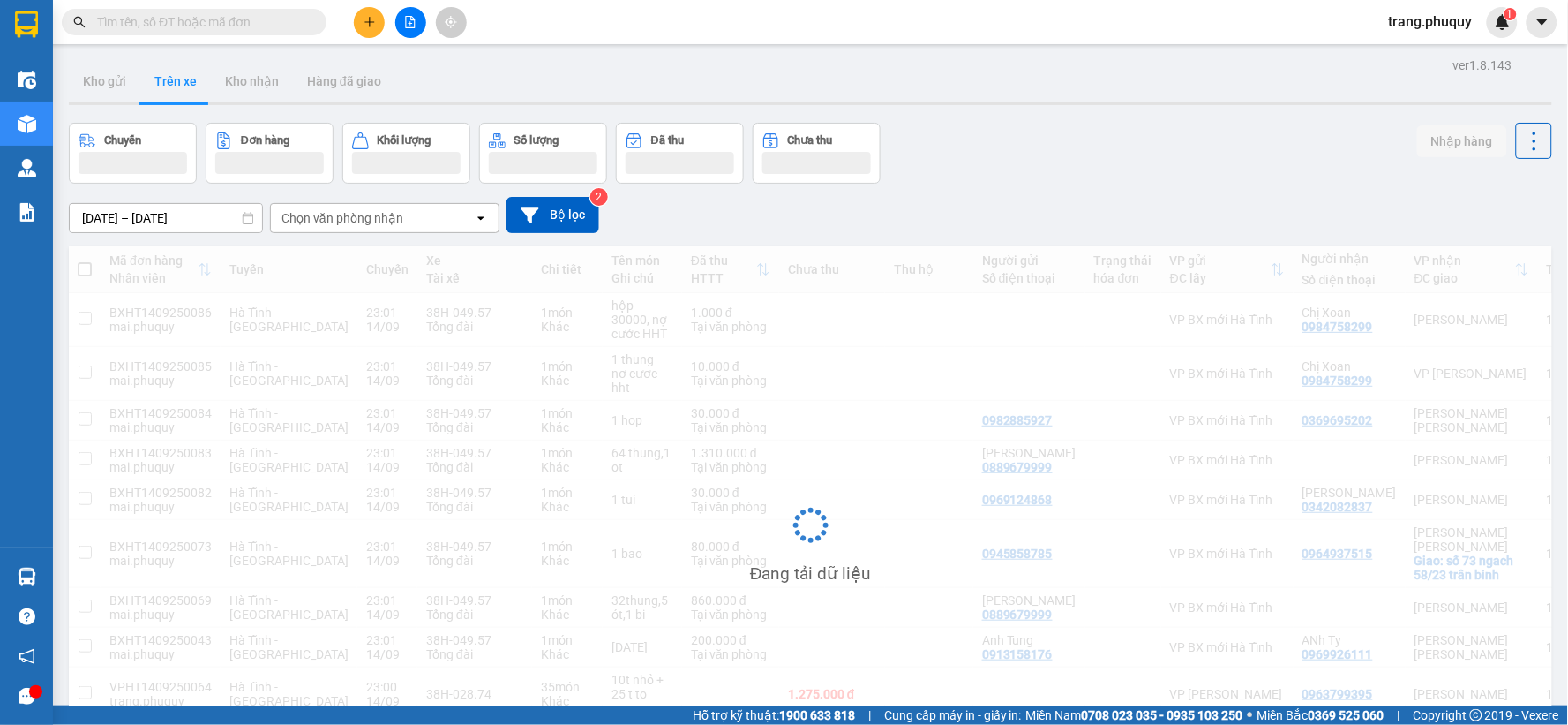
click at [435, 218] on div "Chọn văn phòng nhận" at bounding box center [372, 218] width 203 height 28
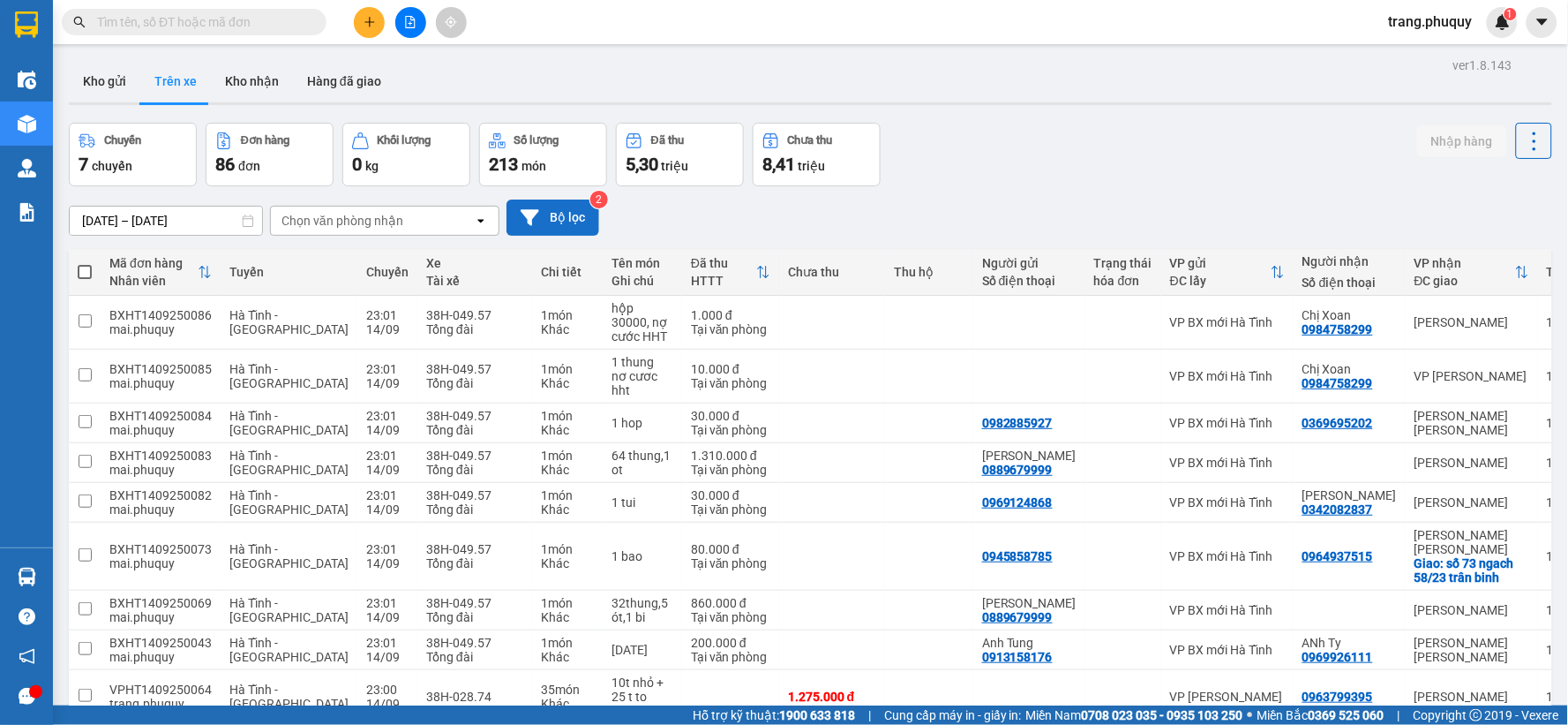
click at [576, 214] on button "Bộ lọc" at bounding box center [553, 218] width 93 height 36
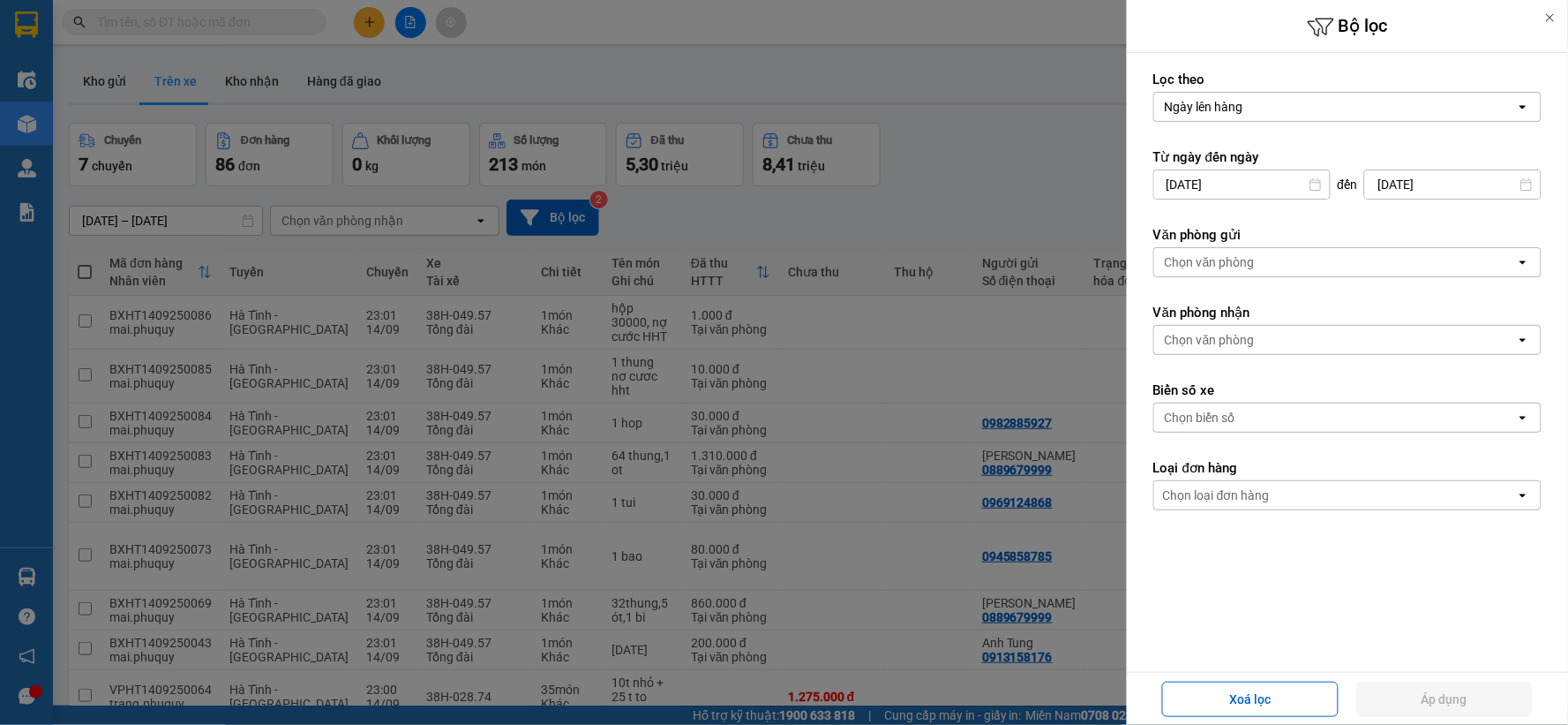
click at [1313, 257] on div "Chọn văn phòng" at bounding box center [1335, 262] width 362 height 28
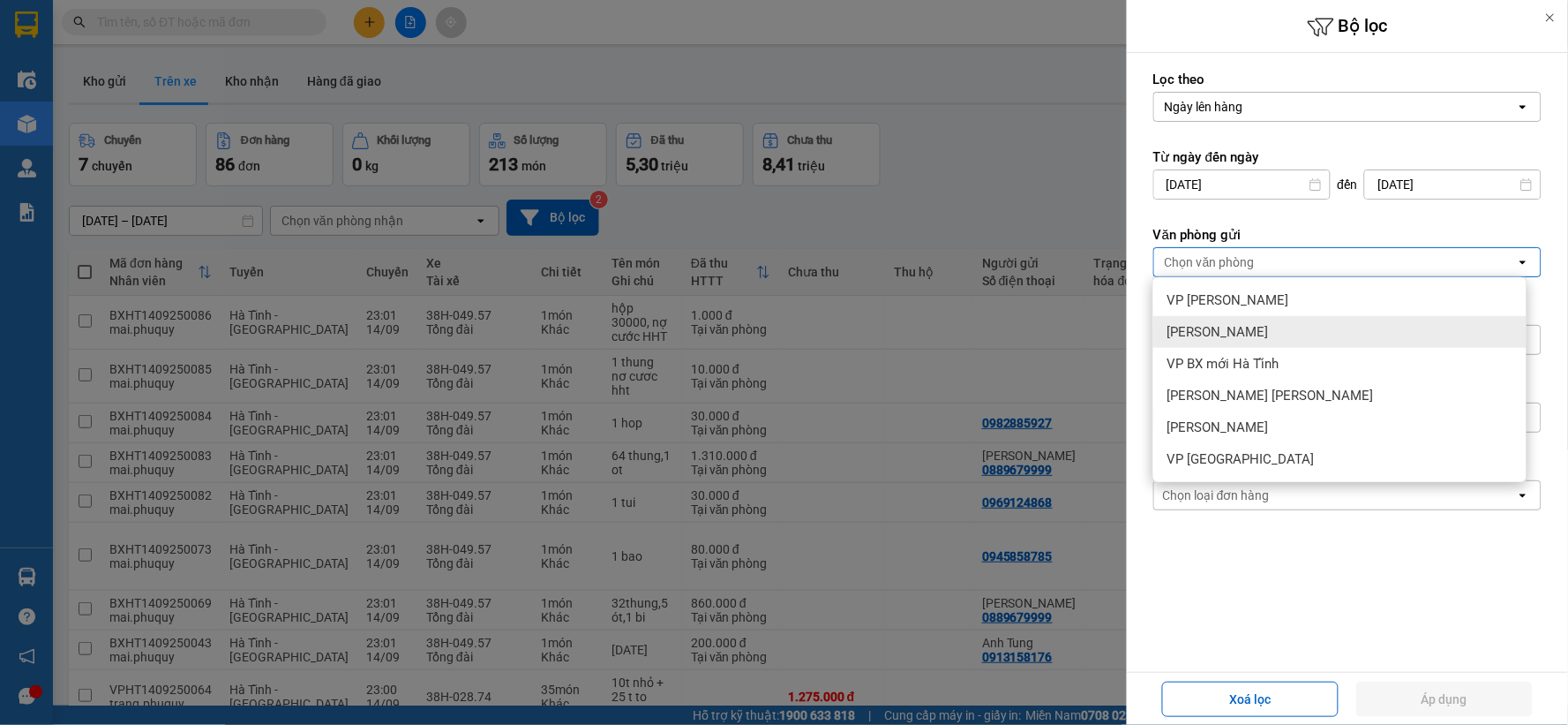
click at [1283, 321] on div "[PERSON_NAME]" at bounding box center [1339, 332] width 373 height 32
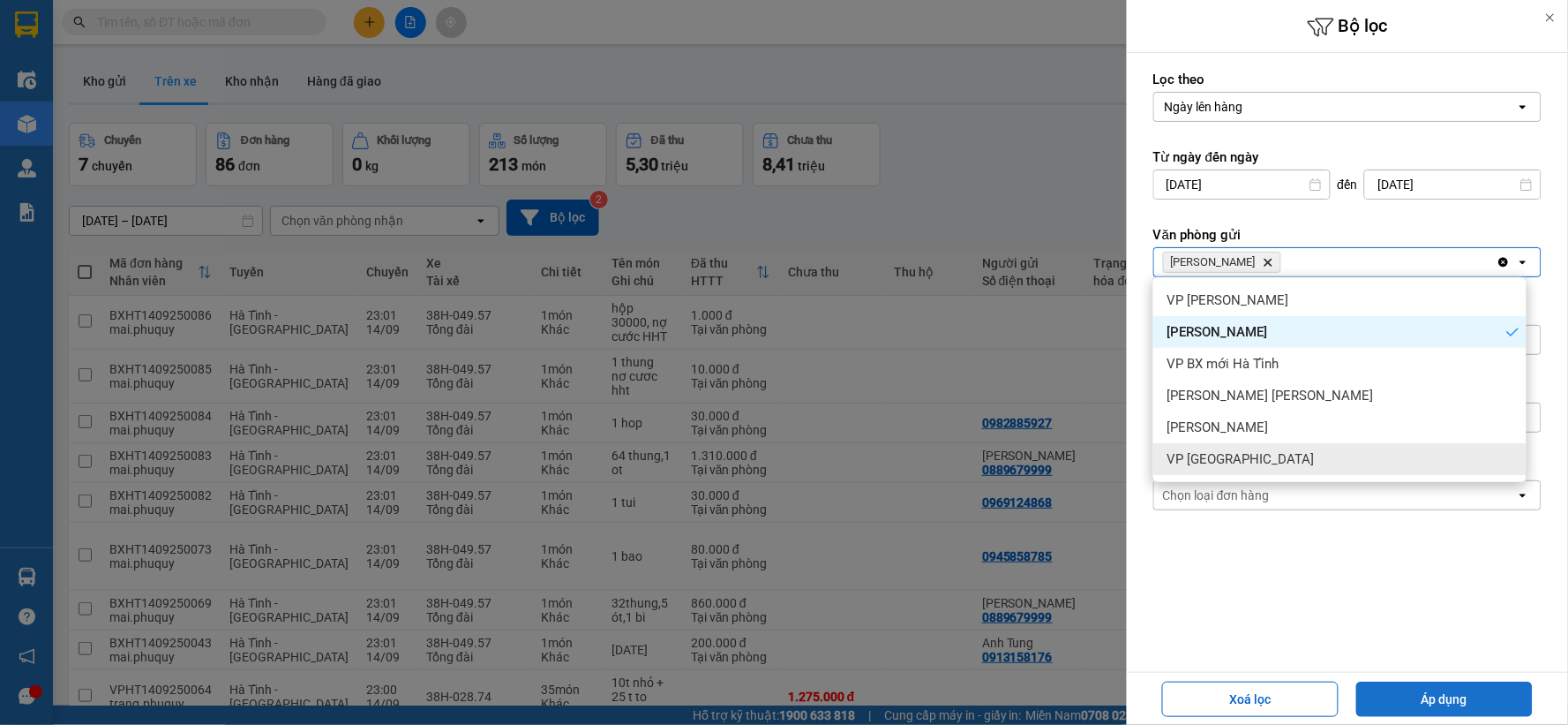
click at [1442, 698] on button "Áp dụng" at bounding box center [1444, 699] width 177 height 35
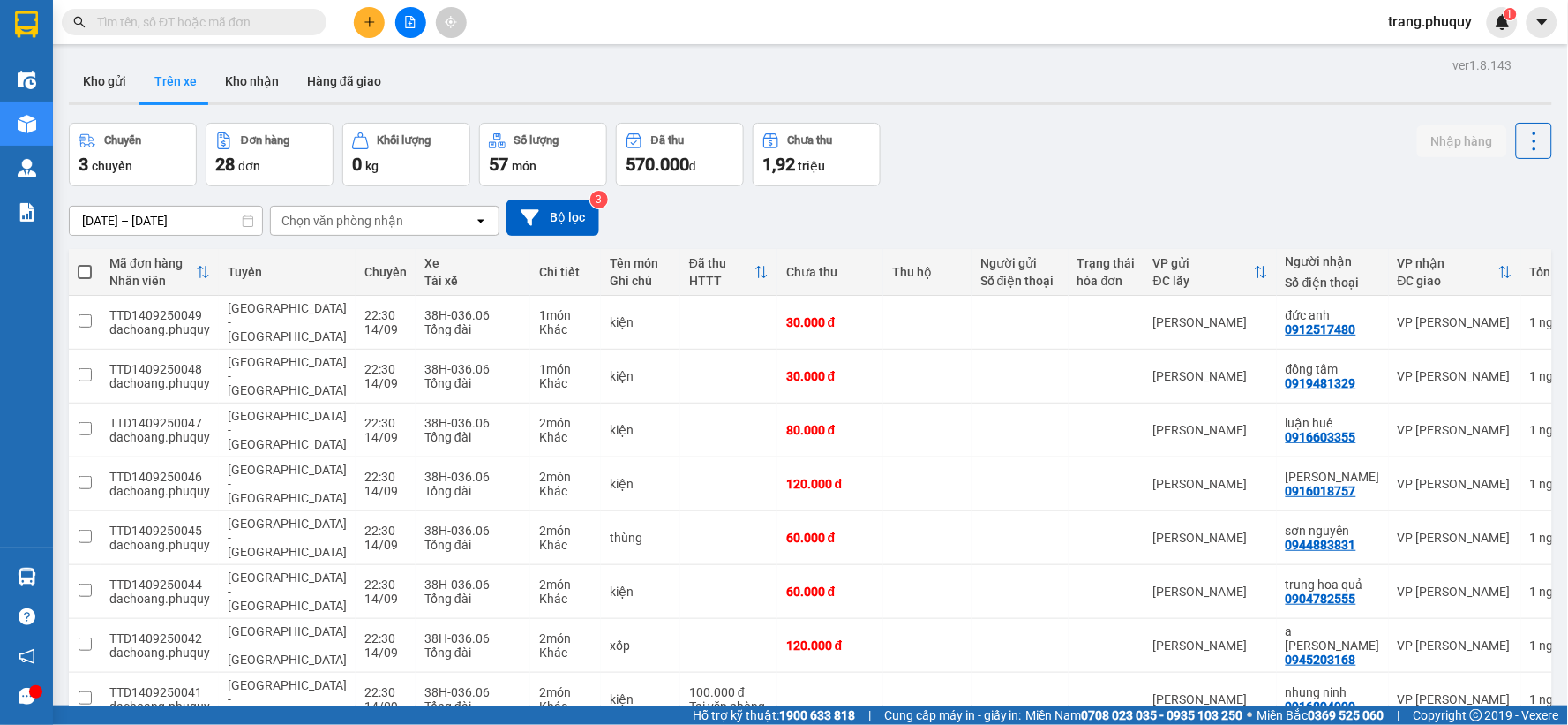
click at [545, 63] on div "Kho gửi Trên xe Kho nhận Hàng đã giao" at bounding box center [810, 83] width 1483 height 47
click at [107, 86] on button "Kho gửi" at bounding box center [105, 81] width 72 height 42
